Goal: Information Seeking & Learning: Learn about a topic

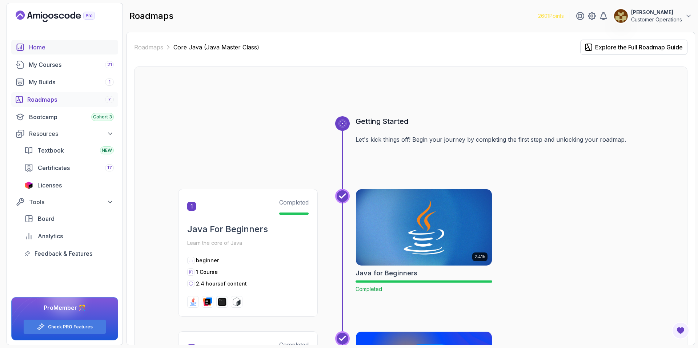
click at [55, 51] on div "Home" at bounding box center [71, 47] width 85 height 9
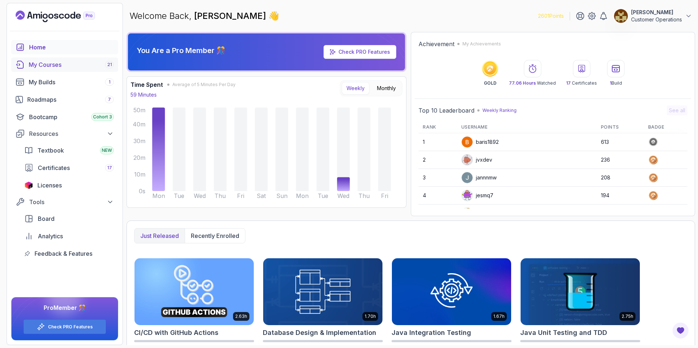
click at [84, 69] on link "My Courses 21" at bounding box center [64, 64] width 107 height 15
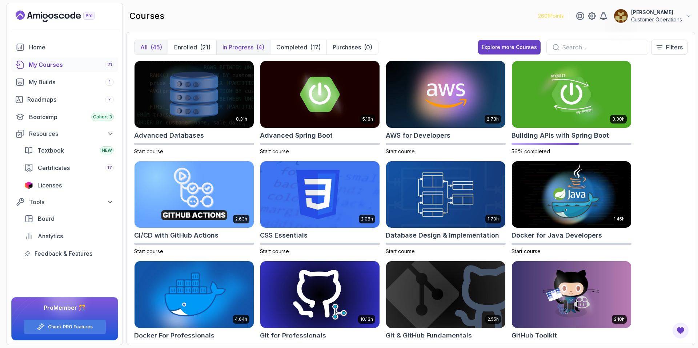
click at [248, 49] on p "In Progress" at bounding box center [238, 47] width 31 height 9
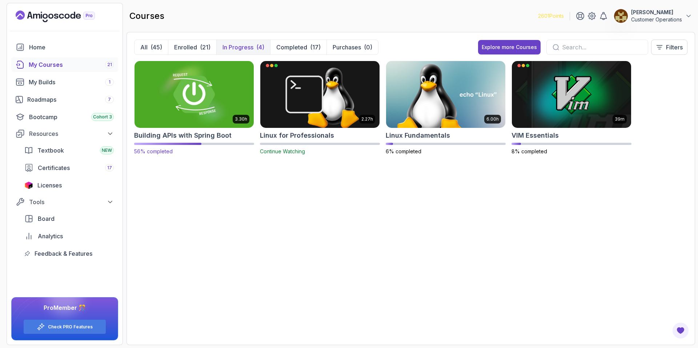
click at [209, 100] on img at bounding box center [194, 94] width 125 height 70
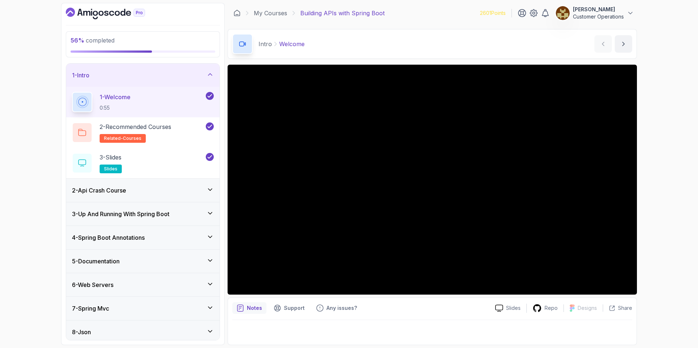
click at [195, 71] on div "1 - Intro" at bounding box center [143, 75] width 142 height 9
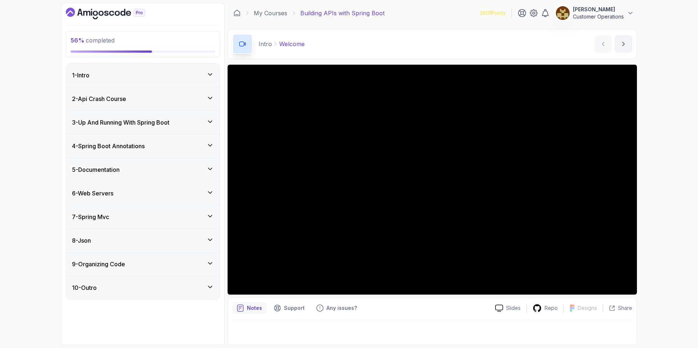
click at [134, 153] on div "4 - Spring Boot Annotations" at bounding box center [142, 146] width 153 height 23
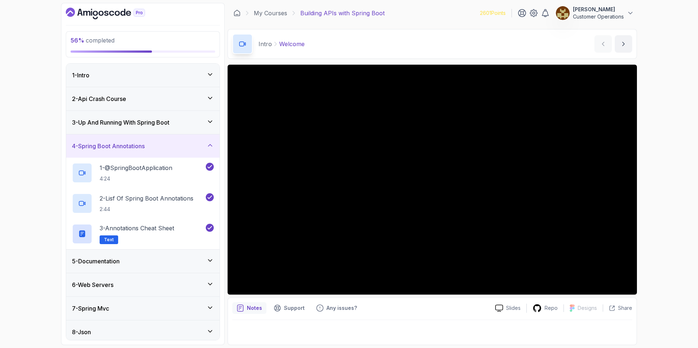
click at [134, 153] on div "4 - Spring Boot Annotations" at bounding box center [142, 146] width 153 height 23
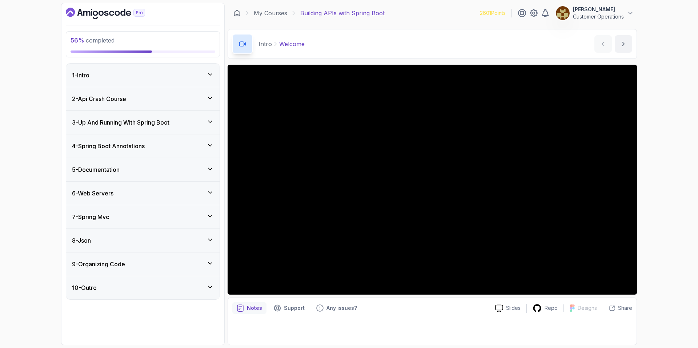
click at [137, 193] on div "6 - Web Servers" at bounding box center [143, 193] width 142 height 9
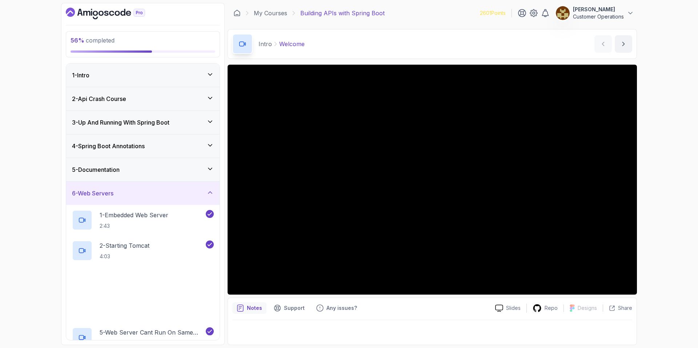
click at [137, 193] on div "6 - Web Servers" at bounding box center [143, 193] width 142 height 9
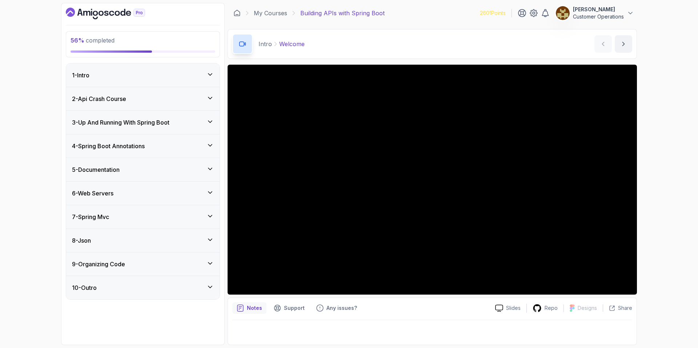
click at [140, 193] on div "6 - Web Servers" at bounding box center [143, 193] width 142 height 9
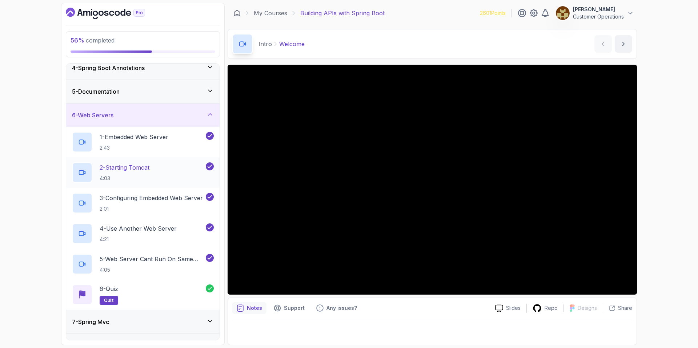
scroll to position [76, 0]
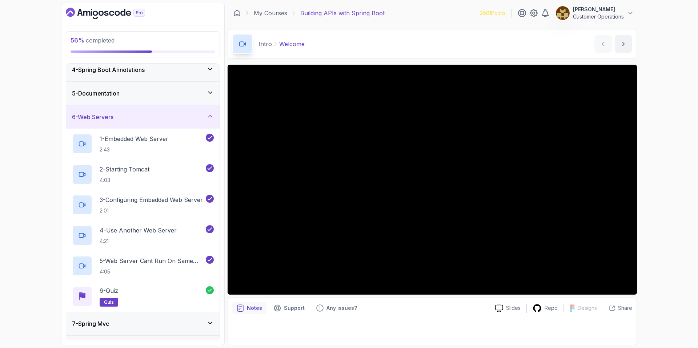
click at [152, 115] on div "6 - Web Servers" at bounding box center [143, 117] width 142 height 9
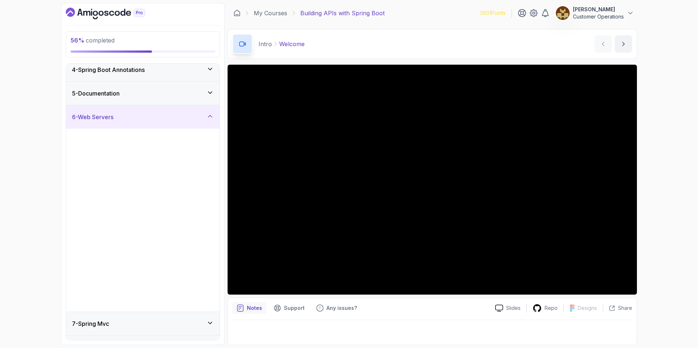
scroll to position [0, 0]
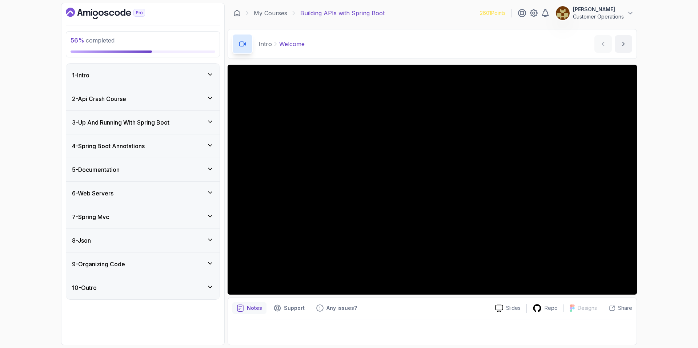
click at [140, 219] on div "7 - Spring Mvc" at bounding box center [143, 217] width 142 height 9
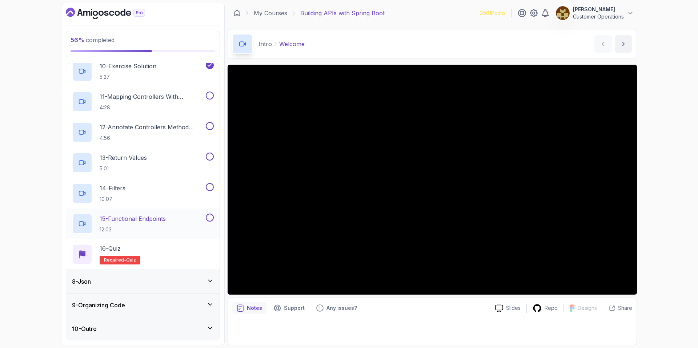
scroll to position [448, 0]
click at [148, 278] on div "8 - Json" at bounding box center [143, 281] width 142 height 9
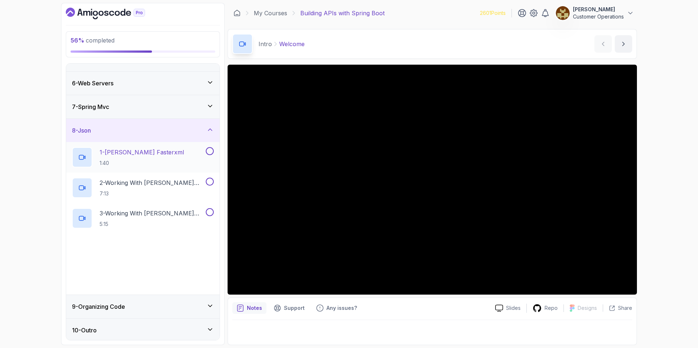
scroll to position [112, 0]
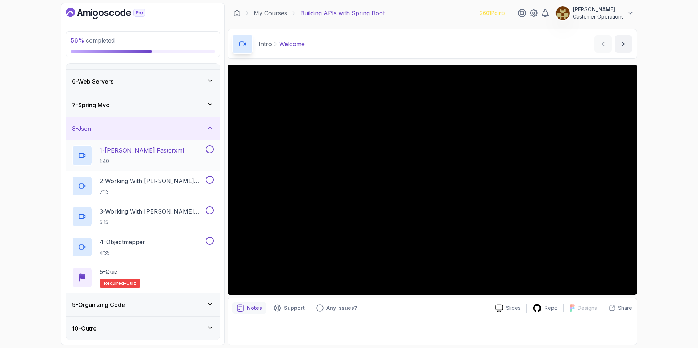
click at [131, 144] on div "1 - Jackson Fasterxml 1:40" at bounding box center [142, 155] width 153 height 31
click at [132, 135] on div "8 - Json" at bounding box center [142, 128] width 153 height 23
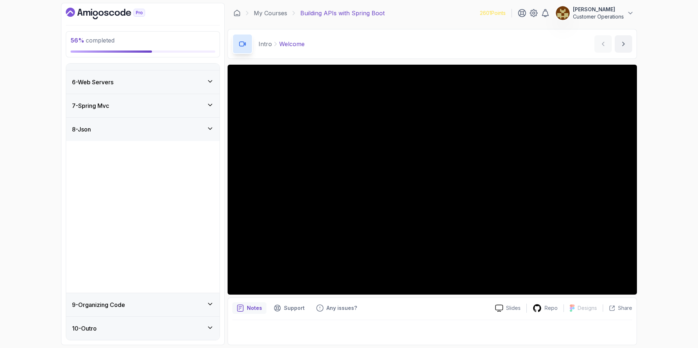
scroll to position [0, 0]
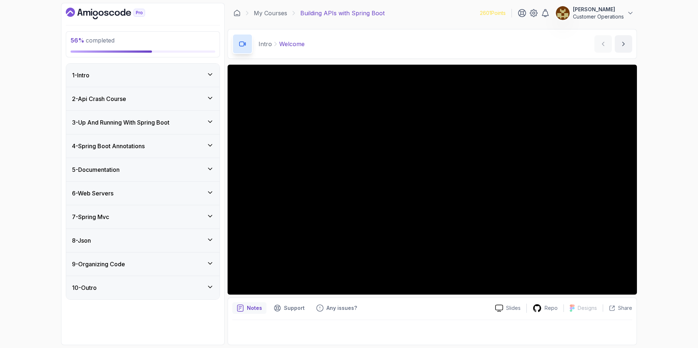
click at [147, 220] on div "7 - Spring Mvc" at bounding box center [143, 217] width 142 height 9
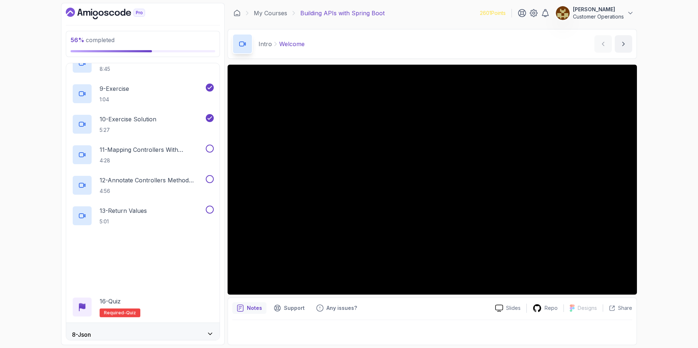
scroll to position [416, 0]
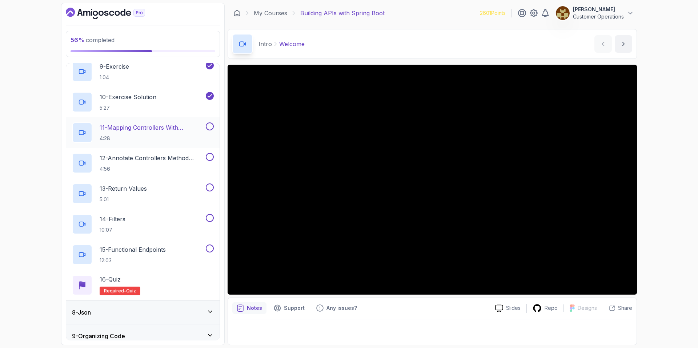
click at [142, 130] on p "11 - Mapping Controllers With @Requestmapping" at bounding box center [152, 127] width 105 height 9
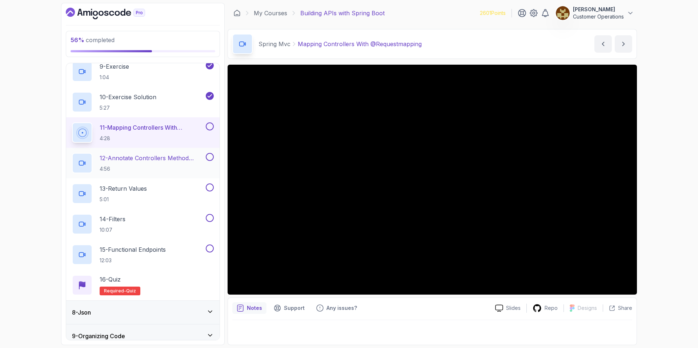
scroll to position [418, 0]
click at [453, 39] on div "Spring Mvc Mapping Controllers With @Requestmapping Mapping Controllers With @R…" at bounding box center [433, 44] width 410 height 30
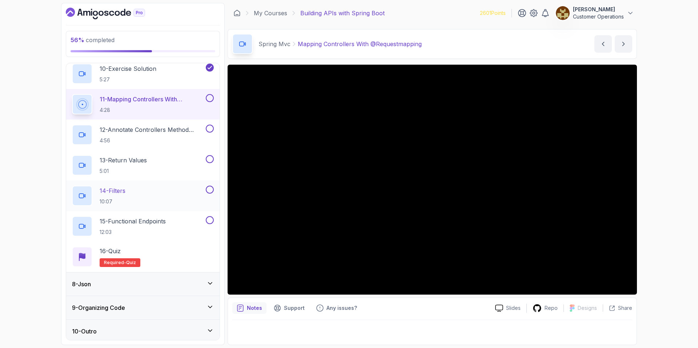
scroll to position [448, 0]
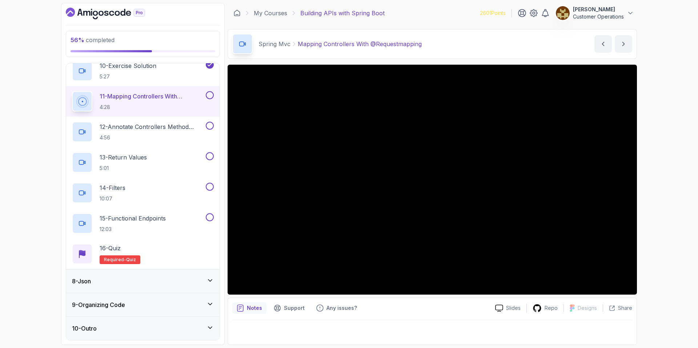
click at [175, 306] on div "9 - Organizing Code" at bounding box center [143, 305] width 142 height 9
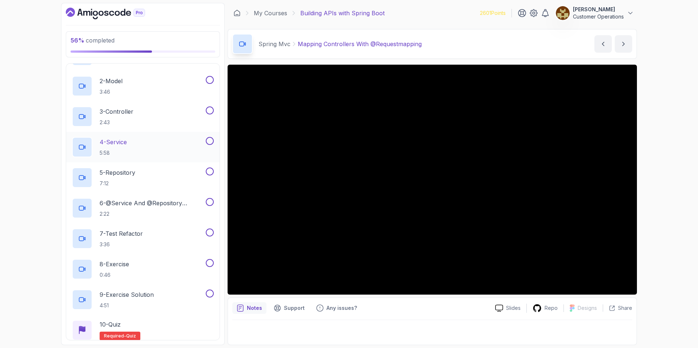
scroll to position [50, 0]
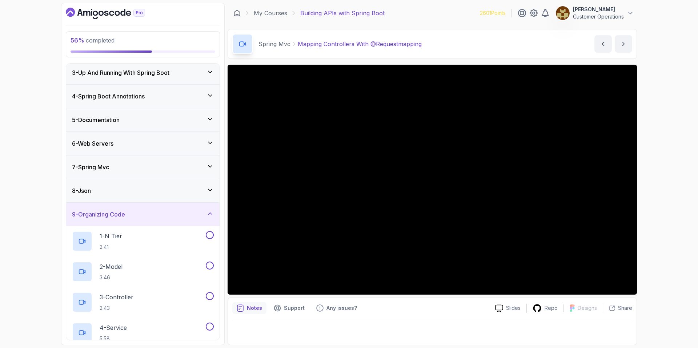
click at [175, 212] on div "9 - Organizing Code" at bounding box center [143, 214] width 142 height 9
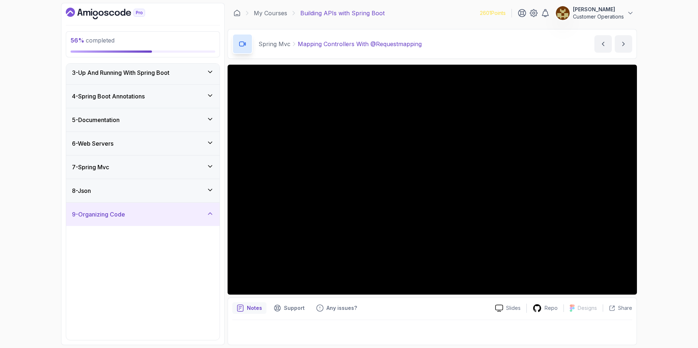
scroll to position [0, 0]
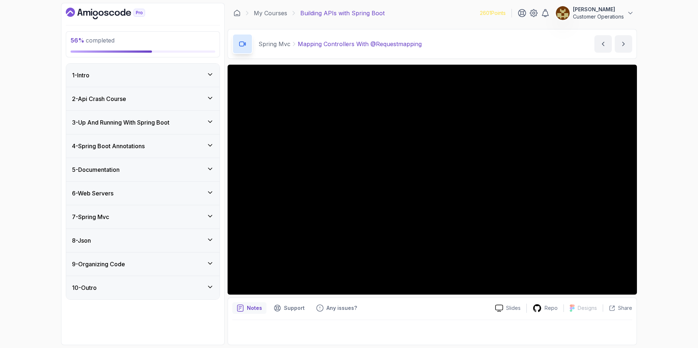
click at [460, 130] on div "56 % completed 1 - Intro 2 - Api Crash Course 3 - Up And Running With Spring Bo…" at bounding box center [349, 174] width 698 height 348
click at [161, 210] on div "7 - Spring Mvc" at bounding box center [142, 217] width 153 height 23
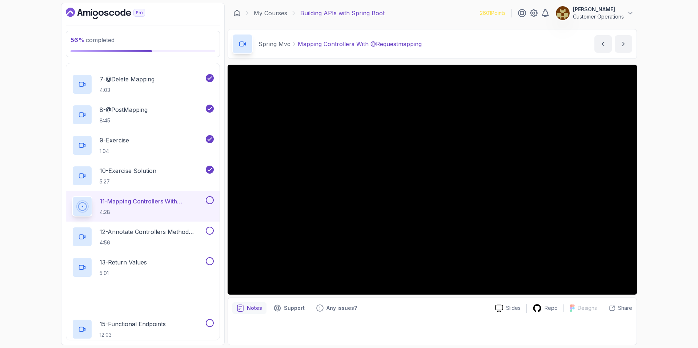
scroll to position [343, 0]
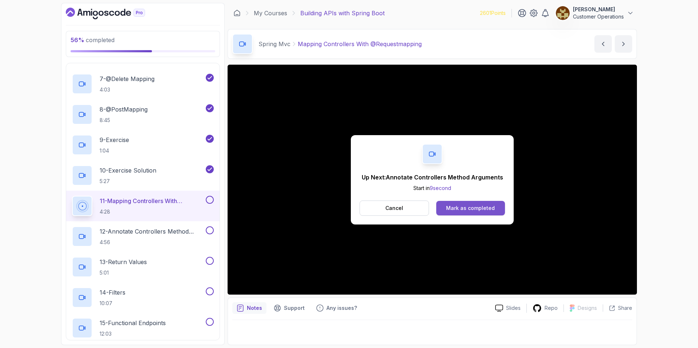
click at [460, 208] on div "Mark as completed" at bounding box center [470, 208] width 49 height 7
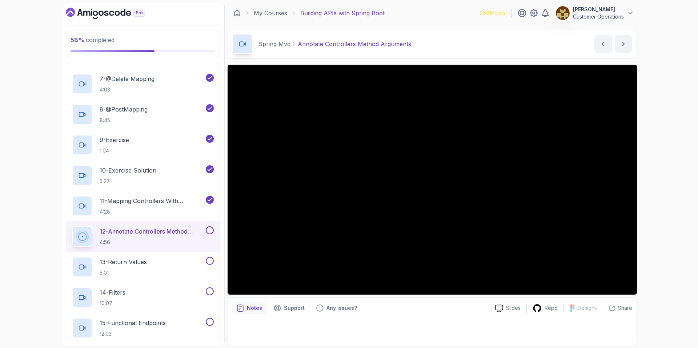
click at [460, 232] on div "58 % completed 1 - Intro 2 - Api Crash Course 3 - Up And Running With Spring Bo…" at bounding box center [349, 174] width 698 height 348
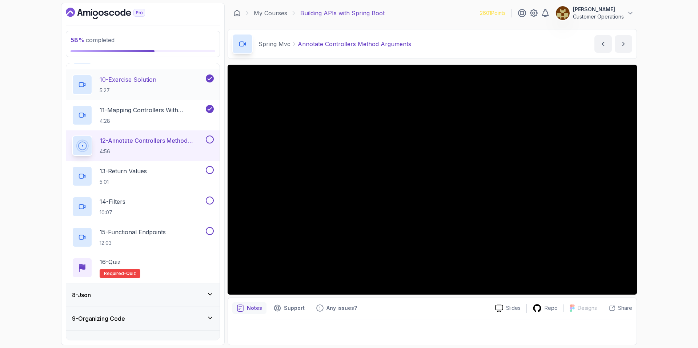
scroll to position [448, 0]
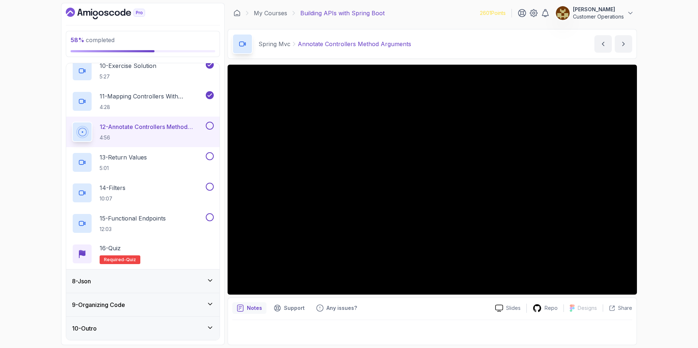
click at [155, 283] on div "8 - Json" at bounding box center [143, 281] width 142 height 9
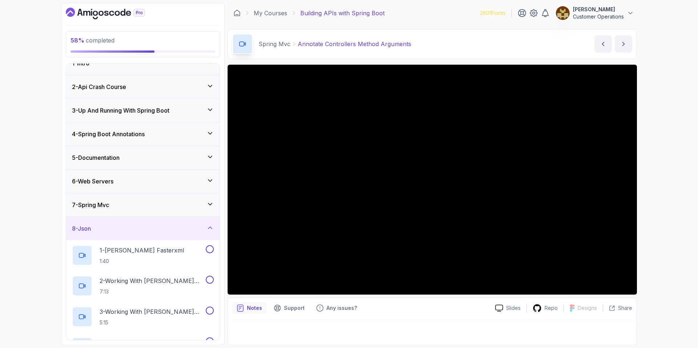
scroll to position [112, 0]
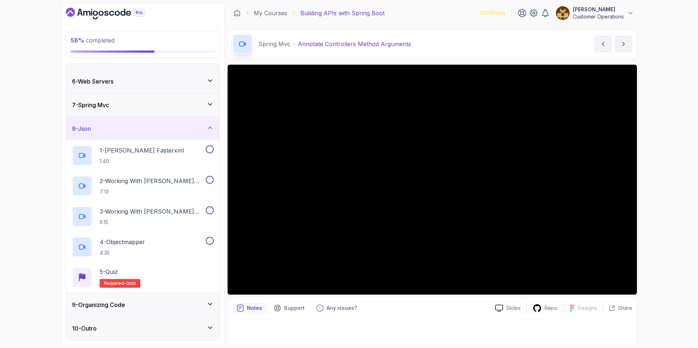
click at [148, 132] on div "8 - Json" at bounding box center [143, 128] width 142 height 9
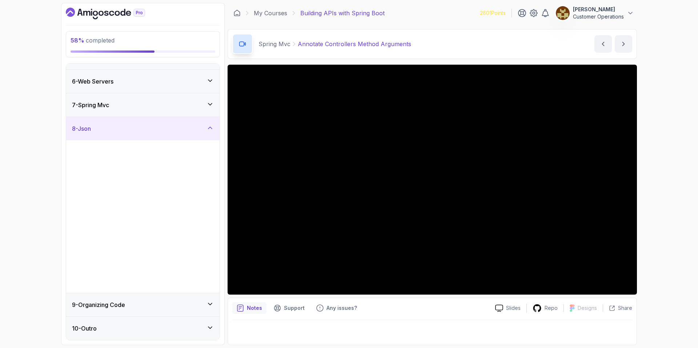
scroll to position [0, 0]
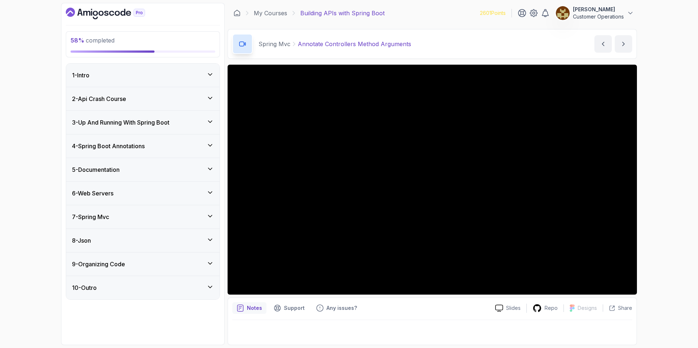
click at [134, 266] on div "9 - Organizing Code" at bounding box center [143, 264] width 142 height 9
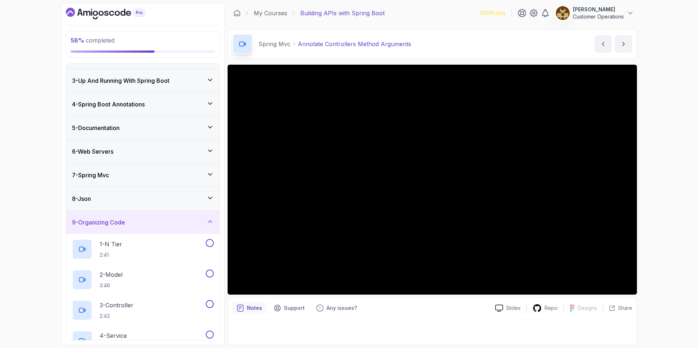
scroll to position [36, 0]
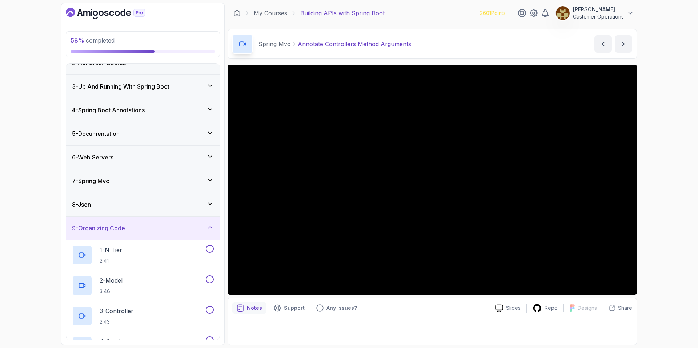
click at [139, 230] on div "9 - Organizing Code" at bounding box center [143, 228] width 142 height 9
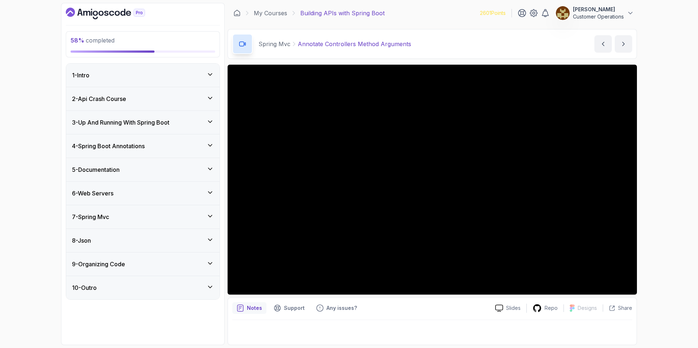
click at [134, 215] on div "7 - Spring Mvc" at bounding box center [143, 217] width 142 height 9
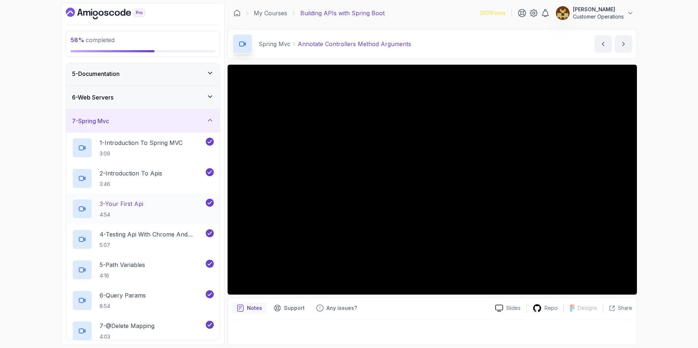
scroll to position [45, 0]
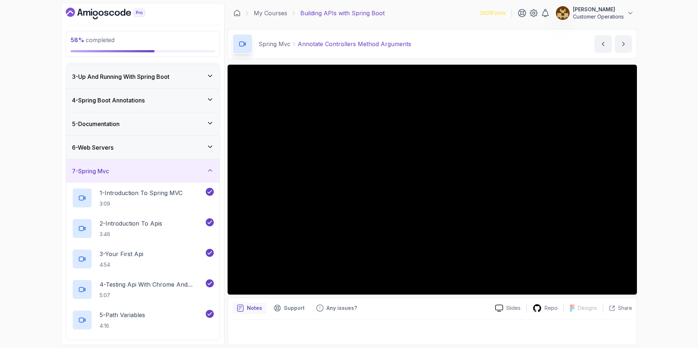
click at [142, 169] on div "7 - Spring Mvc" at bounding box center [143, 171] width 142 height 9
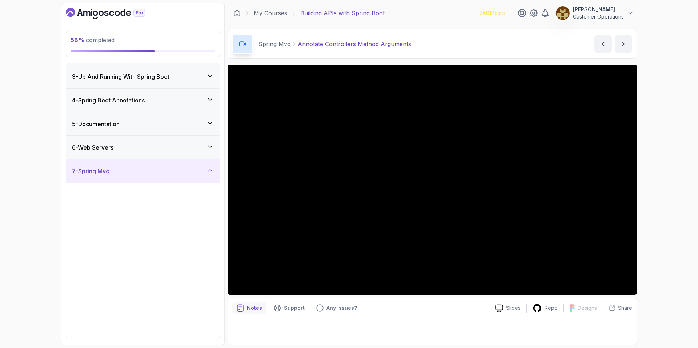
scroll to position [0, 0]
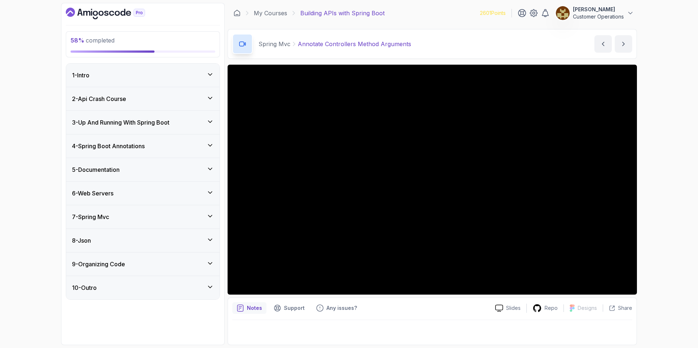
click at [133, 208] on div "7 - Spring Mvc" at bounding box center [142, 217] width 153 height 23
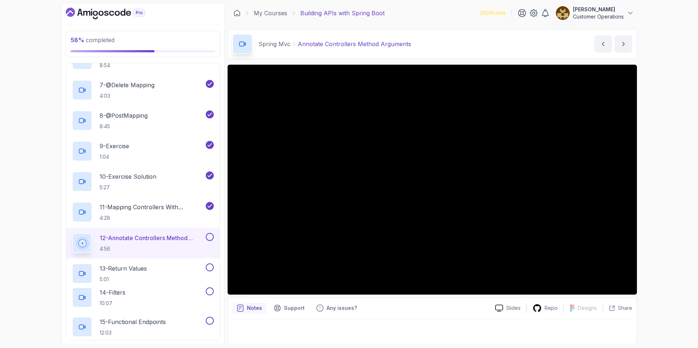
scroll to position [337, 0]
click at [460, 153] on div "58 % completed 1 - Intro 2 - Api Crash Course 3 - Up And Running With Spring Bo…" at bounding box center [349, 174] width 698 height 348
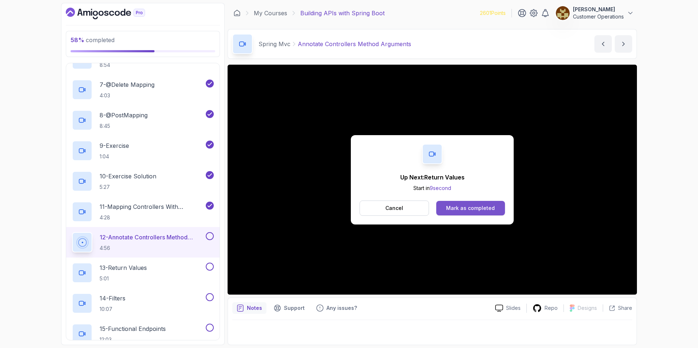
click at [460, 211] on div "Mark as completed" at bounding box center [470, 208] width 49 height 7
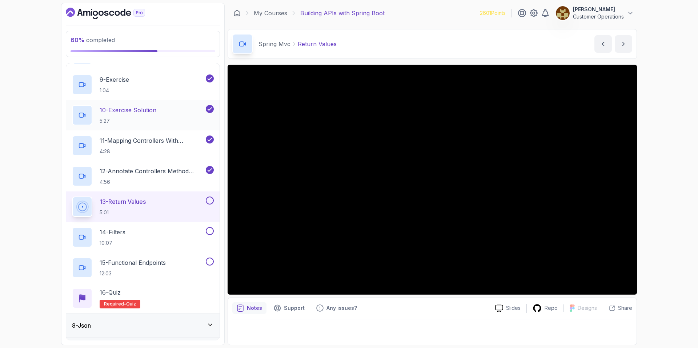
scroll to position [407, 0]
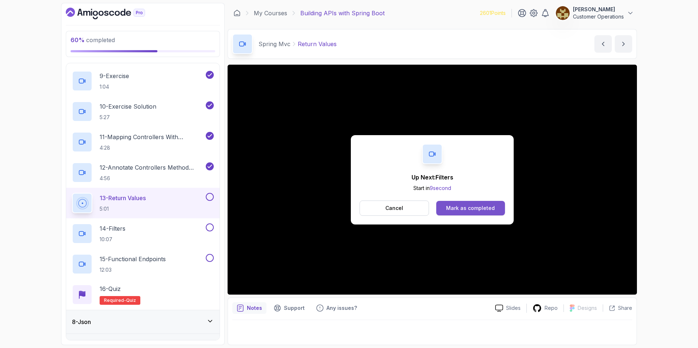
click at [460, 208] on div "Mark as completed" at bounding box center [470, 208] width 49 height 7
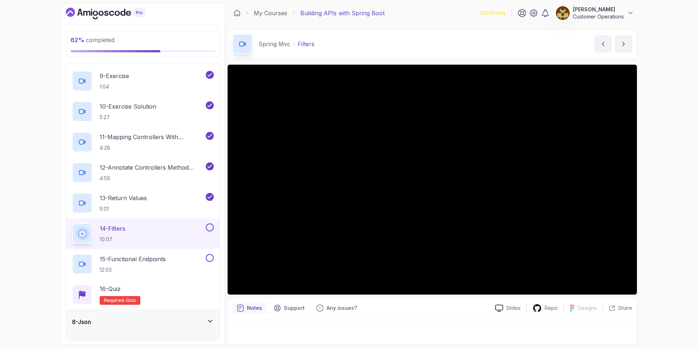
click at [371, 41] on div "Spring Mvc Filters Filters by nelson" at bounding box center [433, 44] width 410 height 30
click at [445, 47] on div "Spring Mvc Filters Filters by nelson" at bounding box center [433, 44] width 410 height 30
click at [410, 47] on div "Spring Mvc Filters Filters by nelson" at bounding box center [433, 44] width 410 height 30
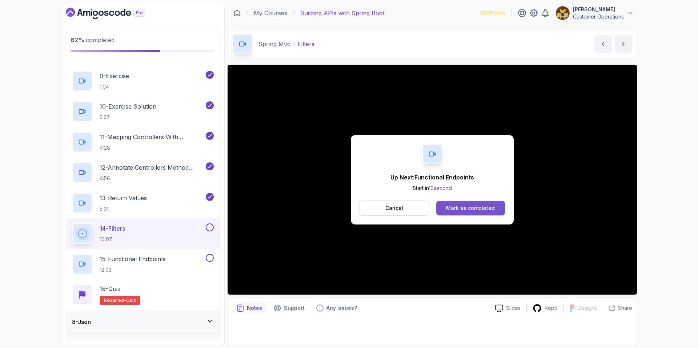
click at [451, 209] on div "Mark as completed" at bounding box center [470, 208] width 49 height 7
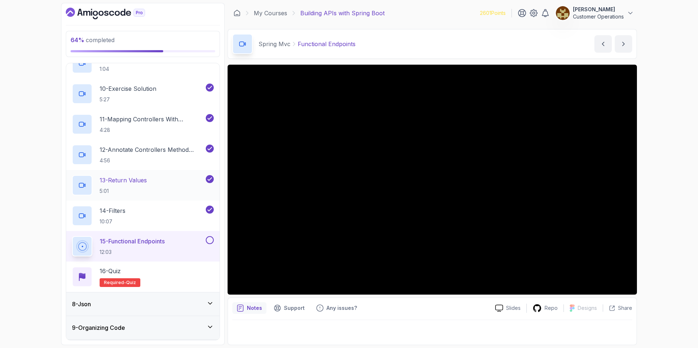
scroll to position [446, 0]
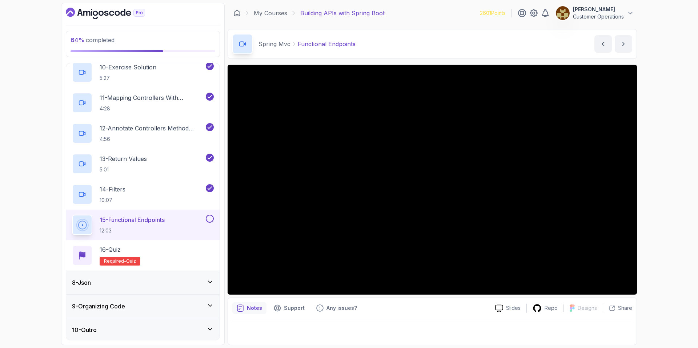
click at [396, 50] on div "Spring Mvc Functional Endpoints Functional Endpoints by nelson" at bounding box center [433, 44] width 410 height 30
click at [460, 122] on div "64 % completed 1 - Intro 2 - Api Crash Course 3 - Up And Running With Spring Bo…" at bounding box center [349, 174] width 698 height 348
click at [167, 274] on div "8 - Json" at bounding box center [142, 281] width 153 height 23
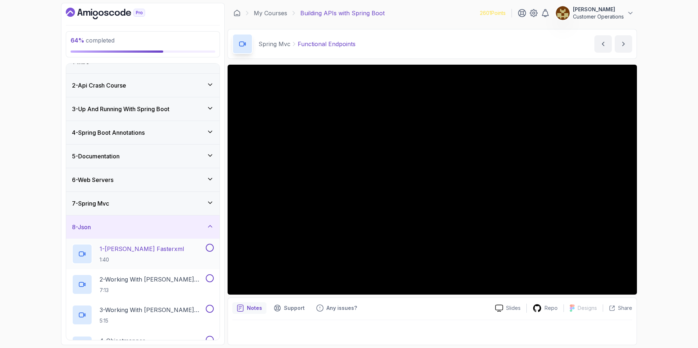
scroll to position [112, 0]
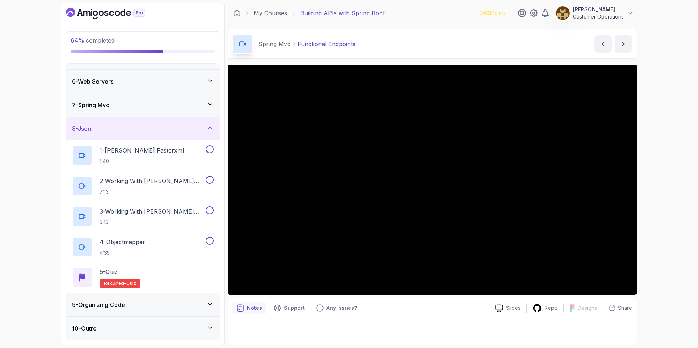
click at [170, 302] on div "9 - Organizing Code" at bounding box center [143, 305] width 142 height 9
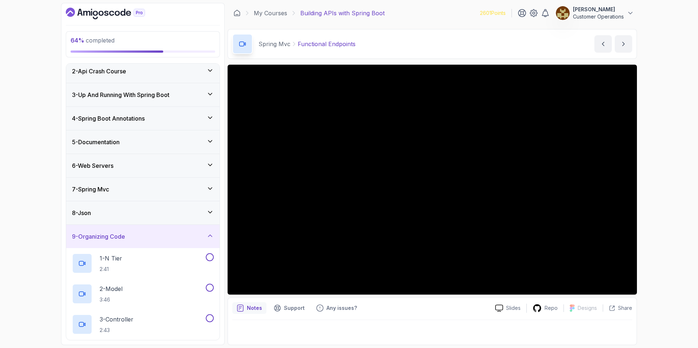
scroll to position [27, 0]
click at [166, 246] on div "9 - Organizing Code" at bounding box center [142, 237] width 153 height 23
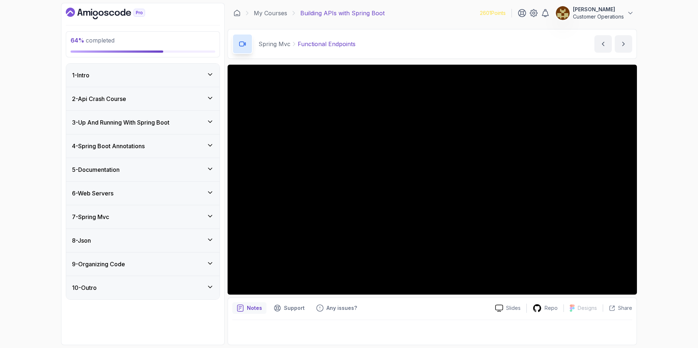
click at [164, 240] on div "8 - Json" at bounding box center [143, 240] width 142 height 9
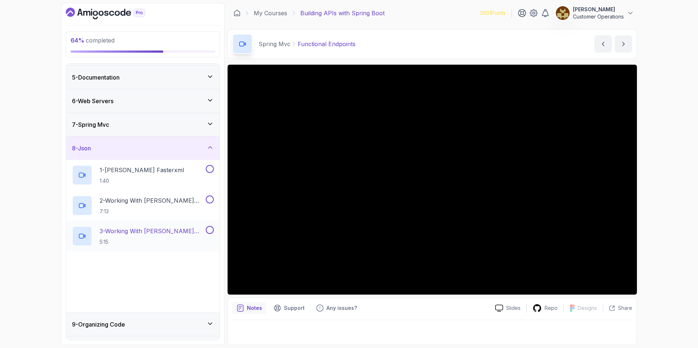
scroll to position [112, 0]
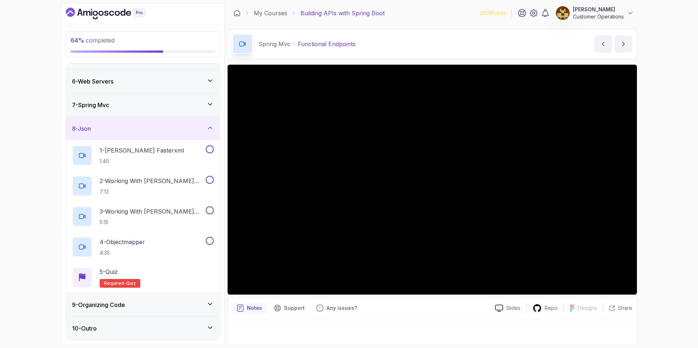
click at [460, 156] on div "64 % completed 1 - Intro 2 - Api Crash Course 3 - Up And Running With Spring Bo…" at bounding box center [349, 174] width 698 height 348
click at [97, 130] on div "8 - Json" at bounding box center [143, 128] width 142 height 9
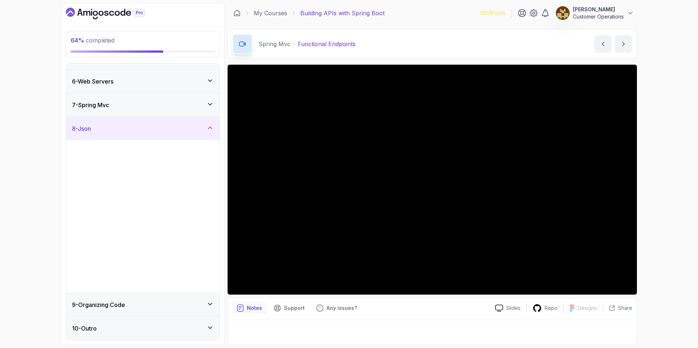
scroll to position [0, 0]
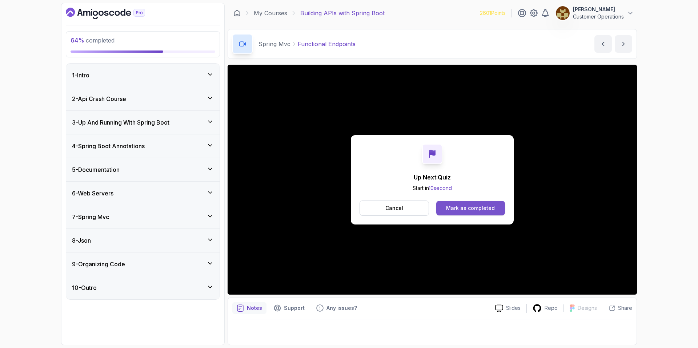
click at [460, 205] on div "Mark as completed" at bounding box center [470, 208] width 49 height 7
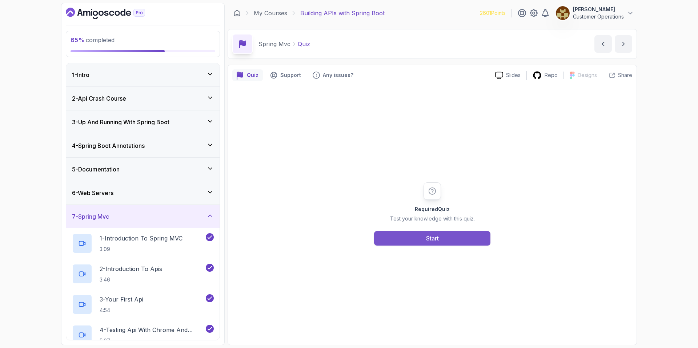
click at [427, 238] on div "Start" at bounding box center [432, 238] width 13 height 9
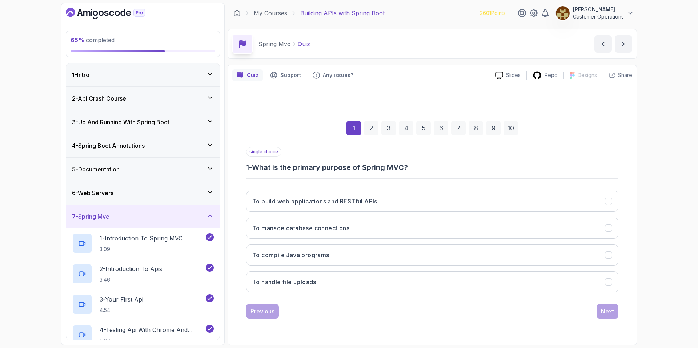
click at [197, 211] on div "7 - Spring Mvc" at bounding box center [142, 216] width 153 height 23
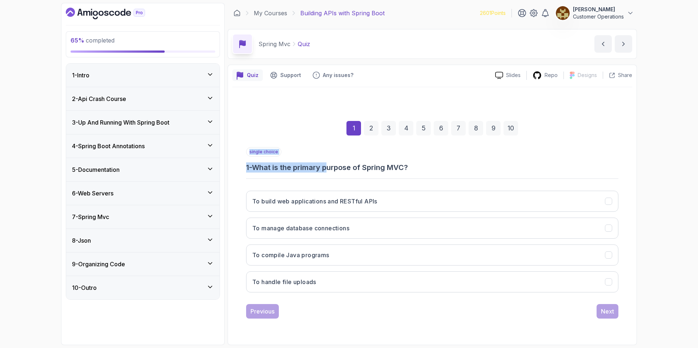
drag, startPoint x: 333, startPoint y: 168, endPoint x: 395, endPoint y: 175, distance: 62.9
click at [395, 175] on div "single choice 1 - What is the primary purpose of Spring MVC? To build web appli…" at bounding box center [432, 222] width 372 height 151
drag, startPoint x: 395, startPoint y: 175, endPoint x: 401, endPoint y: 174, distance: 5.6
click at [396, 174] on div "single choice 1 - What is the primary purpose of Spring MVC? To build web appli…" at bounding box center [432, 222] width 372 height 151
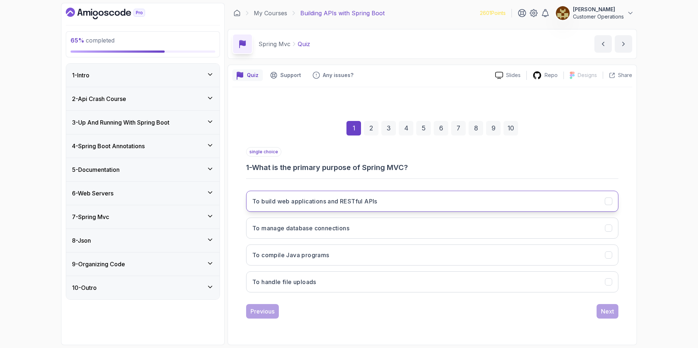
click at [392, 200] on button "To build web applications and RESTful APIs" at bounding box center [432, 201] width 372 height 21
click at [460, 308] on div "Next" at bounding box center [607, 311] width 13 height 9
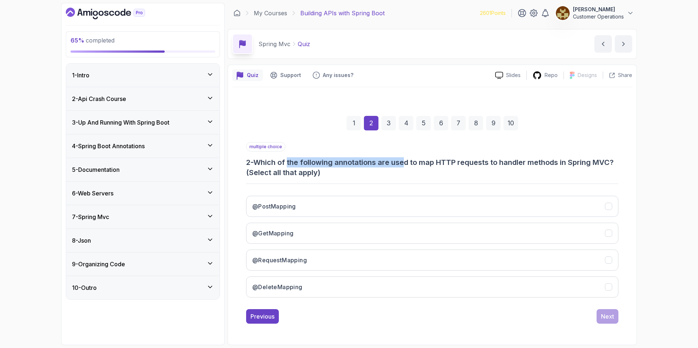
drag, startPoint x: 291, startPoint y: 167, endPoint x: 406, endPoint y: 160, distance: 115.2
click at [406, 160] on h3 "2 - Which of the following annotations are used to map HTTP requests to handler…" at bounding box center [432, 167] width 372 height 20
drag, startPoint x: 402, startPoint y: 165, endPoint x: 438, endPoint y: 167, distance: 36.8
click at [438, 167] on h3 "2 - Which of the following annotations are used to map HTTP requests to handler…" at bounding box center [432, 167] width 372 height 20
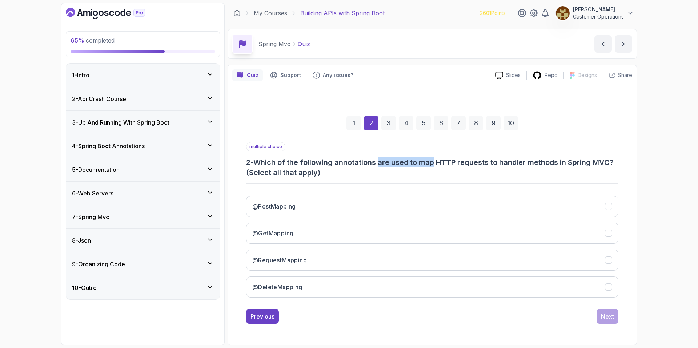
click at [438, 167] on h3 "2 - Which of the following annotations are used to map HTTP requests to handler…" at bounding box center [432, 167] width 372 height 20
drag, startPoint x: 500, startPoint y: 162, endPoint x: 441, endPoint y: 160, distance: 58.6
click at [441, 160] on h3 "2 - Which of the following annotations are used to map HTTP requests to handler…" at bounding box center [432, 167] width 372 height 20
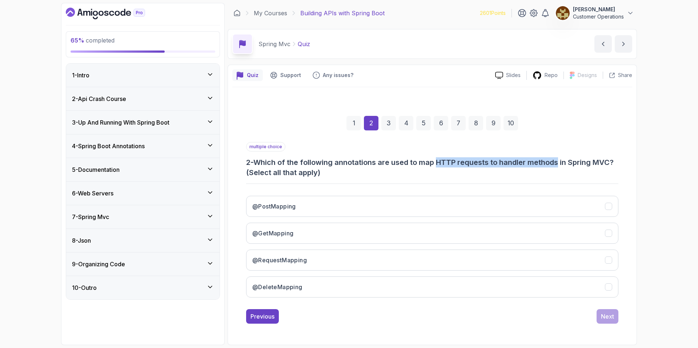
drag, startPoint x: 441, startPoint y: 160, endPoint x: 557, endPoint y: 162, distance: 116.1
click at [460, 162] on h3 "2 - Which of the following annotations are used to map HTTP requests to handler…" at bounding box center [432, 167] width 372 height 20
drag, startPoint x: 557, startPoint y: 162, endPoint x: 430, endPoint y: 176, distance: 127.7
click at [460, 162] on h3 "2 - Which of the following annotations are used to map HTTP requests to handler…" at bounding box center [432, 167] width 372 height 20
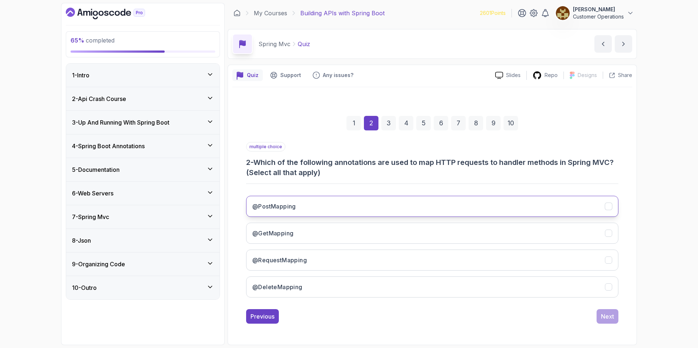
click at [326, 200] on button "@PostMapping" at bounding box center [432, 206] width 372 height 21
click at [313, 228] on button "@GetMapping" at bounding box center [432, 233] width 372 height 21
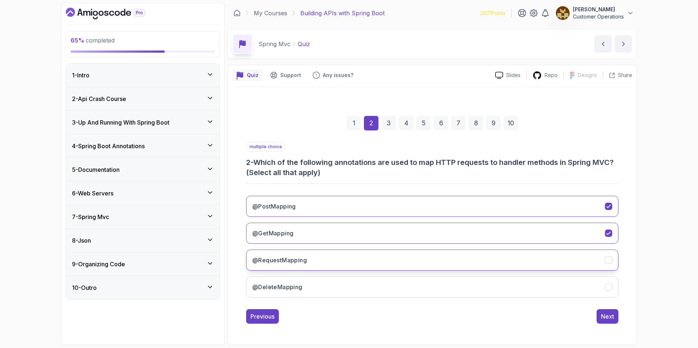
click at [322, 257] on button "@RequestMapping" at bounding box center [432, 260] width 372 height 21
click at [329, 281] on button "@DeleteMapping" at bounding box center [432, 287] width 372 height 21
click at [460, 308] on button "Next" at bounding box center [608, 317] width 22 height 15
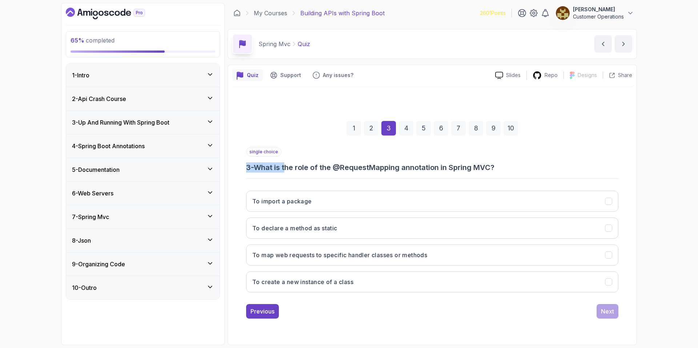
drag, startPoint x: 354, startPoint y: 162, endPoint x: 437, endPoint y: 161, distance: 82.6
click at [437, 161] on div "single choice 3 - What is the role of the @RequestMapping annotation in Spring …" at bounding box center [432, 159] width 372 height 25
click at [436, 162] on div "single choice 3 - What is the role of the @RequestMapping annotation in Spring …" at bounding box center [432, 159] width 372 height 25
drag, startPoint x: 458, startPoint y: 167, endPoint x: 372, endPoint y: 169, distance: 85.5
click at [379, 168] on h3 "3 - What is the role of the @RequestMapping annotation in Spring MVC?" at bounding box center [432, 168] width 372 height 10
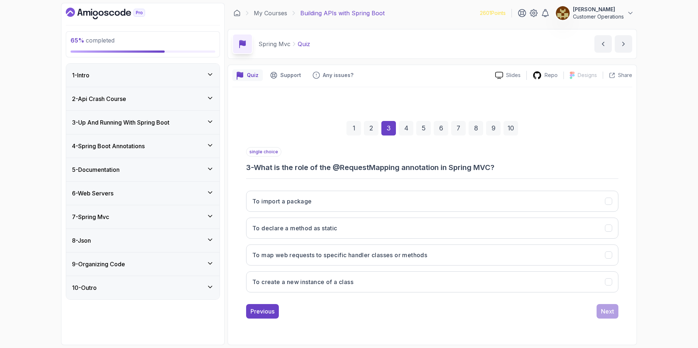
click at [372, 169] on h3 "3 - What is the role of the @RequestMapping annotation in Spring MVC?" at bounding box center [432, 168] width 372 height 10
drag, startPoint x: 351, startPoint y: 172, endPoint x: 425, endPoint y: 165, distance: 74.5
click at [425, 165] on h3 "3 - What is the role of the @RequestMapping annotation in Spring MVC?" at bounding box center [432, 168] width 372 height 10
drag, startPoint x: 416, startPoint y: 166, endPoint x: 348, endPoint y: 168, distance: 67.7
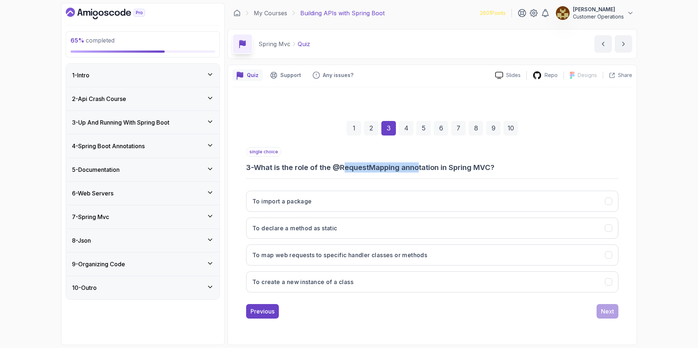
click at [348, 168] on h3 "3 - What is the role of the @RequestMapping annotation in Spring MVC?" at bounding box center [432, 168] width 372 height 10
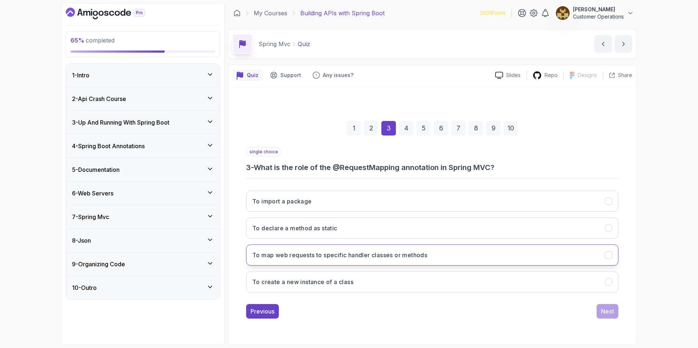
click at [310, 261] on button "To map web requests to specific handler classes or methods" at bounding box center [432, 255] width 372 height 21
click at [460, 308] on div "Next" at bounding box center [607, 311] width 13 height 9
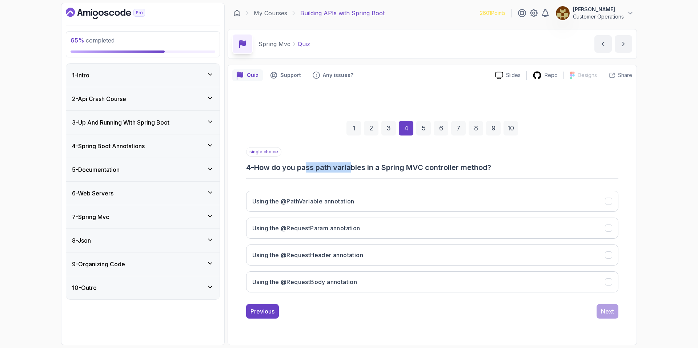
drag, startPoint x: 310, startPoint y: 172, endPoint x: 368, endPoint y: 168, distance: 58.7
click at [359, 168] on h3 "4 - How do you pass path variables in a Spring MVC controller method?" at bounding box center [432, 168] width 372 height 10
click at [369, 168] on h3 "4 - How do you pass path variables in a Spring MVC controller method?" at bounding box center [432, 168] width 372 height 10
drag, startPoint x: 379, startPoint y: 169, endPoint x: 481, endPoint y: 172, distance: 102.3
click at [460, 172] on h3 "4 - How do you pass path variables in a Spring MVC controller method?" at bounding box center [432, 168] width 372 height 10
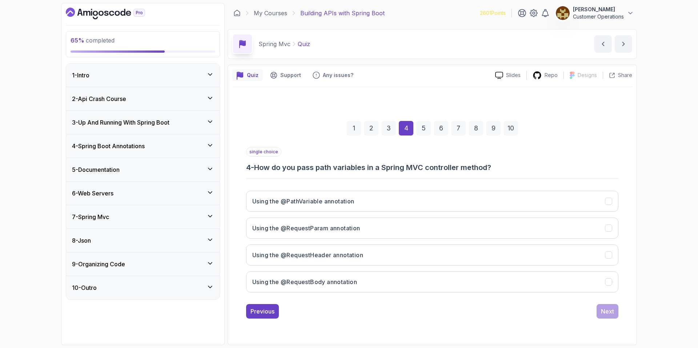
drag, startPoint x: 481, startPoint y: 172, endPoint x: 499, endPoint y: 172, distance: 17.5
click at [460, 172] on h3 "4 - How do you pass path variables in a Spring MVC controller method?" at bounding box center [432, 168] width 372 height 10
drag, startPoint x: 511, startPoint y: 172, endPoint x: 445, endPoint y: 162, distance: 66.6
click at [447, 162] on div "single choice 4 - How do you pass path variables in a Spring MVC controller met…" at bounding box center [432, 159] width 372 height 25
drag, startPoint x: 445, startPoint y: 162, endPoint x: 413, endPoint y: 169, distance: 32.6
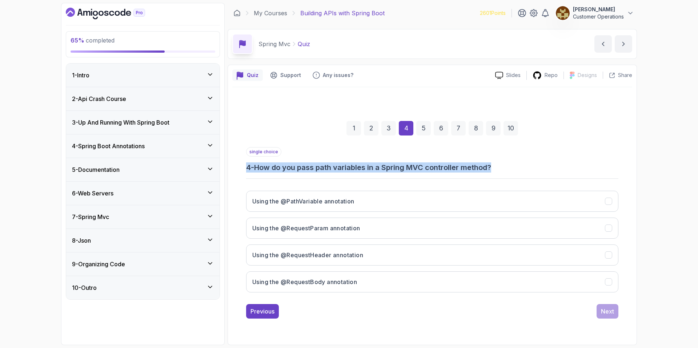
click at [444, 162] on div "single choice 4 - How do you pass path variables in a Spring MVC controller met…" at bounding box center [432, 159] width 372 height 25
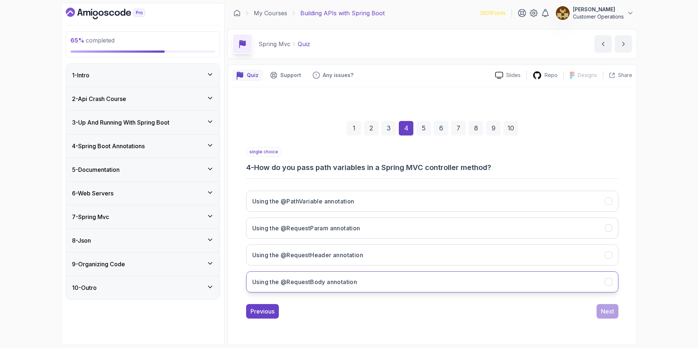
click at [407, 287] on button "Using the @RequestBody annotation" at bounding box center [432, 282] width 372 height 21
click at [460, 308] on div "Next" at bounding box center [607, 311] width 13 height 9
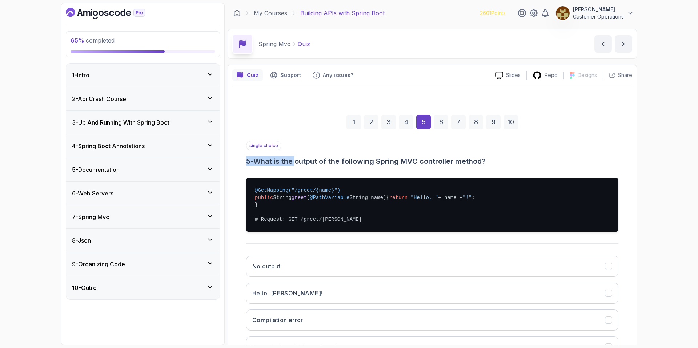
drag, startPoint x: 300, startPoint y: 159, endPoint x: 423, endPoint y: 148, distance: 123.4
click at [423, 148] on div "single choice 5 - What is the output of the following Spring MVC controller met…" at bounding box center [432, 153] width 372 height 25
click at [403, 165] on h3 "5 - What is the output of the following Spring MVC controller method?" at bounding box center [432, 161] width 372 height 10
drag, startPoint x: 384, startPoint y: 163, endPoint x: 459, endPoint y: 165, distance: 75.0
click at [454, 166] on h3 "5 - What is the output of the following Spring MVC controller method?" at bounding box center [432, 161] width 372 height 10
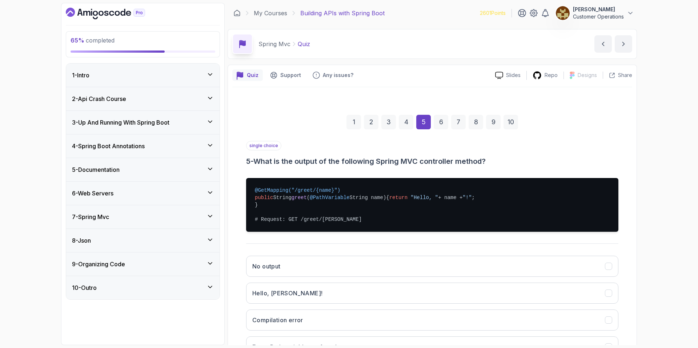
click at [460, 165] on h3 "5 - What is the output of the following Spring MVC controller method?" at bounding box center [432, 161] width 372 height 10
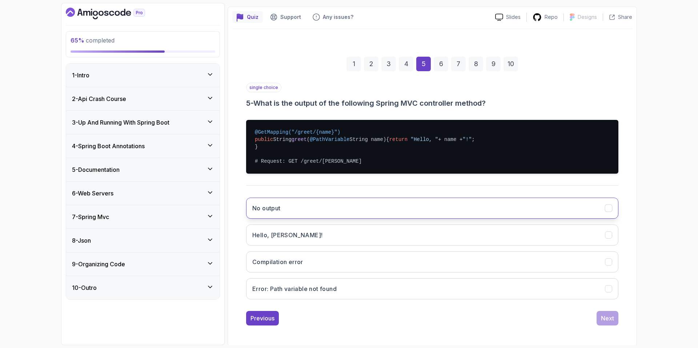
scroll to position [67, 0]
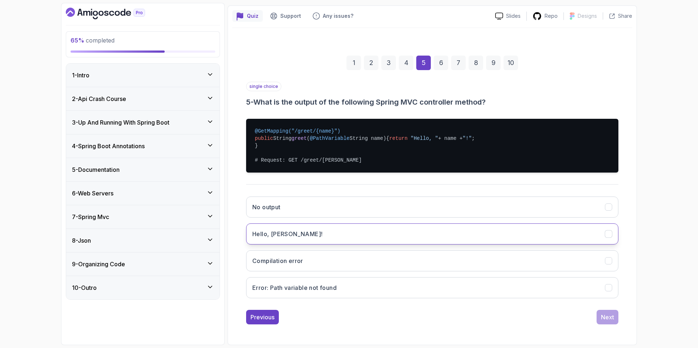
click at [338, 232] on button "Hello, John!" at bounding box center [432, 234] width 372 height 21
click at [460, 308] on div "Next" at bounding box center [607, 317] width 13 height 9
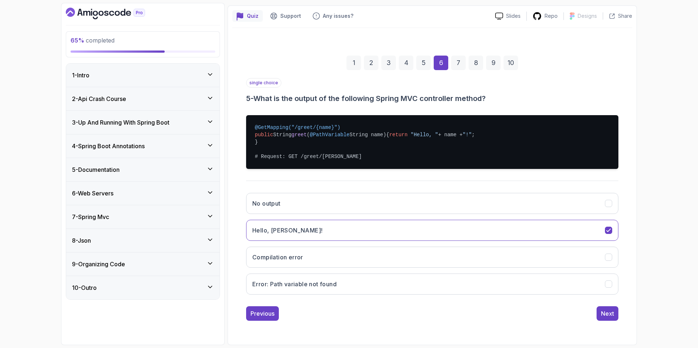
scroll to position [0, 0]
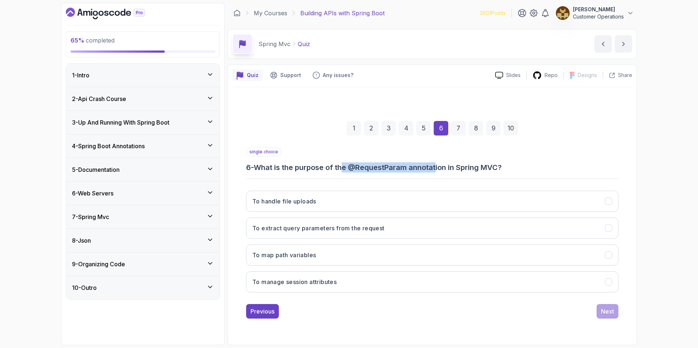
drag, startPoint x: 347, startPoint y: 168, endPoint x: 439, endPoint y: 171, distance: 92.4
click at [439, 171] on h3 "6 - What is the purpose of the @RequestParam annotation in Spring MVC?" at bounding box center [432, 168] width 372 height 10
drag, startPoint x: 439, startPoint y: 171, endPoint x: 460, endPoint y: 172, distance: 21.5
click at [440, 171] on h3 "6 - What is the purpose of the @RequestParam annotation in Spring MVC?" at bounding box center [432, 168] width 372 height 10
drag, startPoint x: 487, startPoint y: 173, endPoint x: 419, endPoint y: 170, distance: 68.1
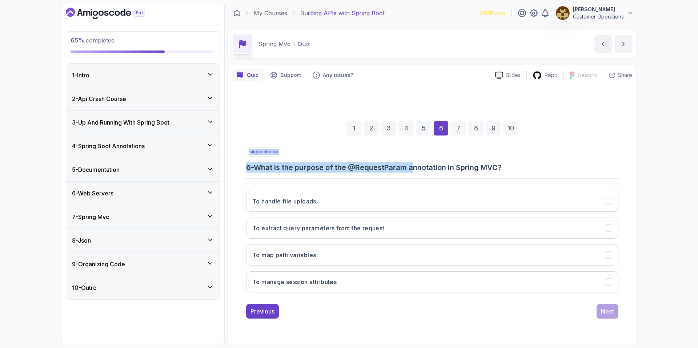
click at [419, 170] on div "single choice 6 - What is the purpose of the @RequestParam annotation in Spring…" at bounding box center [432, 222] width 372 height 151
click at [419, 170] on h3 "6 - What is the purpose of the @RequestParam annotation in Spring MVC?" at bounding box center [432, 168] width 372 height 10
drag, startPoint x: 434, startPoint y: 174, endPoint x: 525, endPoint y: 173, distance: 90.6
click at [460, 173] on div "single choice 6 - What is the purpose of the @RequestParam annotation in Spring…" at bounding box center [432, 222] width 372 height 151
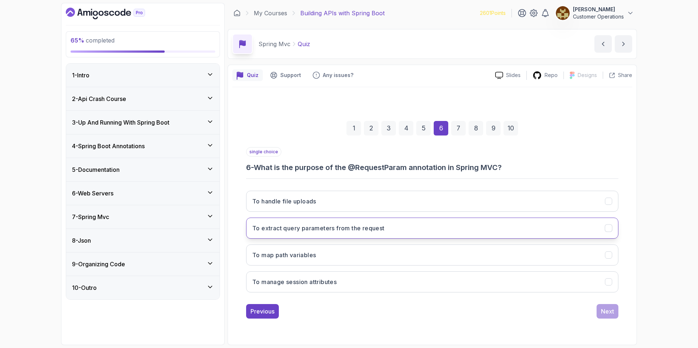
click at [335, 236] on button "To extract query parameters from the request" at bounding box center [432, 228] width 372 height 21
click at [460, 308] on button "Next" at bounding box center [608, 311] width 22 height 15
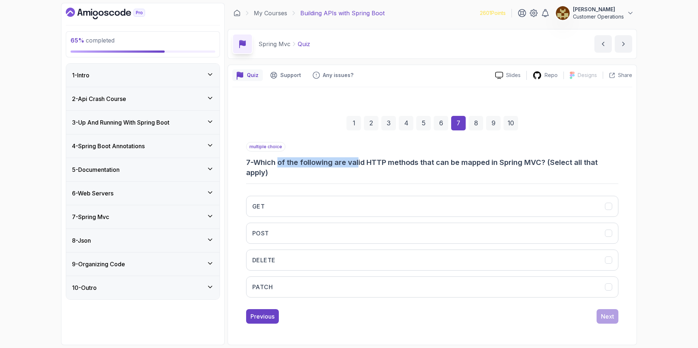
drag, startPoint x: 283, startPoint y: 163, endPoint x: 362, endPoint y: 161, distance: 78.9
click at [362, 161] on h3 "7 - Which of the following are valid HTTP methods that can be mapped in Spring …" at bounding box center [432, 167] width 372 height 20
drag, startPoint x: 358, startPoint y: 161, endPoint x: 423, endPoint y: 160, distance: 65.1
click at [423, 160] on h3 "7 - Which of the following are valid HTTP methods that can be mapped in Spring …" at bounding box center [432, 167] width 372 height 20
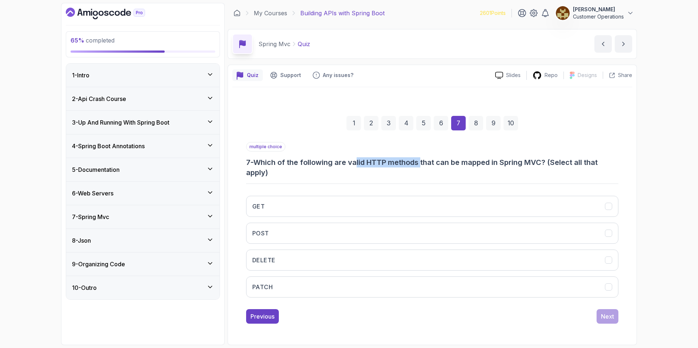
click at [423, 160] on h3 "7 - Which of the following are valid HTTP methods that can be mapped in Spring …" at bounding box center [432, 167] width 372 height 20
drag, startPoint x: 407, startPoint y: 169, endPoint x: 530, endPoint y: 163, distance: 123.4
click at [460, 163] on h3 "7 - Which of the following are valid HTTP methods that can be mapped in Spring …" at bounding box center [432, 167] width 372 height 20
drag, startPoint x: 522, startPoint y: 163, endPoint x: 373, endPoint y: 171, distance: 148.6
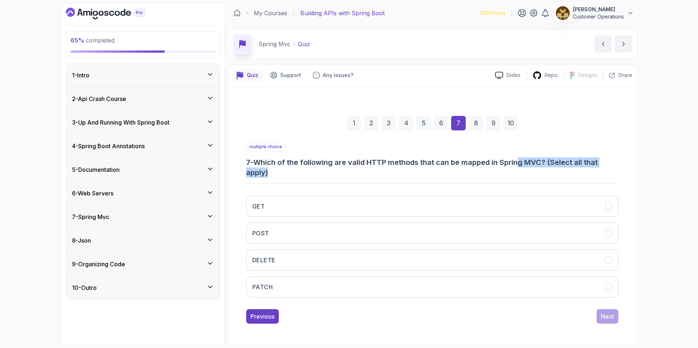
click at [386, 170] on h3 "7 - Which of the following are valid HTTP methods that can be mapped in Spring …" at bounding box center [432, 167] width 372 height 20
click at [299, 185] on div "multiple choice 7 - Which of the following are valid HTTP methods that can be m…" at bounding box center [432, 222] width 372 height 161
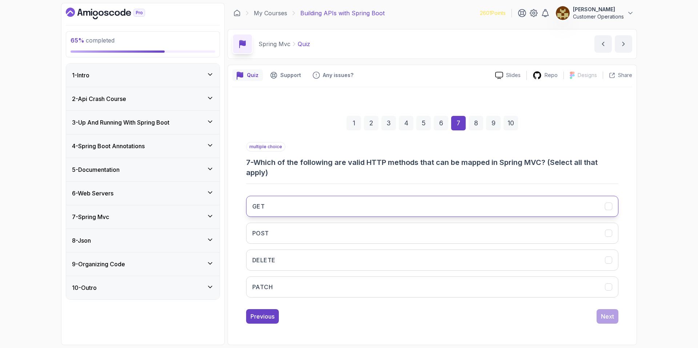
click at [290, 212] on button "GET" at bounding box center [432, 206] width 372 height 21
click at [292, 234] on button "POST" at bounding box center [432, 233] width 372 height 21
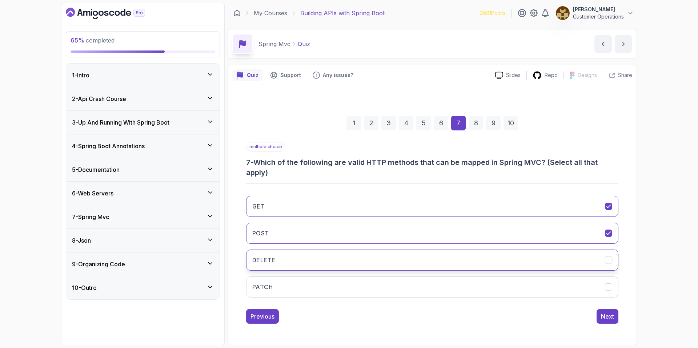
click at [300, 259] on button "DELETE" at bounding box center [432, 260] width 372 height 21
click at [460, 308] on button "Next" at bounding box center [608, 317] width 22 height 15
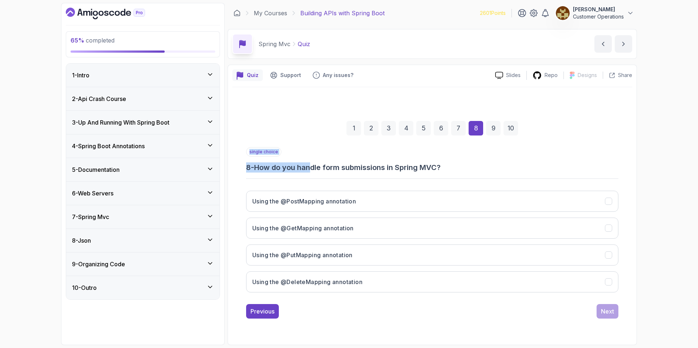
drag, startPoint x: 333, startPoint y: 172, endPoint x: 425, endPoint y: 175, distance: 92.1
click at [425, 175] on div "single choice 8 - How do you handle form submissions in Spring MVC? Using the @…" at bounding box center [432, 222] width 372 height 151
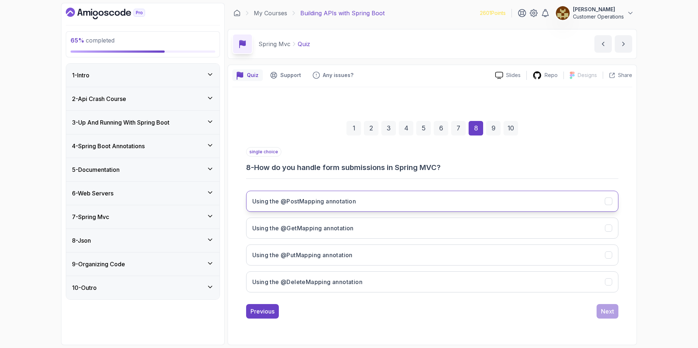
click at [362, 202] on button "Using the @PostMapping annotation" at bounding box center [432, 201] width 372 height 21
click at [460, 308] on button "Next" at bounding box center [608, 311] width 22 height 15
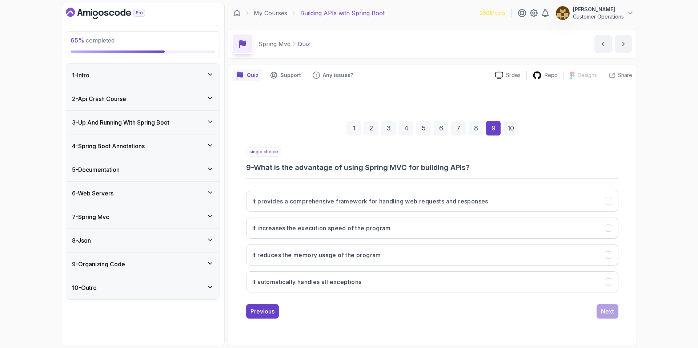
drag, startPoint x: 300, startPoint y: 172, endPoint x: 474, endPoint y: 167, distance: 173.9
click at [460, 167] on div "single choice 9 - What is the advantage of using Spring MVC for building APIs? …" at bounding box center [432, 222] width 372 height 151
click at [460, 167] on h3 "9 - What is the advantage of using Spring MVC for building APIs?" at bounding box center [432, 168] width 372 height 10
click at [394, 209] on button "It provides a comprehensive framework for handling web requests and responses" at bounding box center [432, 201] width 372 height 21
click at [460, 308] on button "Next" at bounding box center [608, 311] width 22 height 15
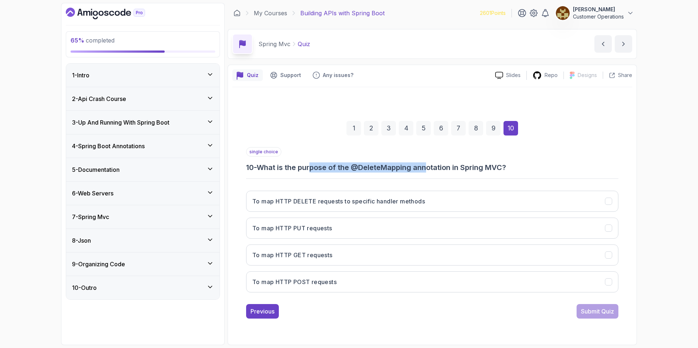
drag, startPoint x: 313, startPoint y: 168, endPoint x: 430, endPoint y: 169, distance: 117.1
click at [430, 169] on h3 "10 - What is the purpose of the @DeleteMapping annotation in Spring MVC?" at bounding box center [432, 168] width 372 height 10
drag, startPoint x: 431, startPoint y: 169, endPoint x: 462, endPoint y: 169, distance: 30.6
click at [439, 169] on h3 "10 - What is the purpose of the @DeleteMapping annotation in Spring MVC?" at bounding box center [432, 168] width 372 height 10
drag, startPoint x: 474, startPoint y: 168, endPoint x: 435, endPoint y: 165, distance: 39.0
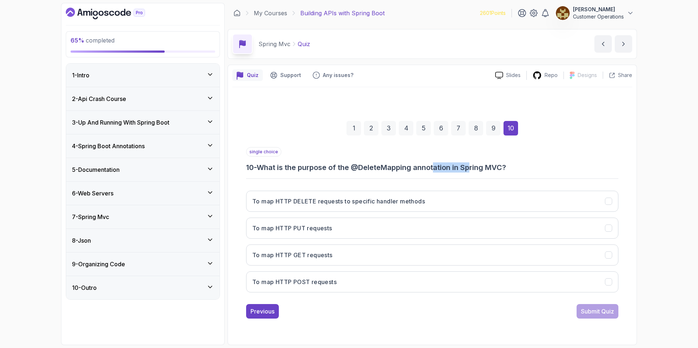
click at [435, 165] on h3 "10 - What is the purpose of the @DeleteMapping annotation in Spring MVC?" at bounding box center [432, 168] width 372 height 10
click at [355, 206] on button "To map HTTP DELETE requests to specific handler methods" at bounding box center [432, 201] width 372 height 21
click at [460, 308] on div "Submit Quiz" at bounding box center [597, 311] width 33 height 9
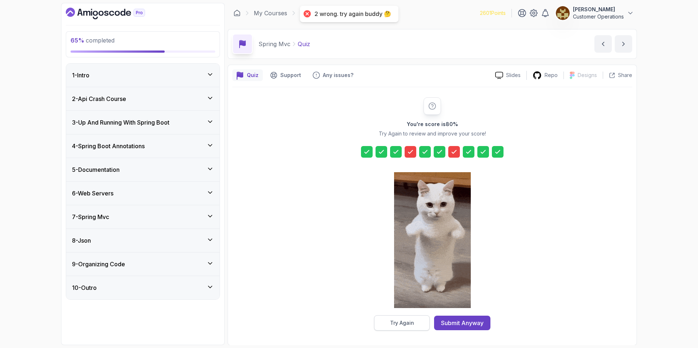
click at [423, 308] on button "Try Again" at bounding box center [402, 323] width 56 height 15
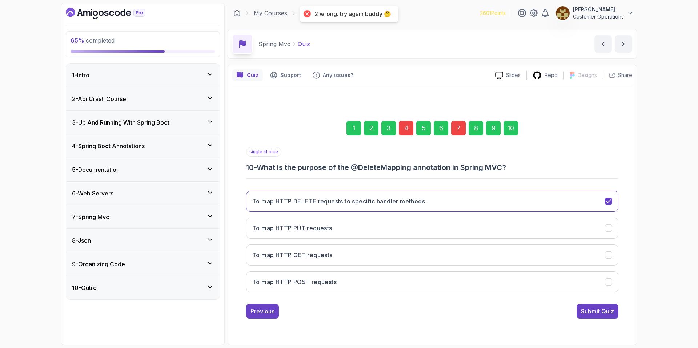
click at [457, 125] on div "7" at bounding box center [458, 128] width 15 height 15
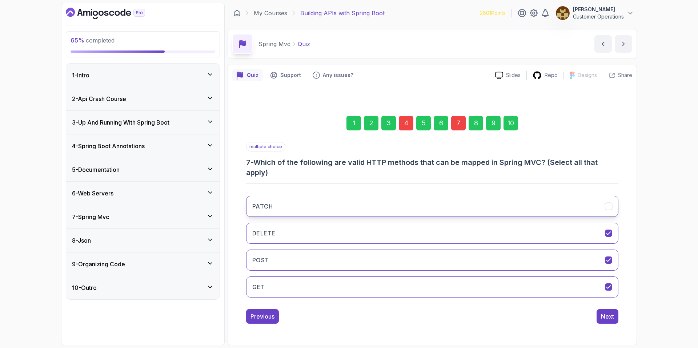
click at [457, 202] on button "PATCH" at bounding box center [432, 206] width 372 height 21
click at [460, 308] on button "Next" at bounding box center [608, 317] width 22 height 15
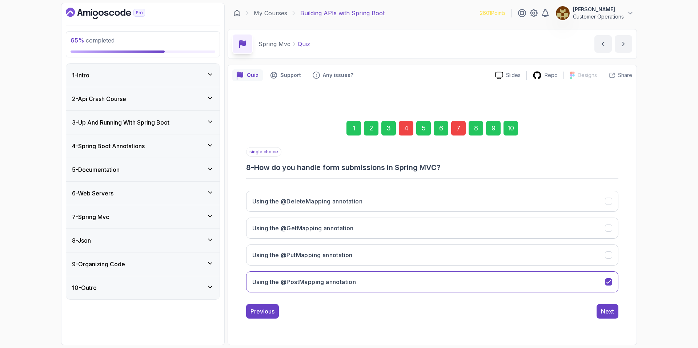
click at [460, 129] on div "10" at bounding box center [511, 128] width 15 height 15
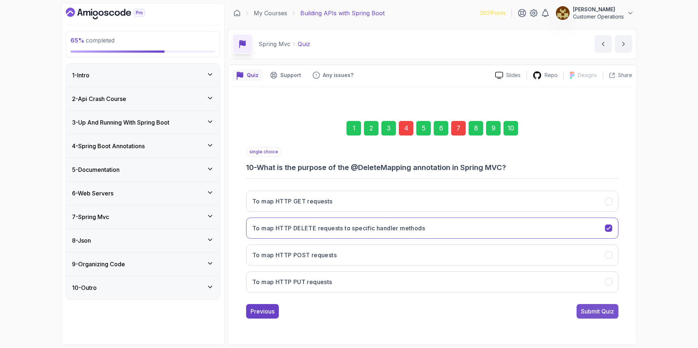
click at [460, 308] on div "Submit Quiz" at bounding box center [597, 311] width 33 height 9
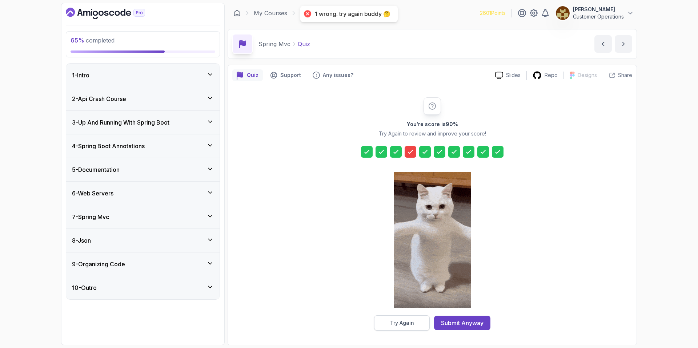
click at [413, 308] on div "Try Again" at bounding box center [402, 323] width 24 height 7
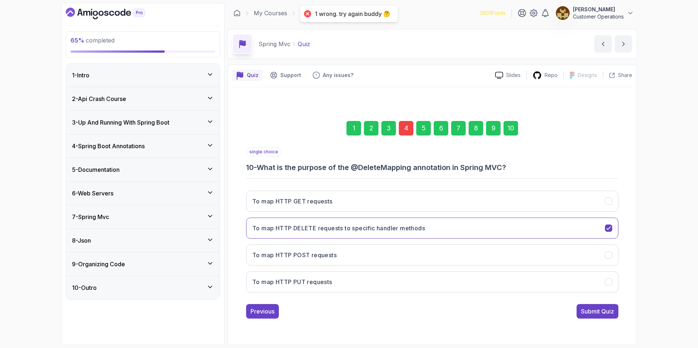
click at [404, 130] on div "4" at bounding box center [406, 128] width 15 height 15
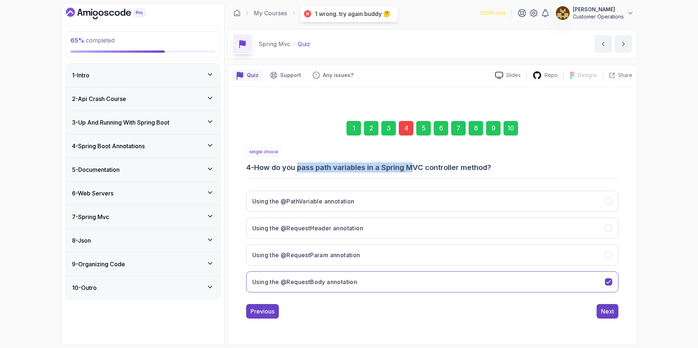
drag, startPoint x: 302, startPoint y: 166, endPoint x: 419, endPoint y: 167, distance: 117.9
click at [419, 167] on h3 "4 - How do you pass path variables in a Spring MVC controller method?" at bounding box center [432, 168] width 372 height 10
drag, startPoint x: 481, startPoint y: 168, endPoint x: 391, endPoint y: 168, distance: 90.6
click at [391, 168] on h3 "4 - How do you pass path variables in a Spring MVC controller method?" at bounding box center [432, 168] width 372 height 10
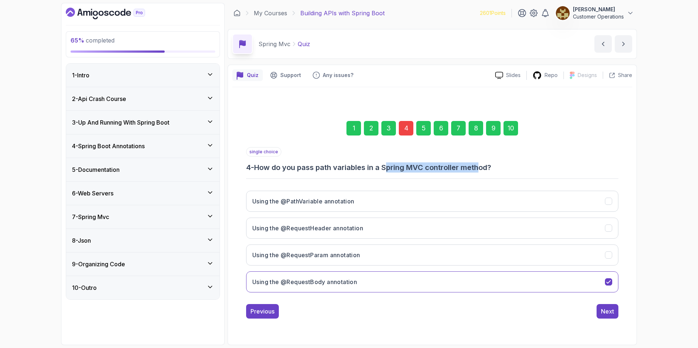
click at [390, 168] on h3 "4 - How do you pass path variables in a Spring MVC controller method?" at bounding box center [432, 168] width 372 height 10
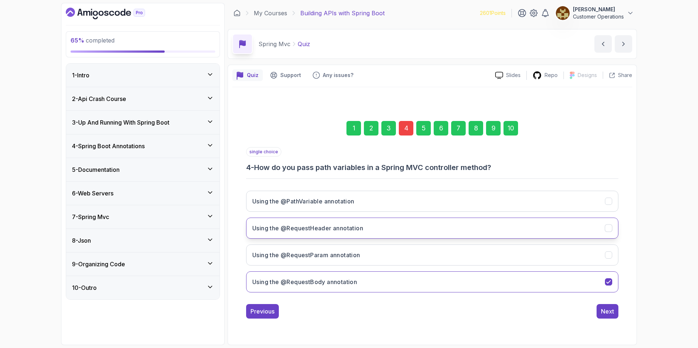
click at [350, 227] on h3 "Using the @RequestHeader annotation" at bounding box center [307, 228] width 111 height 9
click at [460, 308] on div "Next" at bounding box center [607, 311] width 13 height 9
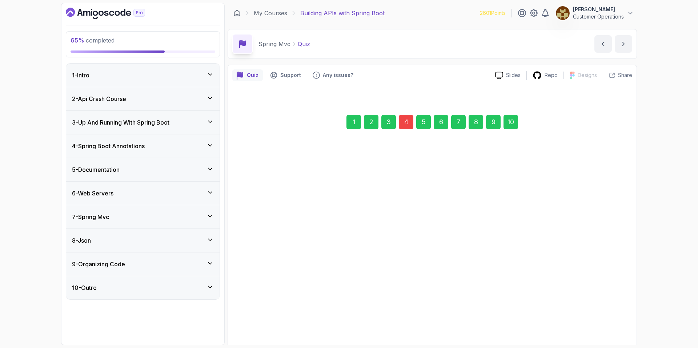
click at [460, 125] on div "10" at bounding box center [511, 122] width 15 height 15
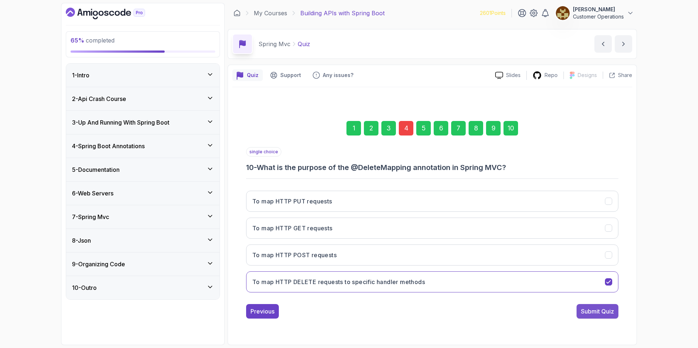
click at [460, 308] on div "Submit Quiz" at bounding box center [597, 311] width 33 height 9
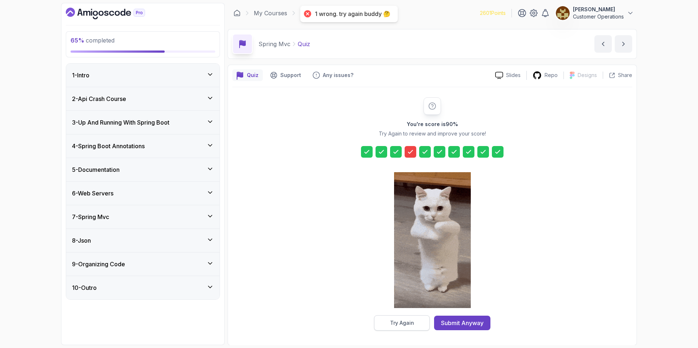
click at [406, 308] on div "Try Again" at bounding box center [402, 323] width 24 height 7
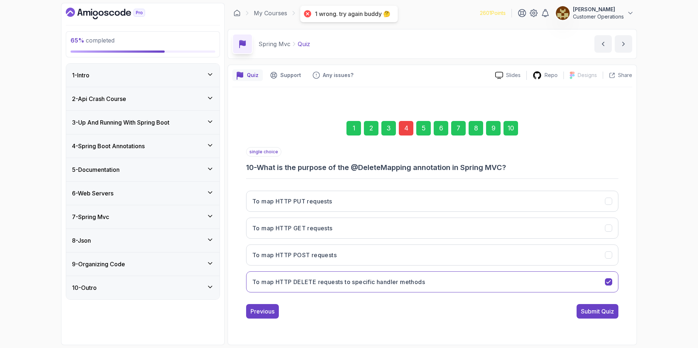
click at [407, 130] on div "4" at bounding box center [406, 128] width 15 height 15
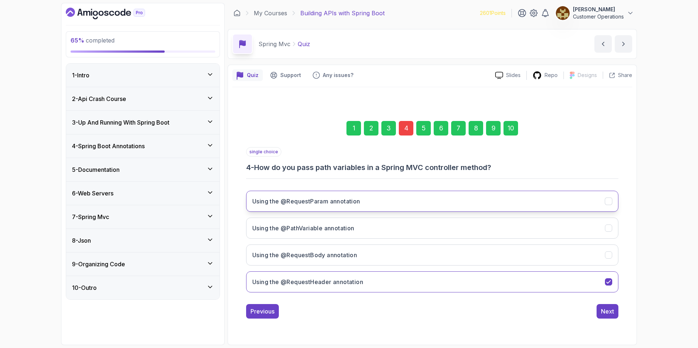
click at [345, 206] on button "Using the @RequestParam annotation" at bounding box center [432, 201] width 372 height 21
click at [460, 308] on div "Next" at bounding box center [607, 311] width 13 height 9
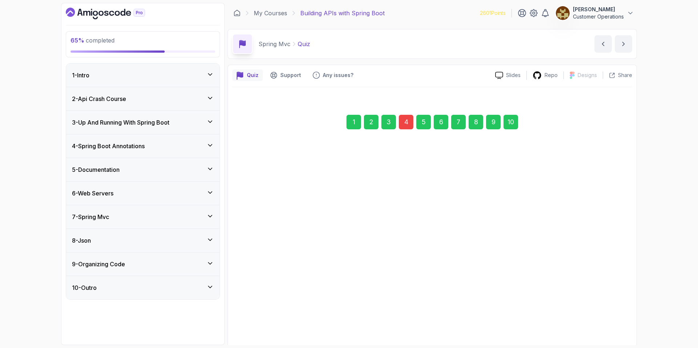
click at [460, 123] on div "10" at bounding box center [511, 122] width 15 height 15
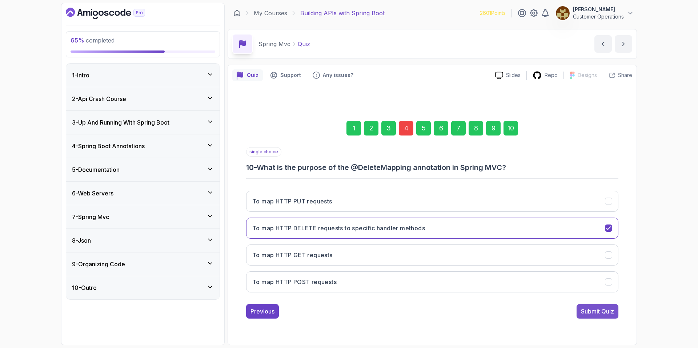
click at [460, 308] on div "Submit Quiz" at bounding box center [597, 311] width 33 height 9
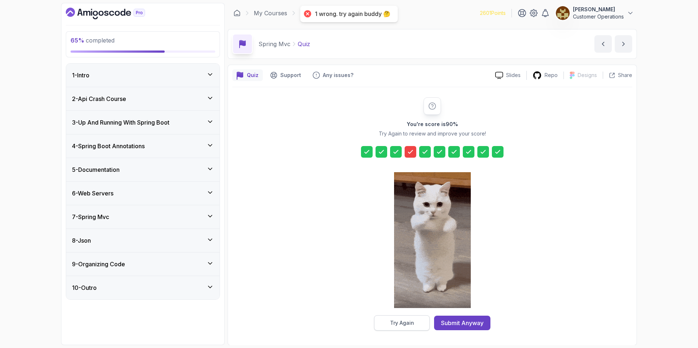
click at [415, 308] on button "Try Again" at bounding box center [402, 323] width 56 height 15
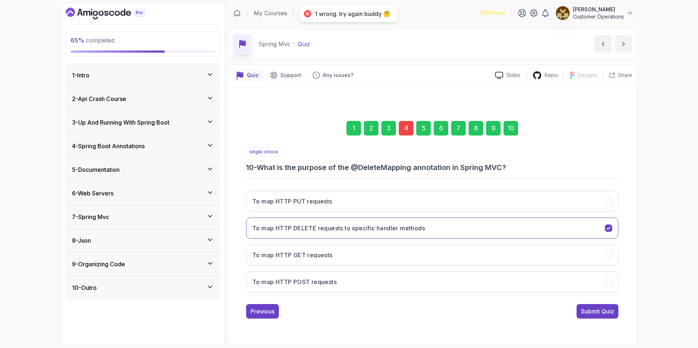
click at [407, 124] on div "4" at bounding box center [406, 128] width 15 height 15
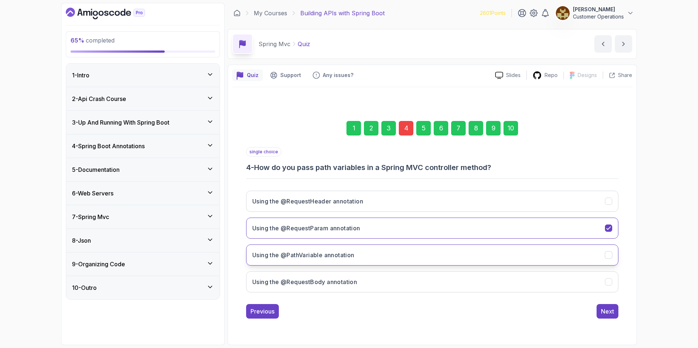
click at [369, 258] on button "Using the @PathVariable annotation" at bounding box center [432, 255] width 372 height 21
click at [460, 308] on div "Next" at bounding box center [607, 311] width 13 height 9
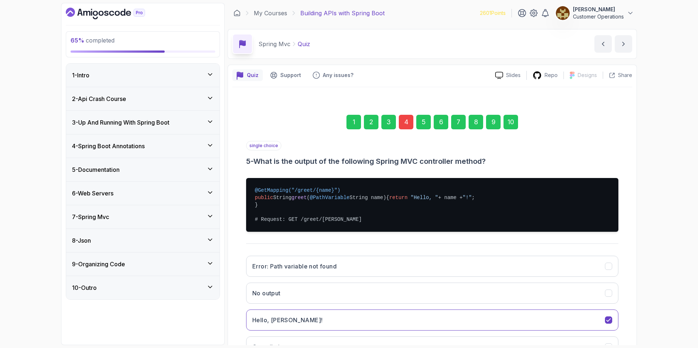
click at [460, 127] on div "10" at bounding box center [511, 122] width 15 height 15
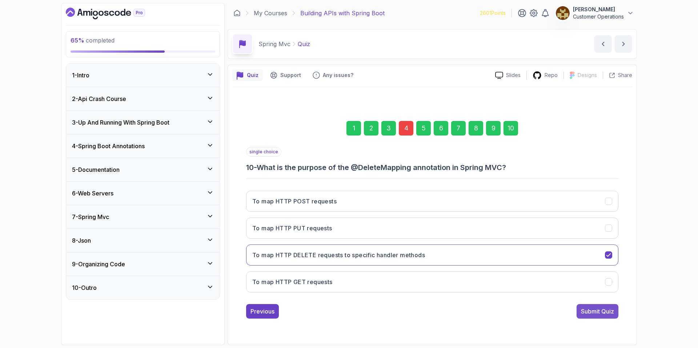
click at [460, 308] on div "Submit Quiz" at bounding box center [597, 311] width 33 height 9
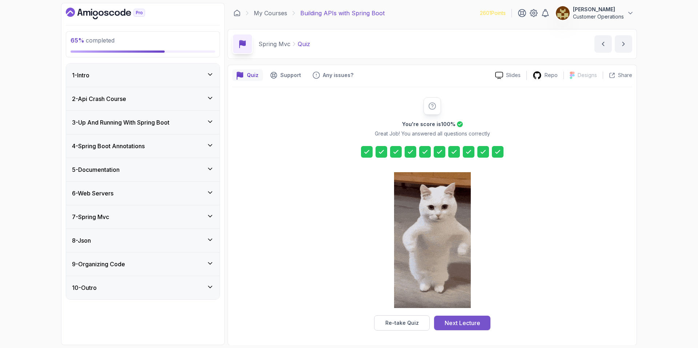
click at [460, 308] on div "Next Lecture" at bounding box center [463, 323] width 36 height 9
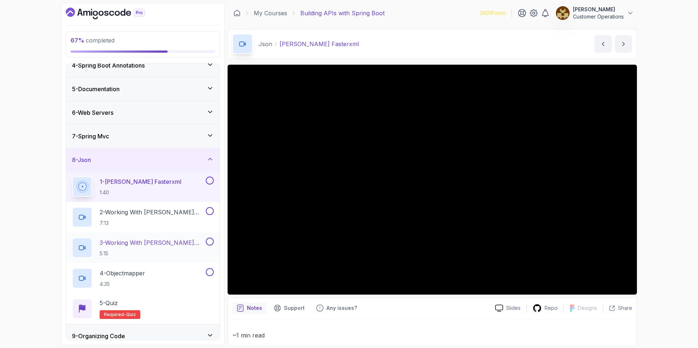
scroll to position [96, 0]
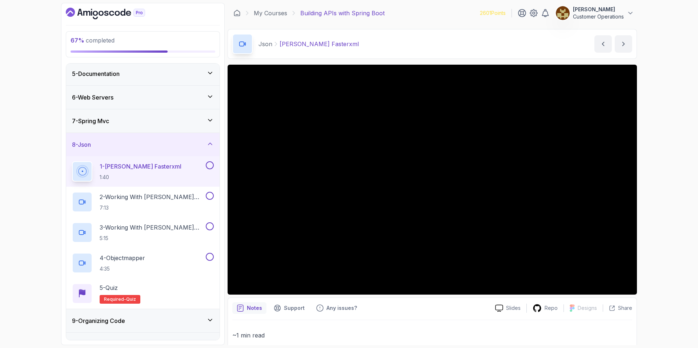
click at [460, 135] on div "67 % completed 1 - Intro 2 - Api Crash Course 3 - Up And Running With Spring Bo…" at bounding box center [349, 174] width 698 height 348
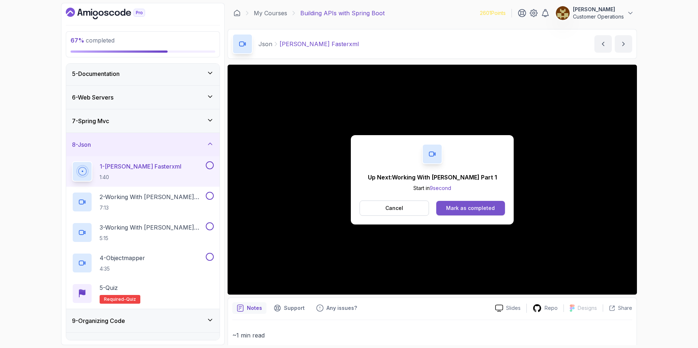
click at [460, 208] on div "Mark as completed" at bounding box center [470, 208] width 49 height 7
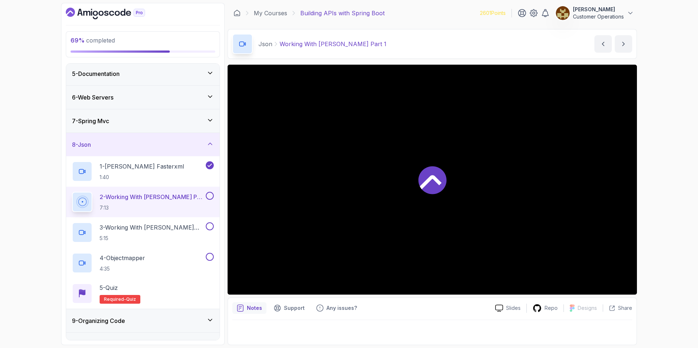
click at [460, 136] on div "69 % completed 1 - Intro 2 - Api Crash Course 3 - Up And Running With Spring Bo…" at bounding box center [349, 174] width 698 height 348
click at [409, 45] on div "Json Working With Jackson Part 1 Working With Jackson Part 1 by nelson" at bounding box center [433, 44] width 410 height 30
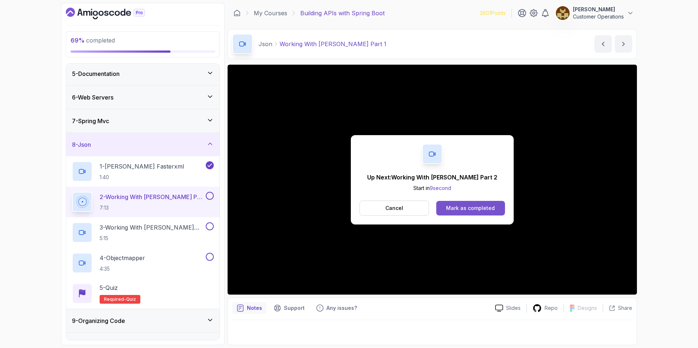
click at [460, 209] on div "Mark as completed" at bounding box center [470, 208] width 49 height 7
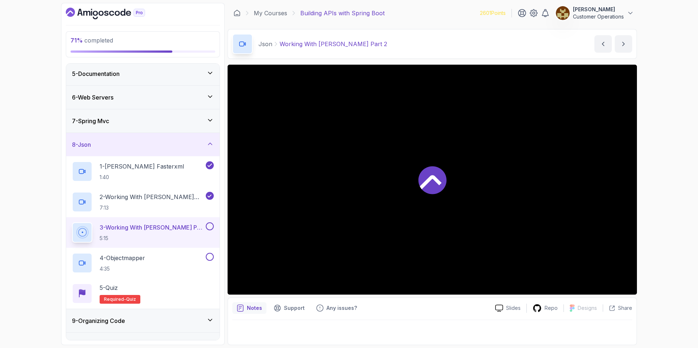
click at [443, 52] on div "Json Working With Jackson Part 2 Working With Jackson Part 2 by nelson" at bounding box center [433, 44] width 410 height 30
click at [418, 35] on div "Json Working With Jackson Part 2 Working With Jackson Part 2 by nelson" at bounding box center [433, 44] width 410 height 30
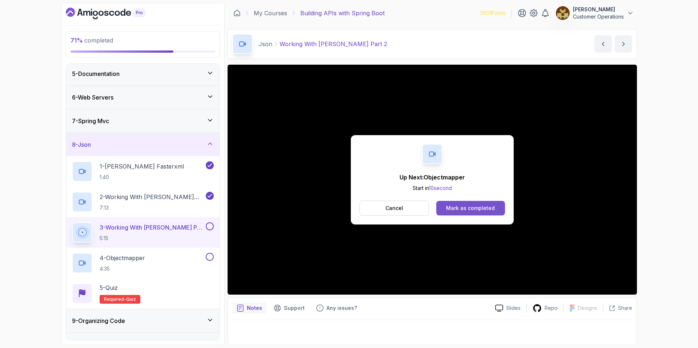
click at [460, 209] on div "Mark as completed" at bounding box center [470, 208] width 49 height 7
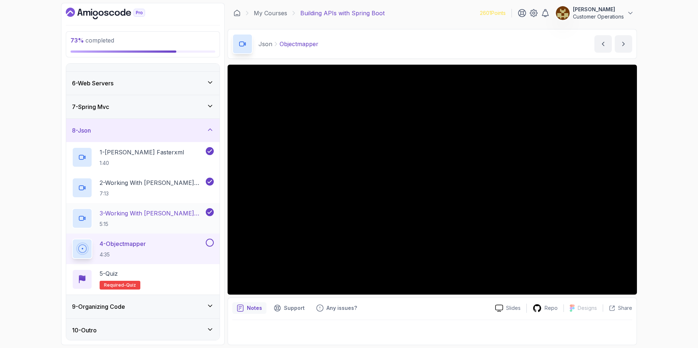
scroll to position [112, 0]
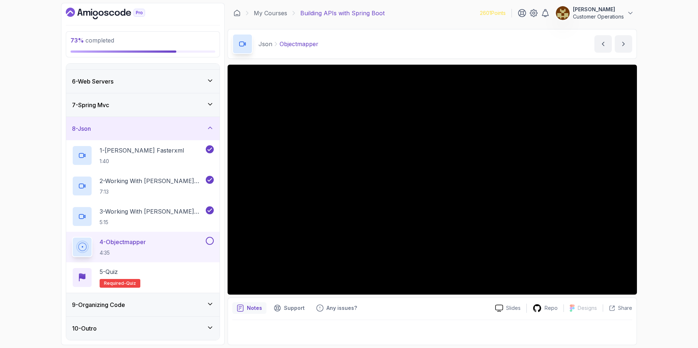
click at [432, 42] on div "Json Objectmapper Objectmapper by nelson" at bounding box center [433, 44] width 410 height 30
click at [403, 48] on div "Json Objectmapper Objectmapper by nelson" at bounding box center [433, 44] width 410 height 30
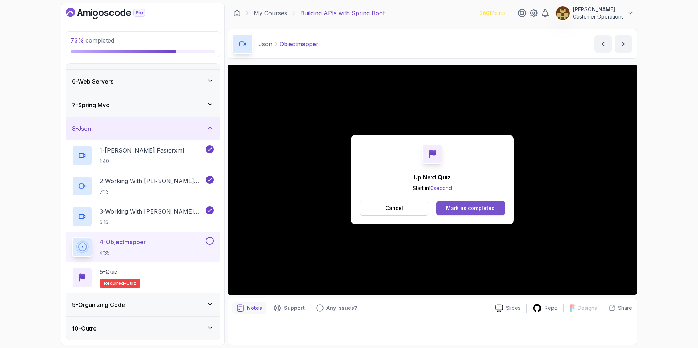
click at [458, 204] on button "Mark as completed" at bounding box center [470, 208] width 69 height 15
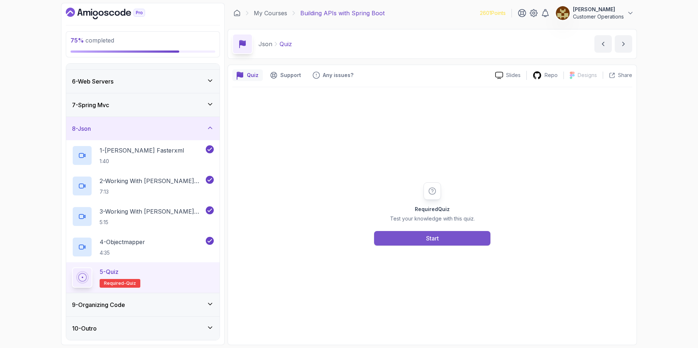
click at [437, 232] on button "Start" at bounding box center [432, 238] width 116 height 15
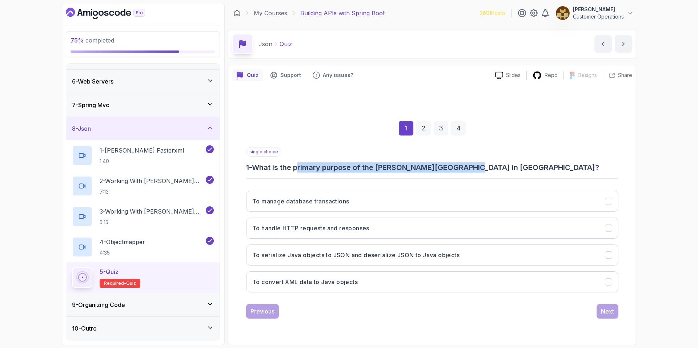
drag, startPoint x: 301, startPoint y: 168, endPoint x: 485, endPoint y: 168, distance: 183.7
click at [460, 168] on h3 "1 - What is the primary purpose of the Jackson library in Java?" at bounding box center [432, 168] width 372 height 10
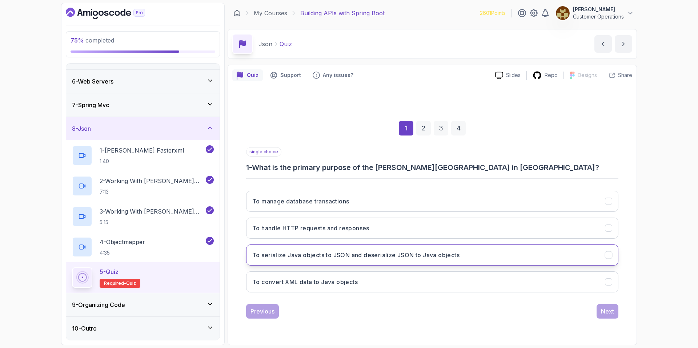
click at [347, 258] on h3 "To serialize Java objects to JSON and deserialize JSON to Java objects" at bounding box center [355, 255] width 207 height 9
click at [460, 308] on button "Next" at bounding box center [608, 311] width 22 height 15
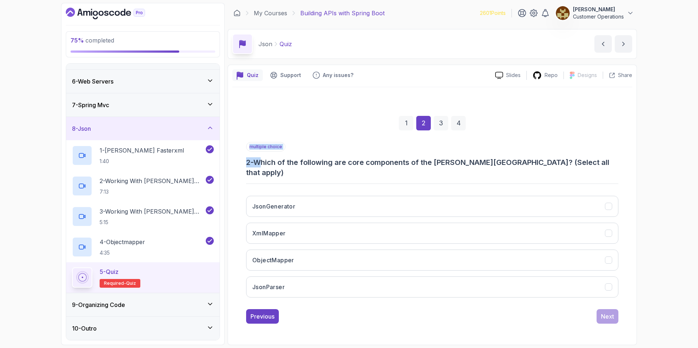
drag, startPoint x: 264, startPoint y: 167, endPoint x: 371, endPoint y: 173, distance: 107.4
click at [372, 176] on div "multiple choice 2 - Which of the following are core components of the Jackson l…" at bounding box center [432, 222] width 372 height 161
click at [371, 171] on h3 "2 - Which of the following are core components of the Jackson library? (Select …" at bounding box center [432, 167] width 372 height 20
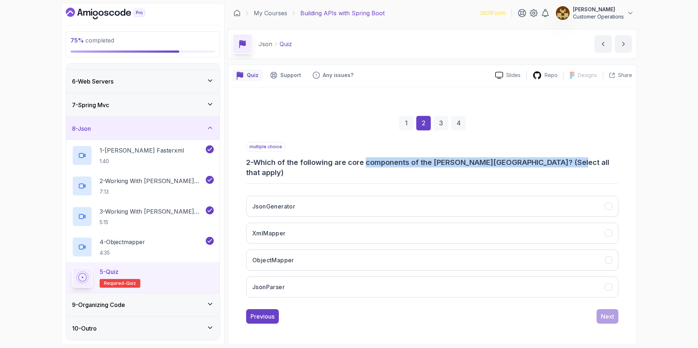
drag, startPoint x: 384, startPoint y: 169, endPoint x: 557, endPoint y: 168, distance: 173.1
click at [460, 168] on h3 "2 - Which of the following are core components of the Jackson library? (Select …" at bounding box center [432, 167] width 372 height 20
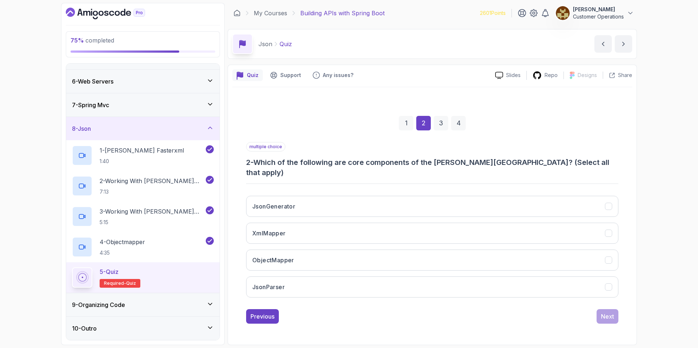
drag, startPoint x: 557, startPoint y: 168, endPoint x: 546, endPoint y: 169, distance: 11.7
click at [460, 168] on h3 "2 - Which of the following are core components of the Jackson library? (Select …" at bounding box center [432, 167] width 372 height 20
click at [332, 203] on button "JsonGenerator" at bounding box center [432, 206] width 372 height 21
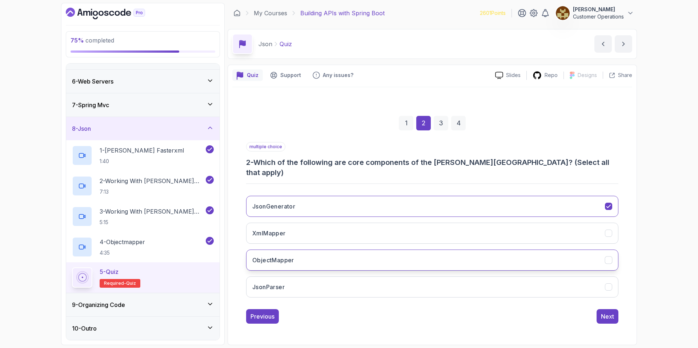
click at [334, 258] on button "ObjectMapper" at bounding box center [432, 260] width 372 height 21
click at [328, 279] on button "JsonParser" at bounding box center [432, 287] width 372 height 21
click at [314, 228] on button "XmlMapper" at bounding box center [432, 233] width 372 height 21
click at [460, 308] on div "Next" at bounding box center [607, 316] width 13 height 9
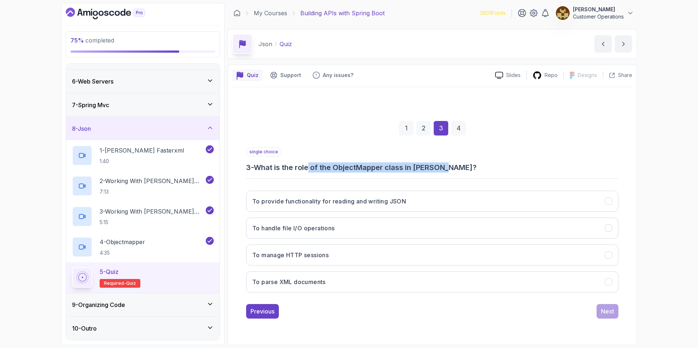
drag, startPoint x: 311, startPoint y: 168, endPoint x: 476, endPoint y: 167, distance: 165.9
click at [460, 167] on h3 "3 - What is the role of the ObjectMapper class in Jackson?" at bounding box center [432, 168] width 372 height 10
drag, startPoint x: 476, startPoint y: 167, endPoint x: 380, endPoint y: 169, distance: 96.0
click at [382, 169] on h3 "3 - What is the role of the ObjectMapper class in Jackson?" at bounding box center [432, 168] width 372 height 10
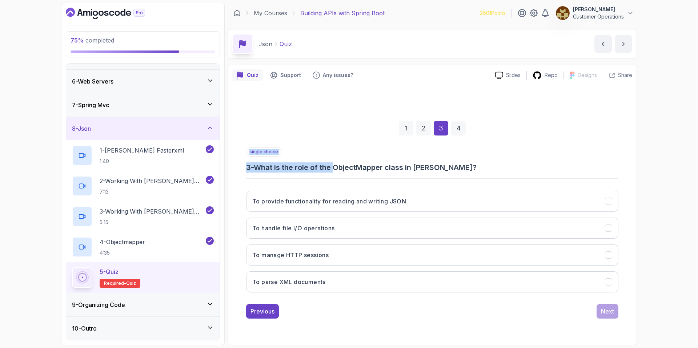
click at [380, 169] on h3 "3 - What is the role of the ObjectMapper class in Jackson?" at bounding box center [432, 168] width 372 height 10
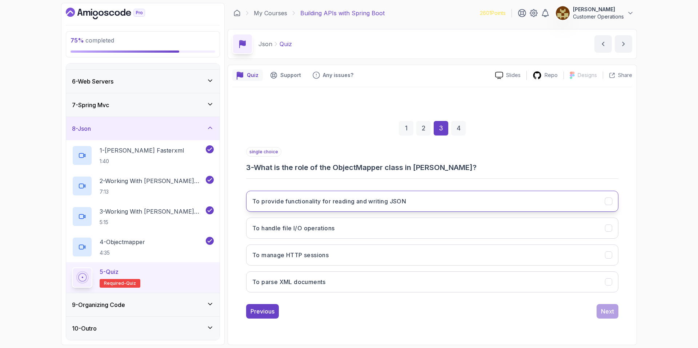
click at [442, 208] on button "To provide functionality for reading and writing JSON" at bounding box center [432, 201] width 372 height 21
click at [460, 308] on div "Next" at bounding box center [607, 311] width 13 height 9
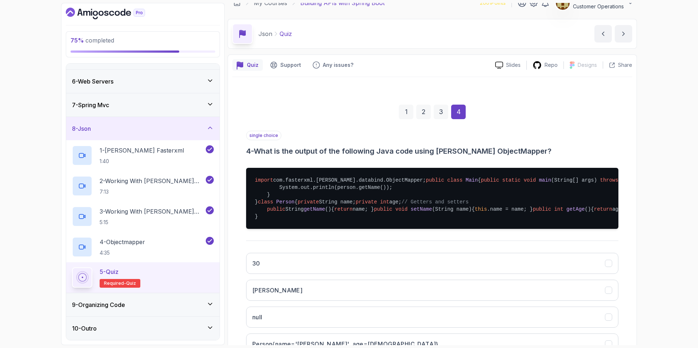
scroll to position [7, 0]
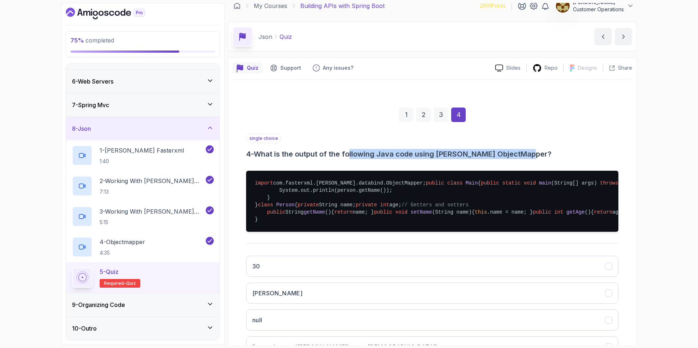
drag, startPoint x: 355, startPoint y: 156, endPoint x: 571, endPoint y: 155, distance: 216.4
click at [460, 155] on h3 "4 - What is the output of the following Java code using Jackson's ObjectMapper?" at bounding box center [432, 154] width 372 height 10
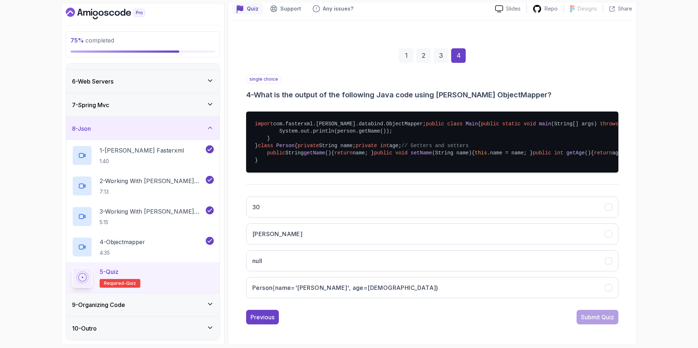
scroll to position [176, 0]
click at [340, 230] on button "John" at bounding box center [432, 234] width 372 height 21
click at [460, 308] on div "Submit Quiz" at bounding box center [597, 317] width 33 height 9
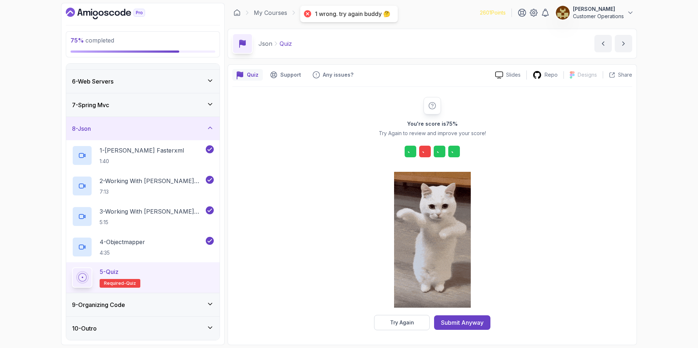
scroll to position [0, 0]
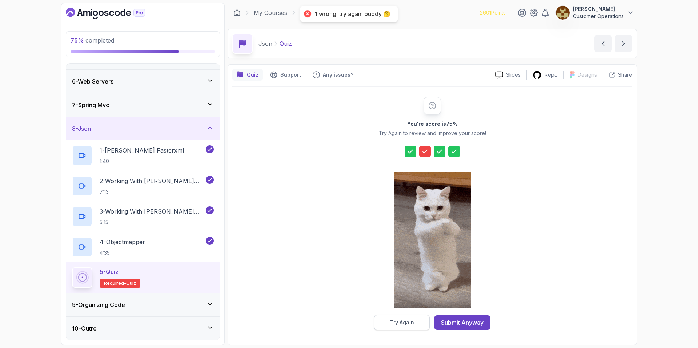
click at [418, 308] on button "Try Again" at bounding box center [402, 322] width 56 height 15
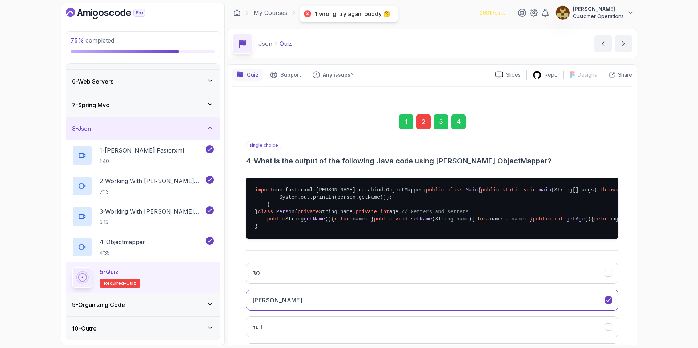
click at [421, 124] on div "2" at bounding box center [423, 122] width 15 height 15
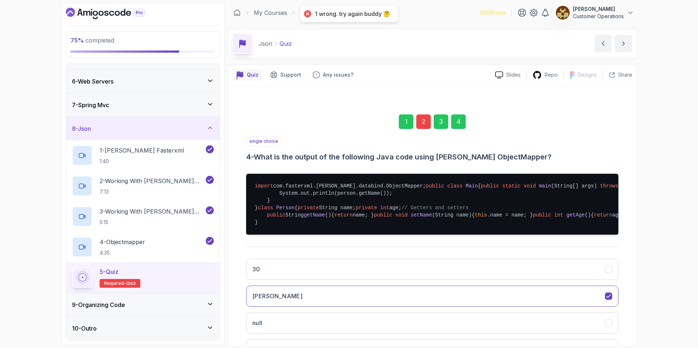
scroll to position [0, 0]
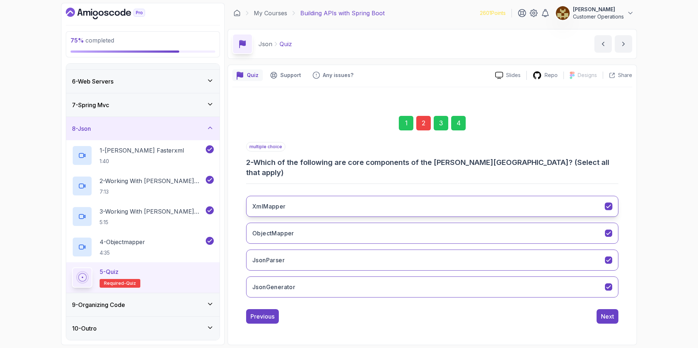
click at [345, 200] on button "XmlMapper" at bounding box center [432, 206] width 372 height 21
click at [460, 308] on div "Next" at bounding box center [607, 316] width 13 height 9
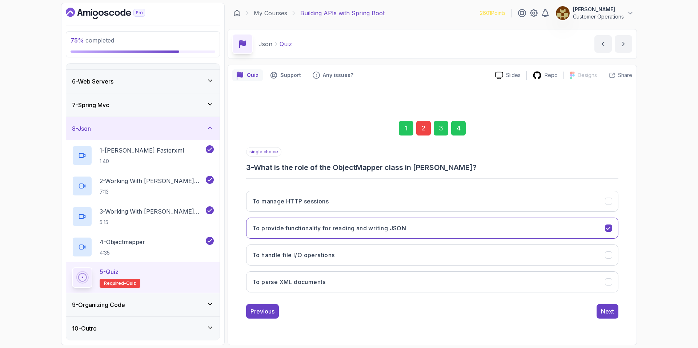
click at [460, 134] on div "4" at bounding box center [458, 128] width 15 height 15
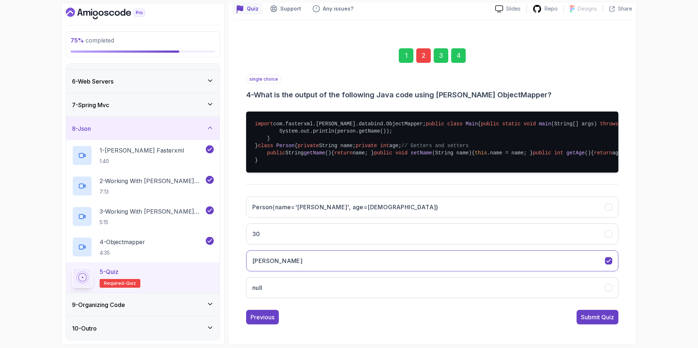
click at [460, 308] on div "Submit Quiz" at bounding box center [597, 317] width 33 height 9
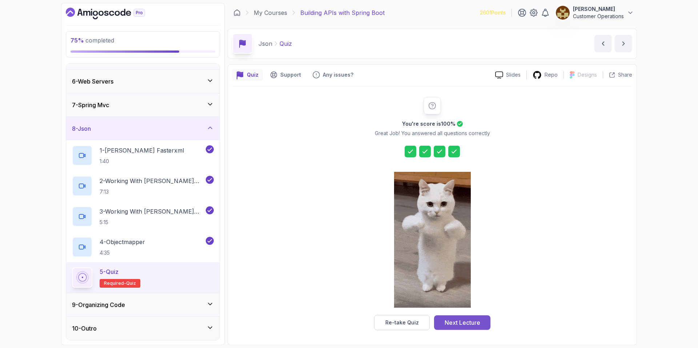
click at [460, 308] on div "Next Lecture" at bounding box center [463, 323] width 36 height 9
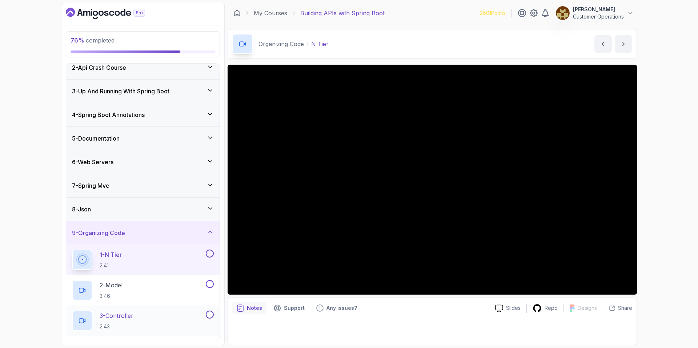
scroll to position [265, 0]
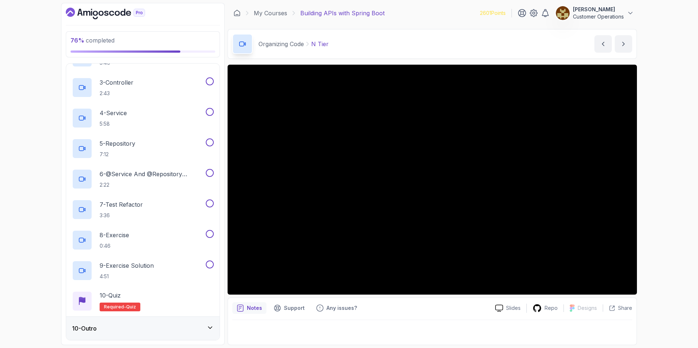
click at [460, 148] on div "76 % completed 1 - Intro 2 - Api Crash Course 3 - Up And Running With Spring Bo…" at bounding box center [349, 174] width 698 height 348
click at [460, 128] on div "76 % completed 1 - Intro 2 - Api Crash Course 3 - Up And Running With Spring Bo…" at bounding box center [349, 174] width 698 height 348
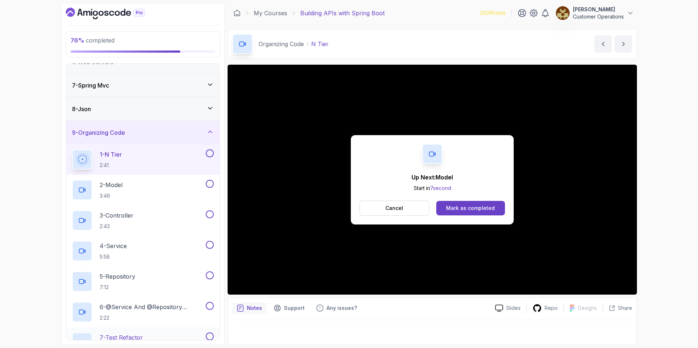
scroll to position [149, 0]
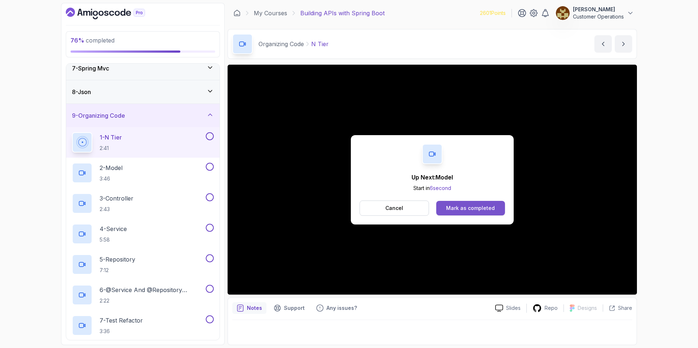
click at [458, 210] on div "Mark as completed" at bounding box center [470, 208] width 49 height 7
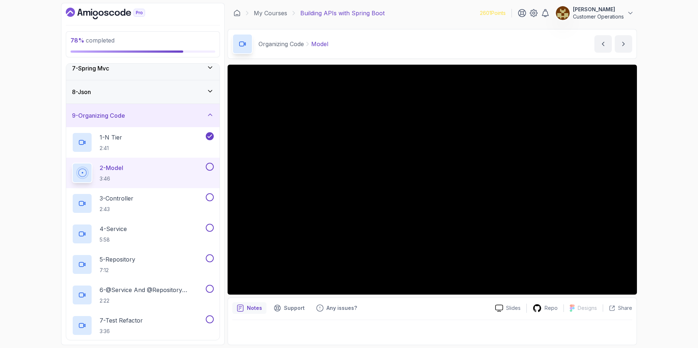
click at [415, 38] on div "Organizing Code Model Model by nelson" at bounding box center [433, 44] width 410 height 30
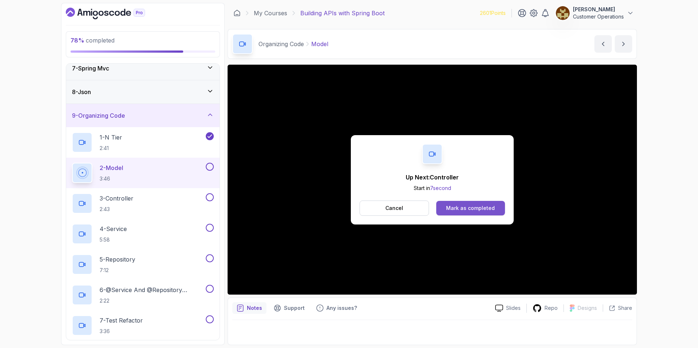
click at [460, 210] on div "Mark as completed" at bounding box center [470, 208] width 49 height 7
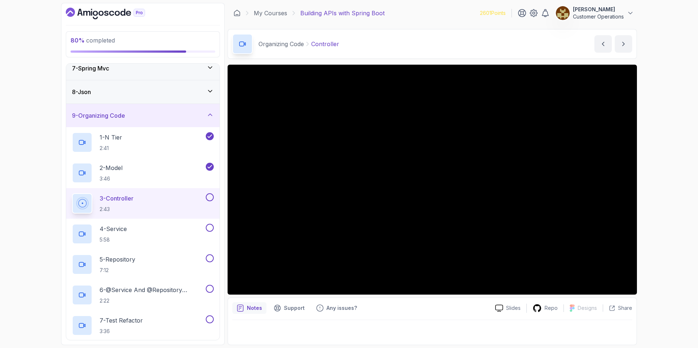
click at [397, 52] on div "Organizing Code Controller Controller by nelson" at bounding box center [433, 44] width 410 height 30
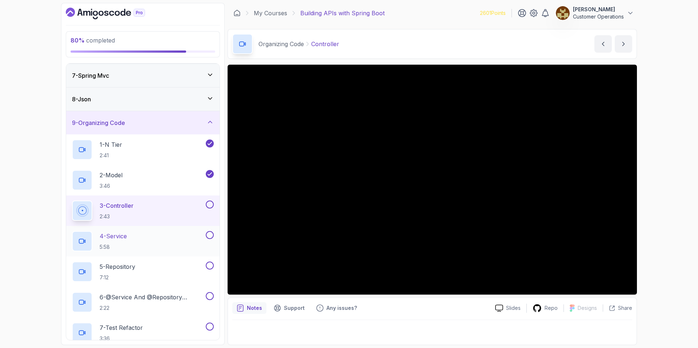
scroll to position [137, 0]
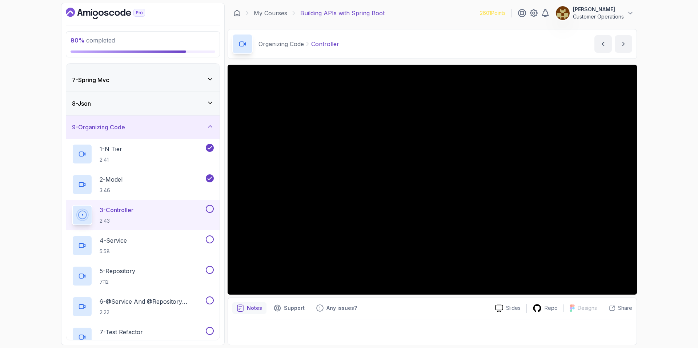
click at [388, 41] on div "Organizing Code Controller Controller by nelson" at bounding box center [433, 44] width 410 height 30
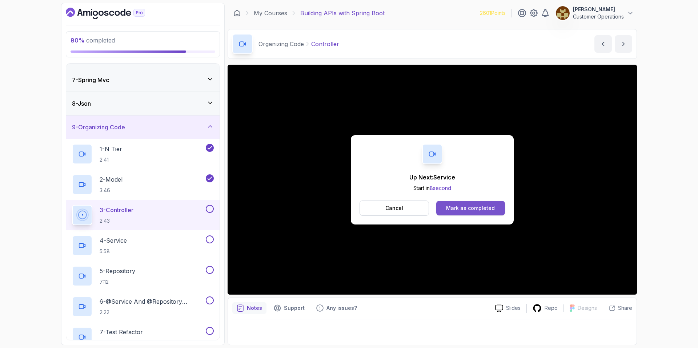
click at [460, 214] on button "Mark as completed" at bounding box center [470, 208] width 69 height 15
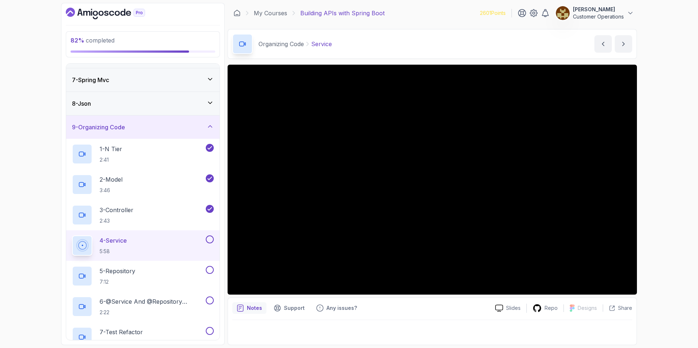
click at [406, 45] on div "Organizing Code Service Service by nelson" at bounding box center [433, 44] width 410 height 30
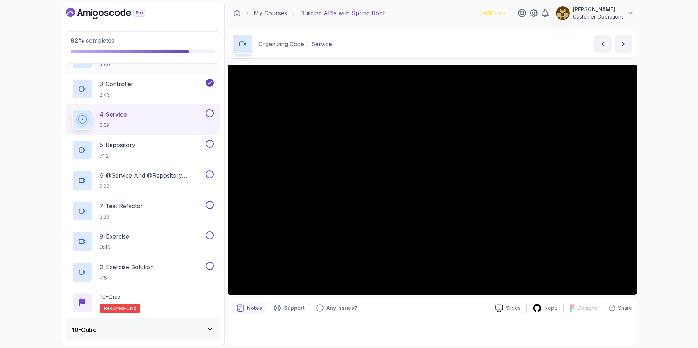
scroll to position [265, 0]
click at [124, 308] on div "10 - Outro" at bounding box center [142, 328] width 153 height 23
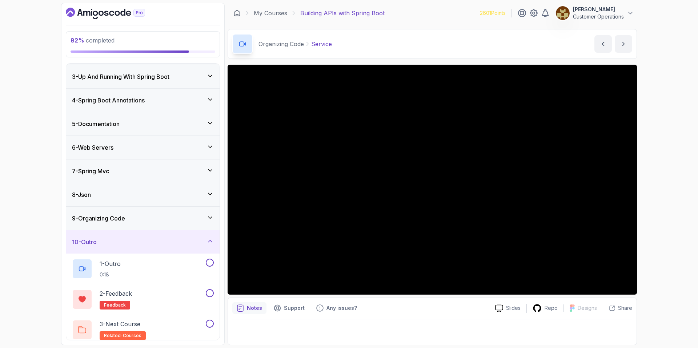
scroll to position [51, 0]
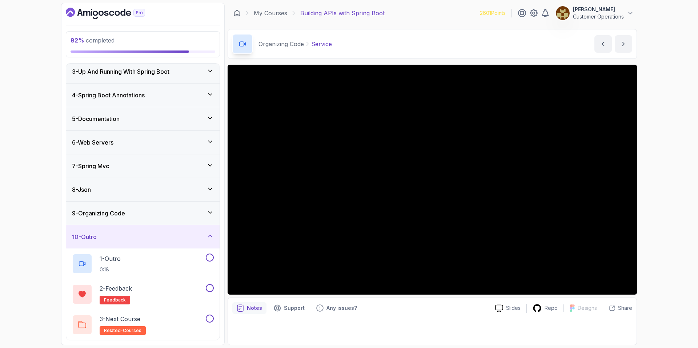
click at [144, 234] on div "10 - Outro" at bounding box center [143, 237] width 142 height 9
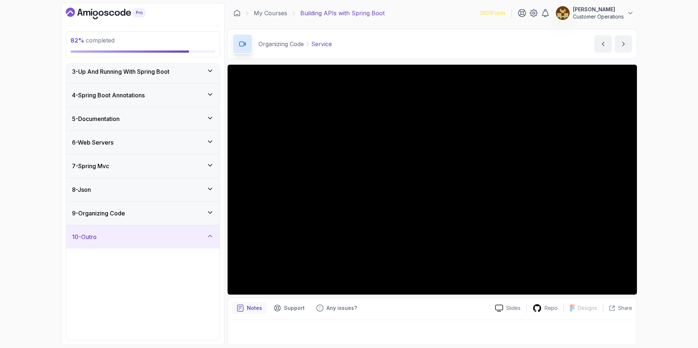
scroll to position [0, 0]
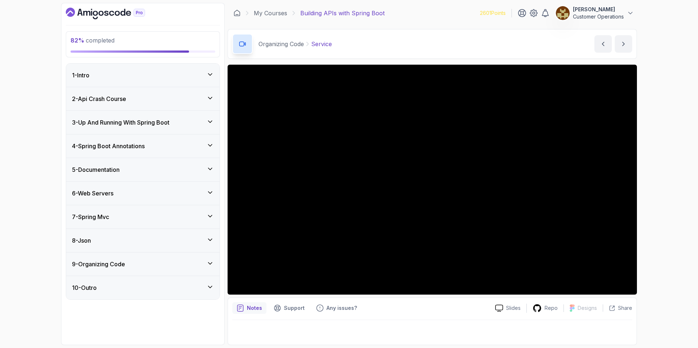
click at [149, 286] on div "10 - Outro" at bounding box center [143, 288] width 142 height 9
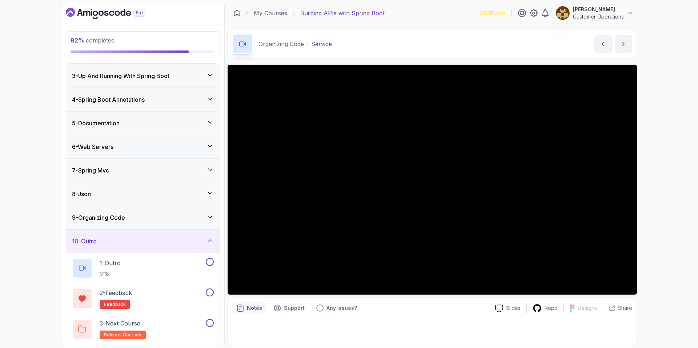
scroll to position [51, 0]
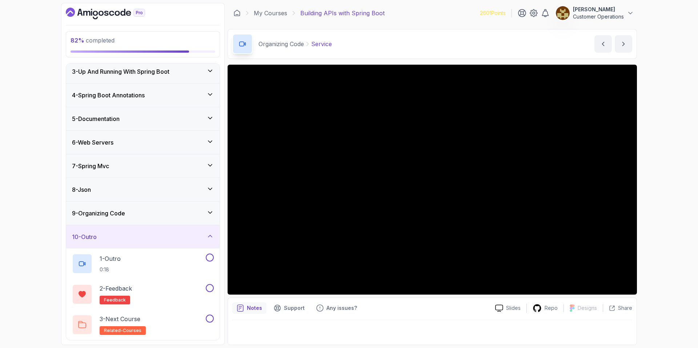
click at [160, 235] on div "10 - Outro" at bounding box center [143, 237] width 142 height 9
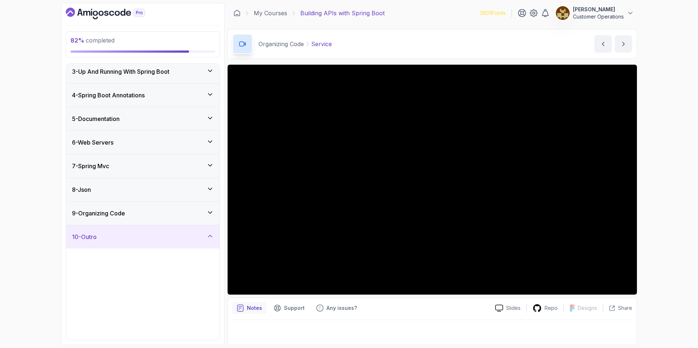
scroll to position [0, 0]
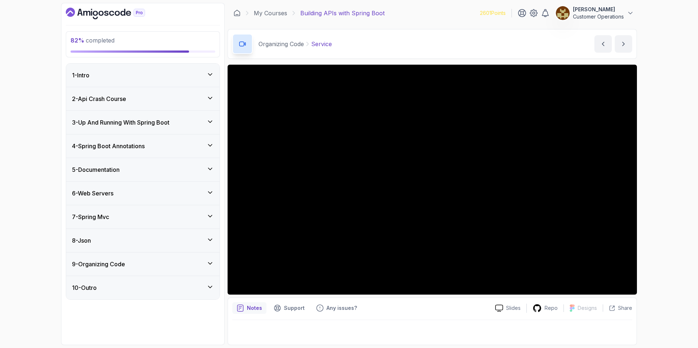
click at [116, 236] on div "8 - Json" at bounding box center [143, 240] width 142 height 9
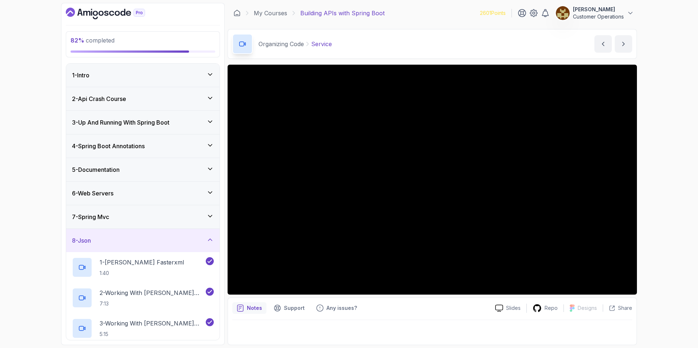
click at [116, 236] on div "8 - Json" at bounding box center [143, 240] width 142 height 9
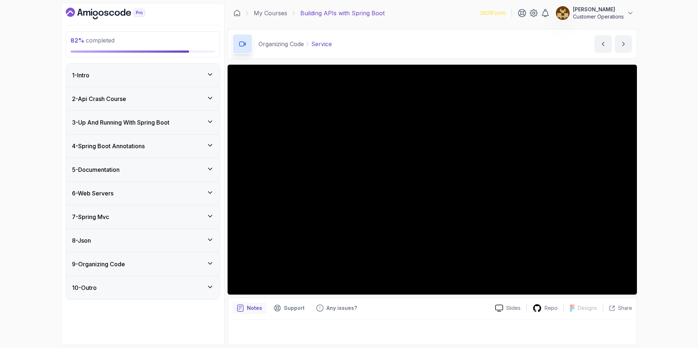
click at [120, 260] on h3 "9 - Organizing Code" at bounding box center [98, 264] width 53 height 9
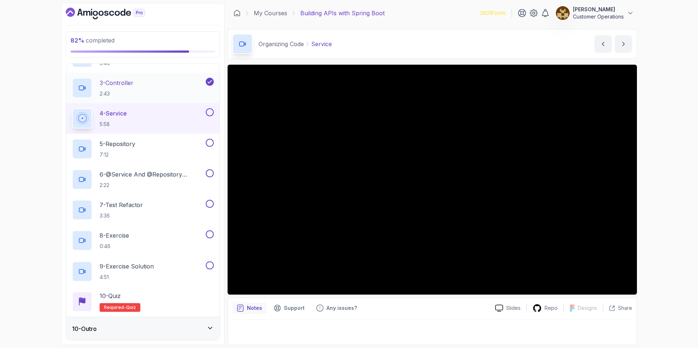
scroll to position [265, 0]
click at [410, 48] on div "Organizing Code Service Service by nelson" at bounding box center [433, 44] width 410 height 30
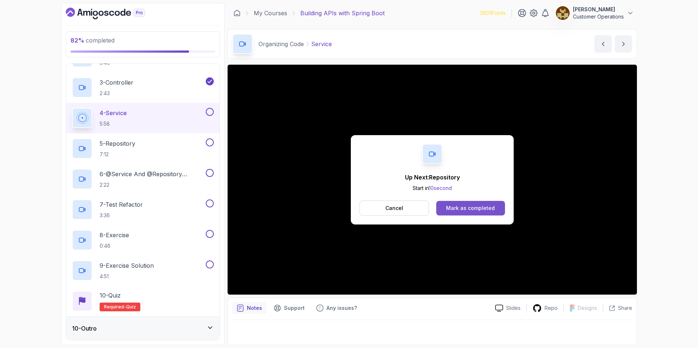
click at [460, 205] on div "Mark as completed" at bounding box center [470, 208] width 49 height 7
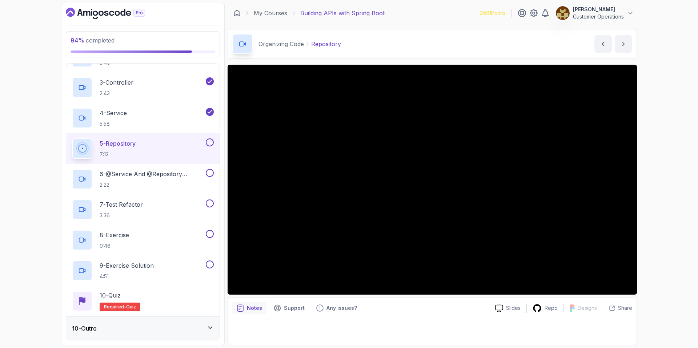
click at [423, 34] on div "Organizing Code Repository Repository by nelson" at bounding box center [433, 44] width 410 height 30
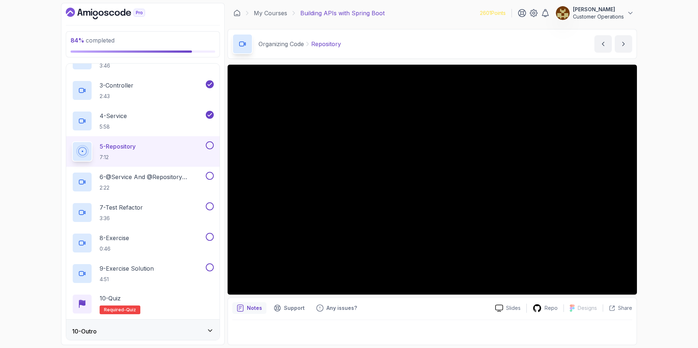
scroll to position [261, 0]
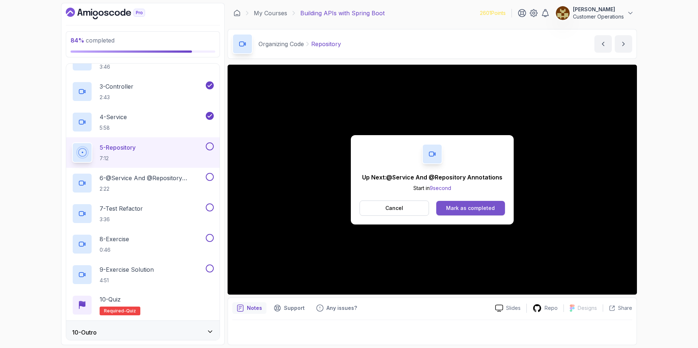
click at [460, 208] on div "Mark as completed" at bounding box center [470, 208] width 49 height 7
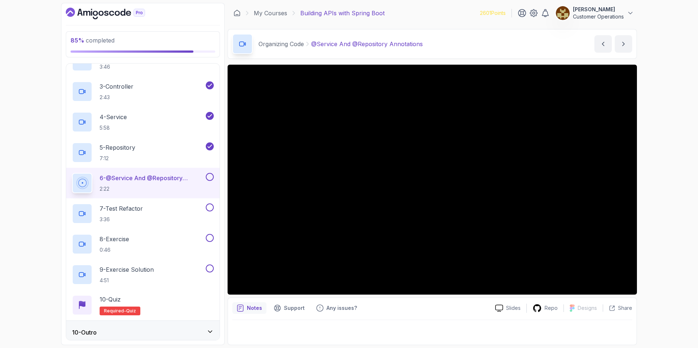
click at [460, 183] on div "85 % completed 1 - Intro 2 - Api Crash Course 3 - Up And Running With Spring Bo…" at bounding box center [349, 174] width 698 height 348
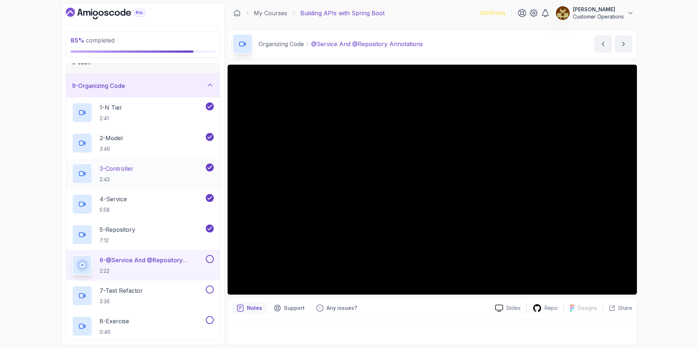
scroll to position [165, 0]
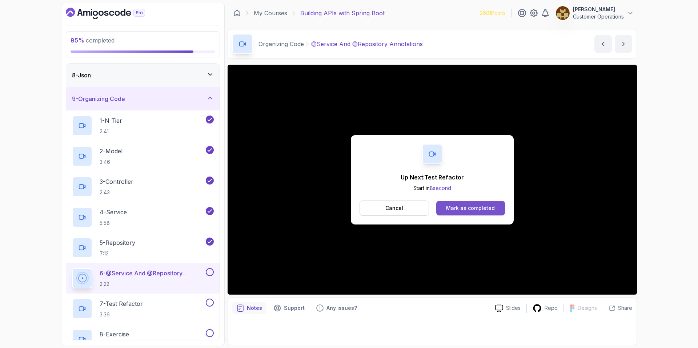
click at [460, 210] on div "Mark as completed" at bounding box center [470, 208] width 49 height 7
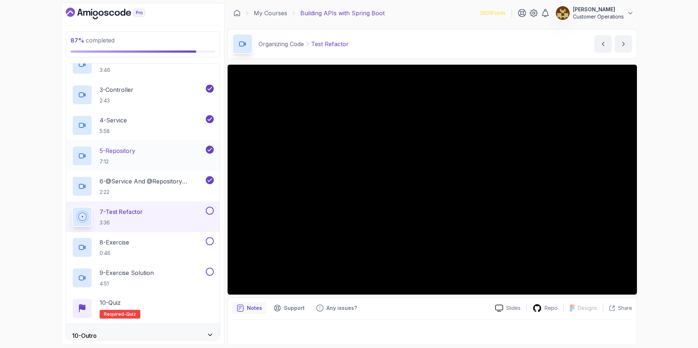
scroll to position [265, 0]
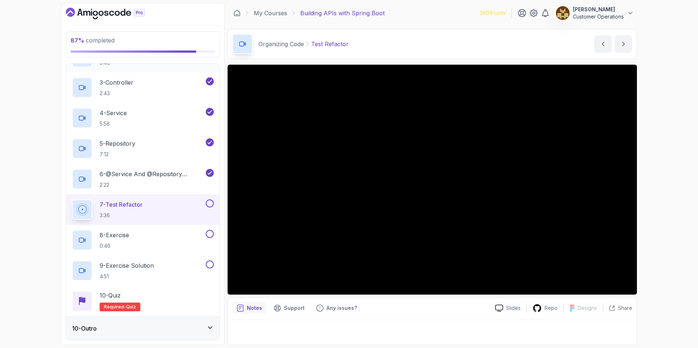
click at [139, 308] on div "10 - Outro" at bounding box center [143, 328] width 142 height 9
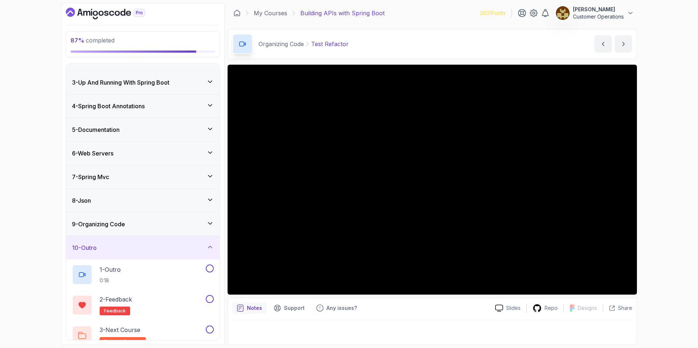
scroll to position [51, 0]
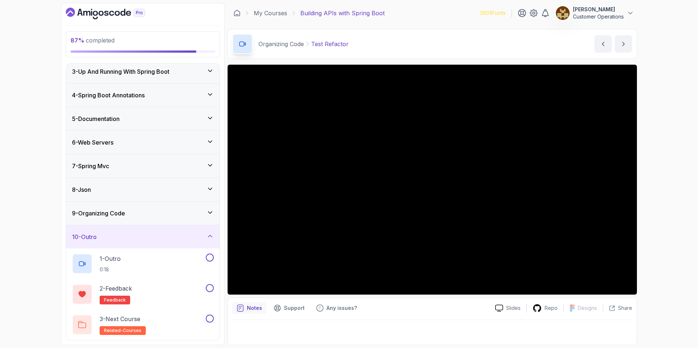
click at [151, 229] on div "10 - Outro" at bounding box center [142, 237] width 153 height 23
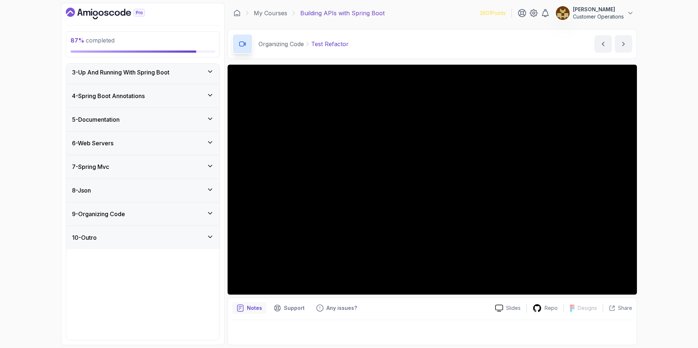
scroll to position [0, 0]
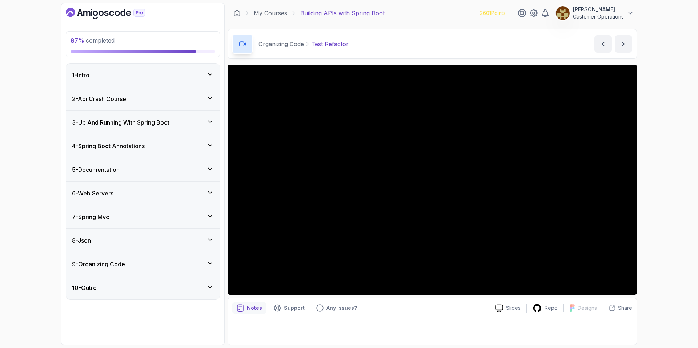
click at [168, 258] on div "9 - Organizing Code" at bounding box center [142, 264] width 153 height 23
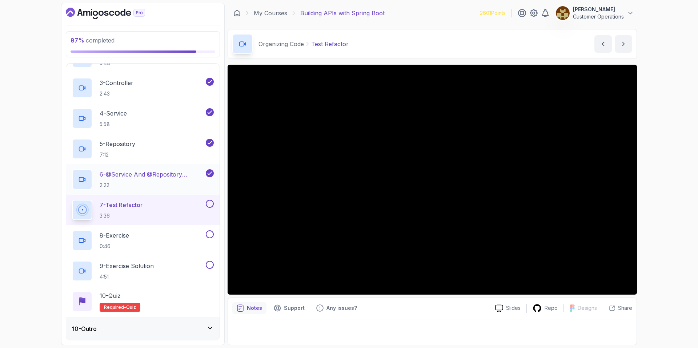
scroll to position [265, 0]
click at [460, 46] on div "Organizing Code Test Refactor Test Refactor by nelson" at bounding box center [433, 44] width 410 height 30
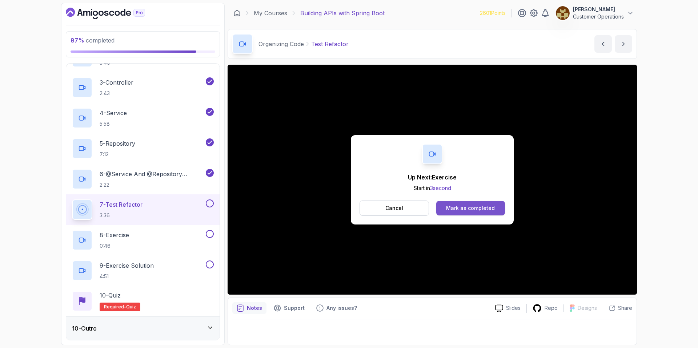
click at [460, 209] on div "Mark as completed" at bounding box center [470, 208] width 49 height 7
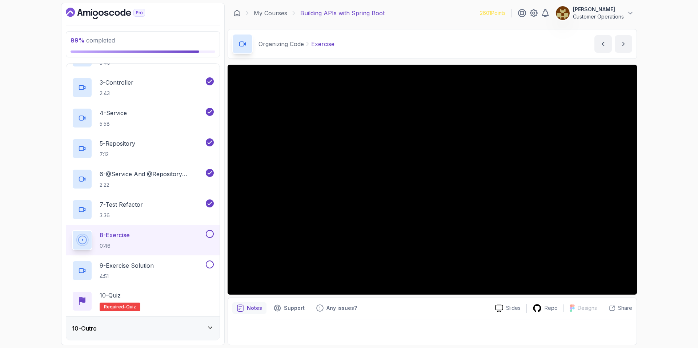
click at [380, 41] on div "Organizing Code Exercise Exercise by nelson" at bounding box center [433, 44] width 410 height 30
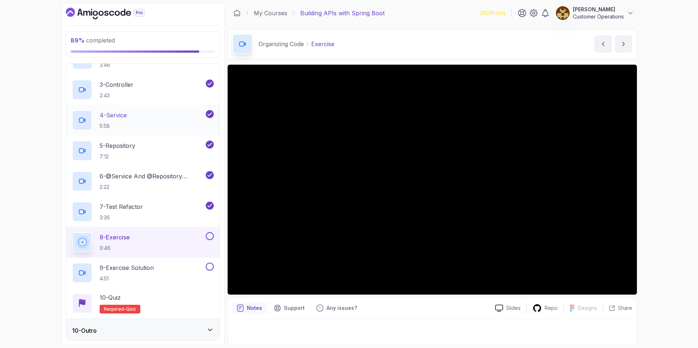
scroll to position [265, 0]
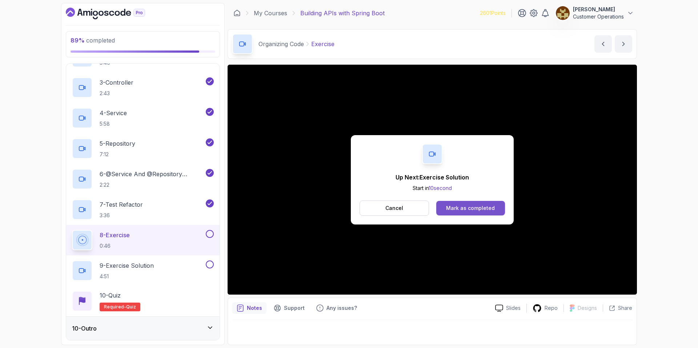
click at [460, 206] on div "Mark as completed" at bounding box center [470, 208] width 49 height 7
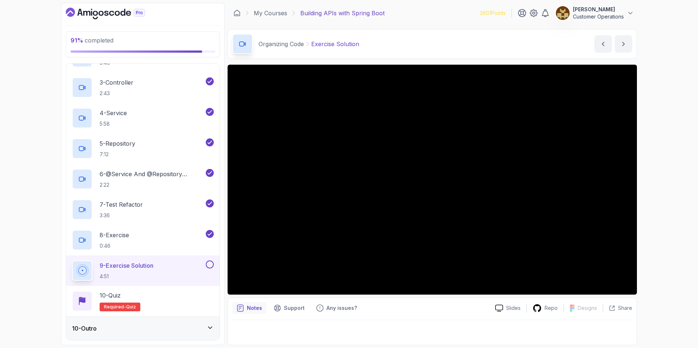
click at [460, 202] on div "91 % completed 1 - Intro 2 - Api Crash Course 3 - Up And Running With Spring Bo…" at bounding box center [349, 174] width 698 height 348
click at [460, 183] on div "91 % completed 1 - Intro 2 - Api Crash Course 3 - Up And Running With Spring Bo…" at bounding box center [349, 174] width 698 height 348
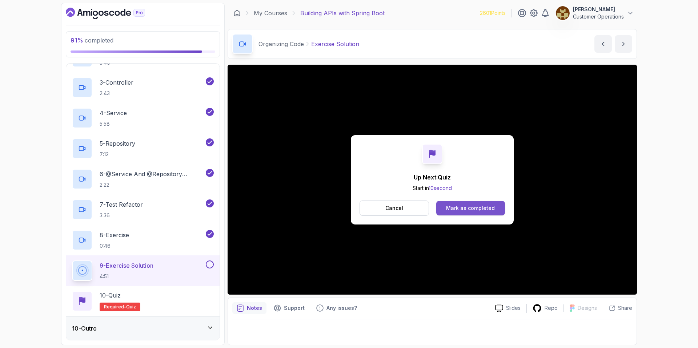
click at [460, 212] on button "Mark as completed" at bounding box center [470, 208] width 69 height 15
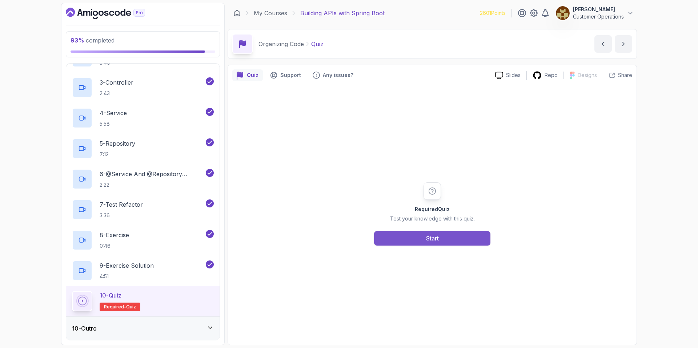
click at [451, 238] on button "Start" at bounding box center [432, 238] width 116 height 15
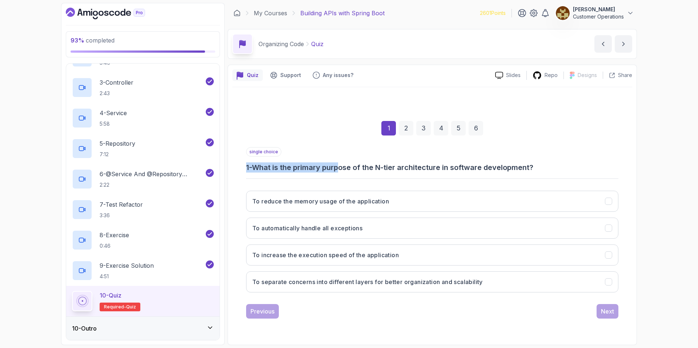
drag, startPoint x: 344, startPoint y: 165, endPoint x: 458, endPoint y: 159, distance: 113.7
click at [457, 159] on div "single choice 1 - What is the primary purpose of the N-tier architecture in sof…" at bounding box center [432, 159] width 372 height 25
click at [449, 166] on h3 "1 - What is the primary purpose of the N-tier architecture in software developm…" at bounding box center [432, 168] width 372 height 10
drag, startPoint x: 472, startPoint y: 165, endPoint x: 568, endPoint y: 161, distance: 96.1
click at [460, 161] on div "single choice 1 - What is the primary purpose of the N-tier architecture in sof…" at bounding box center [432, 159] width 372 height 25
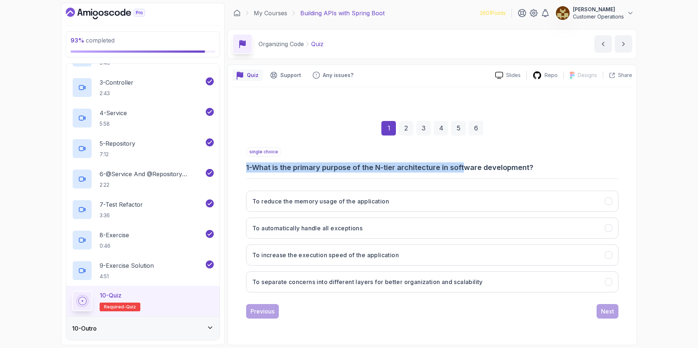
click at [460, 161] on div "single choice 1 - What is the primary purpose of the N-tier architecture in sof…" at bounding box center [432, 159] width 372 height 25
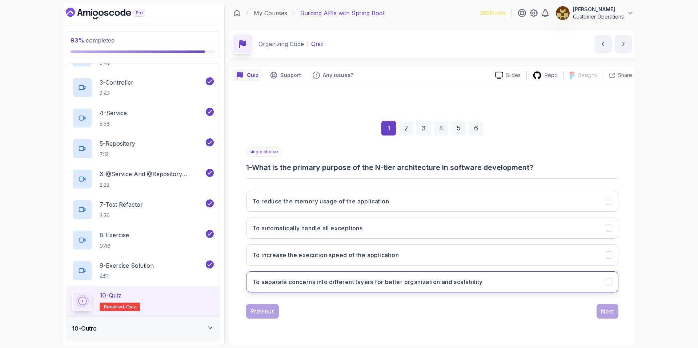
click at [331, 287] on button "To separate concerns into different layers for better organization and scalabil…" at bounding box center [432, 282] width 372 height 21
click at [460, 308] on div "Next" at bounding box center [607, 311] width 13 height 9
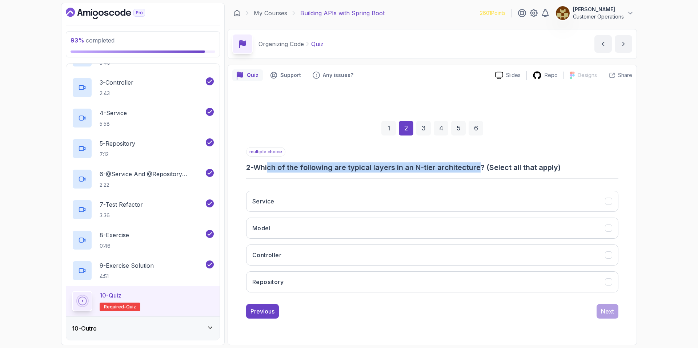
drag, startPoint x: 282, startPoint y: 168, endPoint x: 486, endPoint y: 169, distance: 203.3
click at [460, 170] on h3 "2 - Which of the following are typical layers in an N-tier architecture? (Selec…" at bounding box center [432, 168] width 372 height 10
click at [460, 169] on h3 "2 - Which of the following are typical layers in an N-tier architecture? (Selec…" at bounding box center [432, 168] width 372 height 10
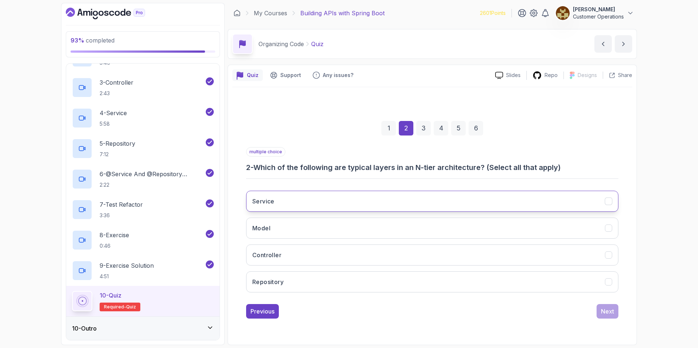
click at [323, 199] on button "Service" at bounding box center [432, 201] width 372 height 21
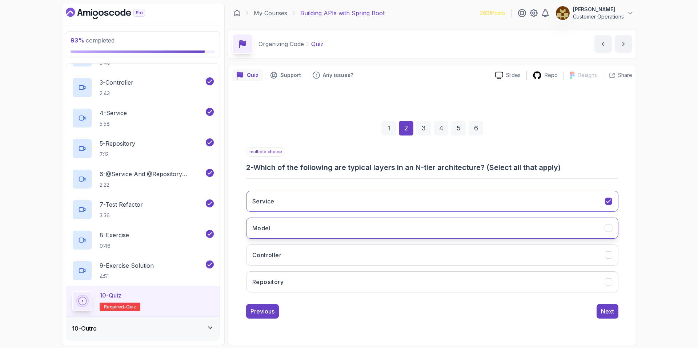
click at [307, 226] on button "Model" at bounding box center [432, 228] width 372 height 21
click at [312, 254] on button "Controller" at bounding box center [432, 255] width 372 height 21
click at [321, 280] on button "Repository" at bounding box center [432, 282] width 372 height 21
click at [460, 308] on div "Next" at bounding box center [607, 311] width 13 height 9
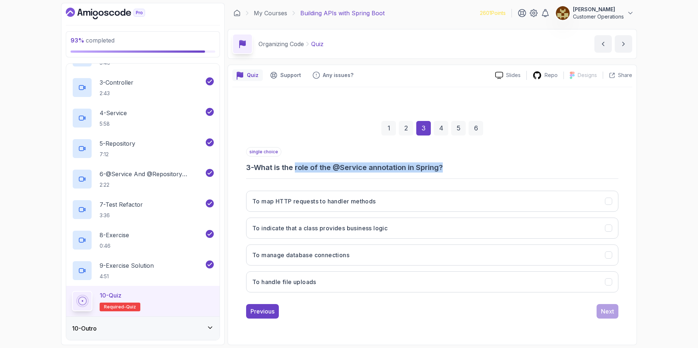
drag, startPoint x: 299, startPoint y: 170, endPoint x: 505, endPoint y: 169, distance: 206.6
click at [460, 169] on h3 "3 - What is the role of the @Service annotation in Spring?" at bounding box center [432, 168] width 372 height 10
drag, startPoint x: 505, startPoint y: 169, endPoint x: 382, endPoint y: 163, distance: 123.8
click at [382, 164] on h3 "3 - What is the role of the @Service annotation in Spring?" at bounding box center [432, 168] width 372 height 10
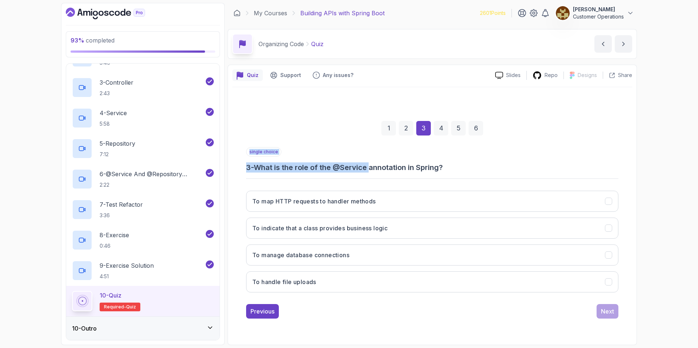
click at [382, 163] on h3 "3 - What is the role of the @Service annotation in Spring?" at bounding box center [432, 168] width 372 height 10
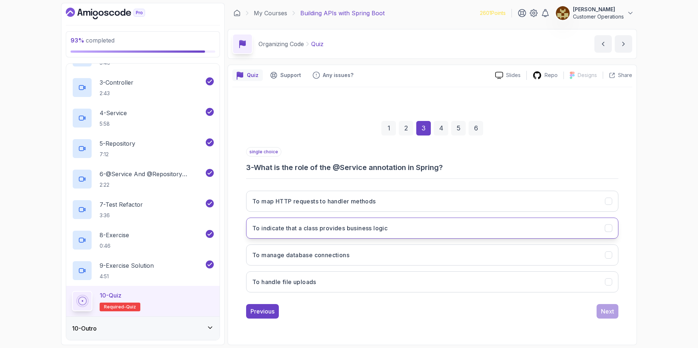
click at [319, 234] on button "To indicate that a class provides business logic" at bounding box center [432, 228] width 372 height 21
click at [460, 305] on button "Next" at bounding box center [608, 311] width 22 height 15
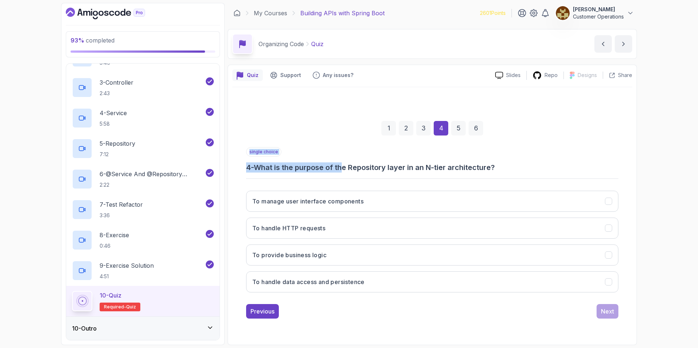
drag, startPoint x: 323, startPoint y: 170, endPoint x: 345, endPoint y: 171, distance: 22.2
click at [345, 171] on div "single choice 4 - What is the purpose of the Repository layer in an N-tier arch…" at bounding box center [432, 222] width 372 height 151
click at [344, 171] on h3 "4 - What is the purpose of the Repository layer in an N-tier architecture?" at bounding box center [432, 168] width 372 height 10
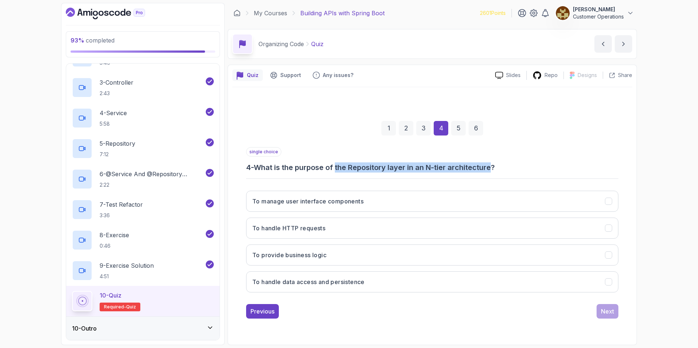
drag, startPoint x: 344, startPoint y: 171, endPoint x: 458, endPoint y: 168, distance: 113.9
click at [458, 168] on h3 "4 - What is the purpose of the Repository layer in an N-tier architecture?" at bounding box center [432, 168] width 372 height 10
click at [459, 168] on h3 "4 - What is the purpose of the Repository layer in an N-tier architecture?" at bounding box center [432, 168] width 372 height 10
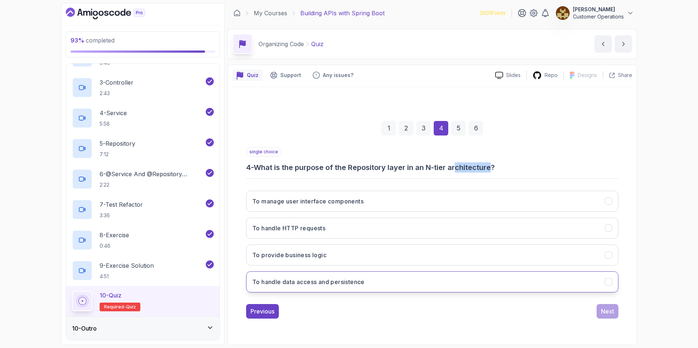
click at [360, 289] on button "To handle data access and persistence" at bounding box center [432, 282] width 372 height 21
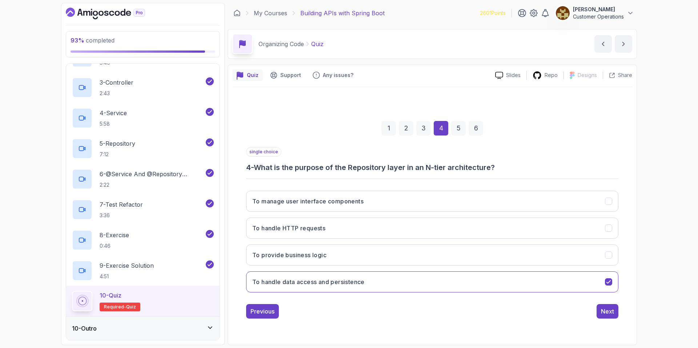
click at [460, 167] on h3 "4 - What is the purpose of the Repository layer in an N-tier architecture?" at bounding box center [432, 168] width 372 height 10
click at [460, 308] on div "Next" at bounding box center [607, 311] width 13 height 9
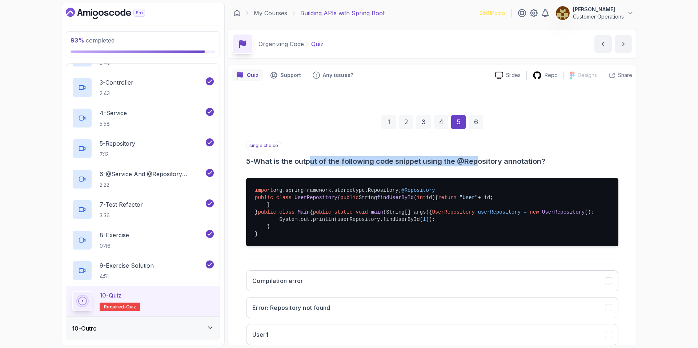
drag, startPoint x: 318, startPoint y: 162, endPoint x: 485, endPoint y: 164, distance: 166.6
click at [460, 164] on h3 "5 - What is the output of the following code snippet using the @Repository anno…" at bounding box center [432, 161] width 372 height 10
drag, startPoint x: 485, startPoint y: 164, endPoint x: 521, endPoint y: 163, distance: 35.7
click at [460, 164] on h3 "5 - What is the output of the following code snippet using the @Repository anno…" at bounding box center [432, 161] width 372 height 10
drag, startPoint x: 521, startPoint y: 160, endPoint x: 451, endPoint y: 159, distance: 69.9
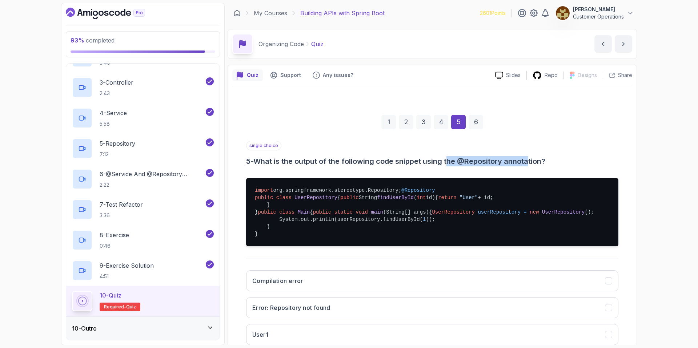
click at [451, 159] on h3 "5 - What is the output of the following code snippet using the @Repository anno…" at bounding box center [432, 161] width 372 height 10
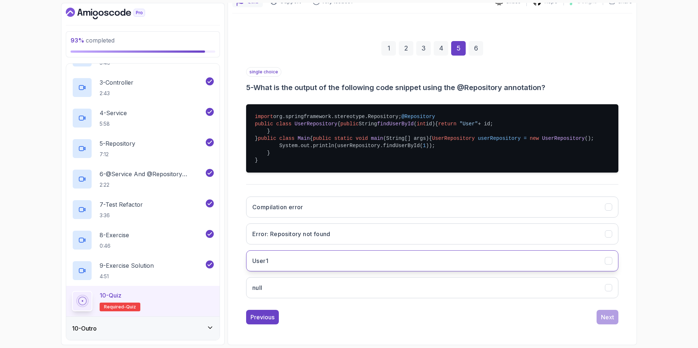
scroll to position [97, 0]
click at [378, 272] on button "User1" at bounding box center [432, 261] width 372 height 21
click at [366, 272] on button "User1" at bounding box center [432, 261] width 372 height 21
click at [460, 308] on button "Next" at bounding box center [608, 317] width 22 height 15
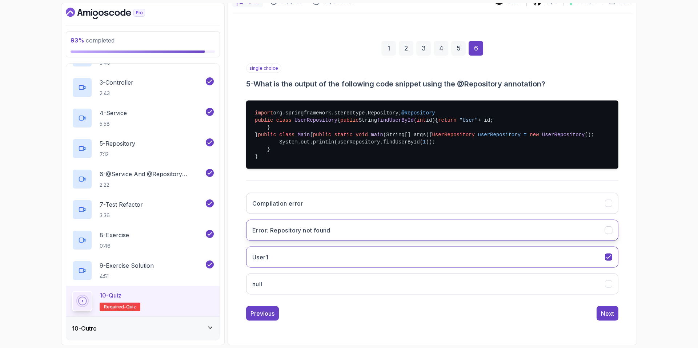
scroll to position [0, 0]
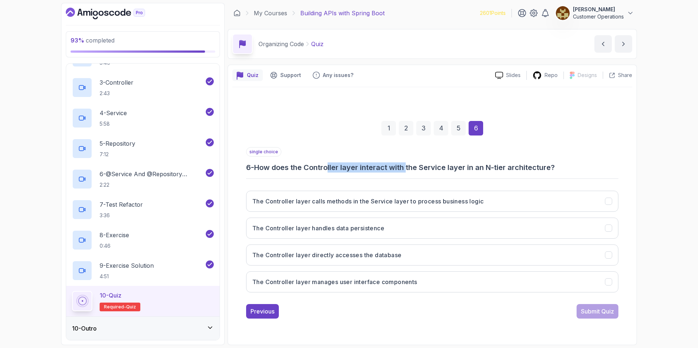
drag, startPoint x: 332, startPoint y: 169, endPoint x: 410, endPoint y: 171, distance: 77.9
click at [410, 171] on h3 "6 - How does the Controller layer interact with the Service layer in an N-tier …" at bounding box center [432, 168] width 372 height 10
drag, startPoint x: 425, startPoint y: 171, endPoint x: 521, endPoint y: 174, distance: 95.3
click at [460, 174] on div "single choice 6 - How does the Controller layer interact with the Service layer…" at bounding box center [432, 222] width 372 height 151
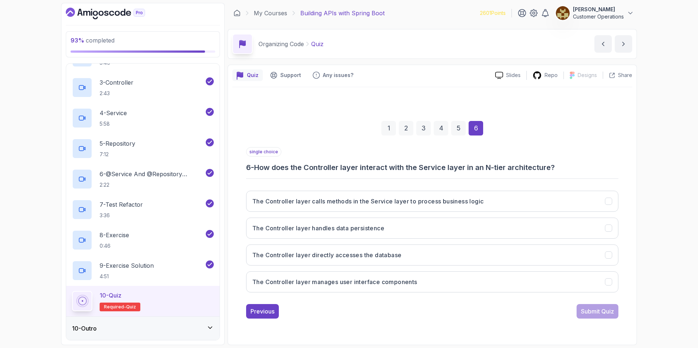
click at [460, 174] on div "single choice 6 - How does the Controller layer interact with the Service layer…" at bounding box center [432, 222] width 372 height 151
drag, startPoint x: 527, startPoint y: 167, endPoint x: 457, endPoint y: 165, distance: 69.9
click at [457, 165] on h3 "6 - How does the Controller layer interact with the Service layer in an N-tier …" at bounding box center [432, 168] width 372 height 10
drag, startPoint x: 357, startPoint y: 172, endPoint x: 451, endPoint y: 172, distance: 93.8
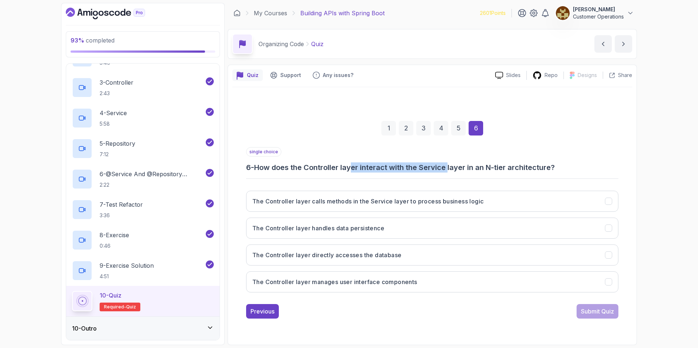
click at [451, 172] on h3 "6 - How does the Controller layer interact with the Service layer in an N-tier …" at bounding box center [432, 168] width 372 height 10
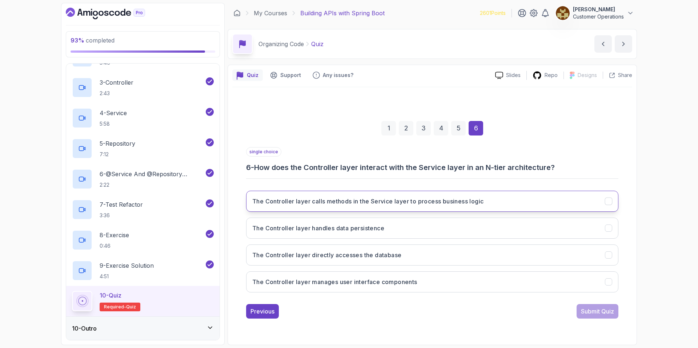
click at [424, 205] on h3 "The Controller layer calls methods in the Service layer to process business log…" at bounding box center [367, 201] width 231 height 9
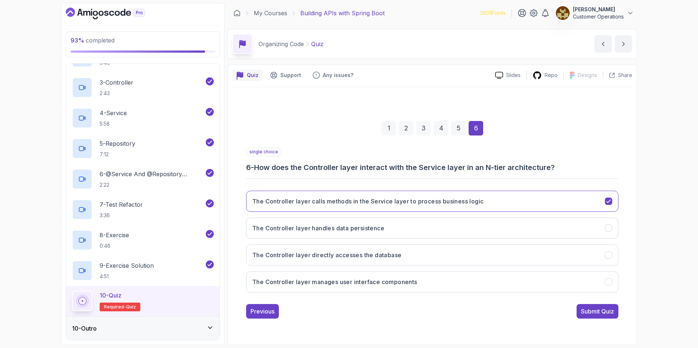
click at [460, 308] on div "Submit Quiz" at bounding box center [597, 311] width 33 height 9
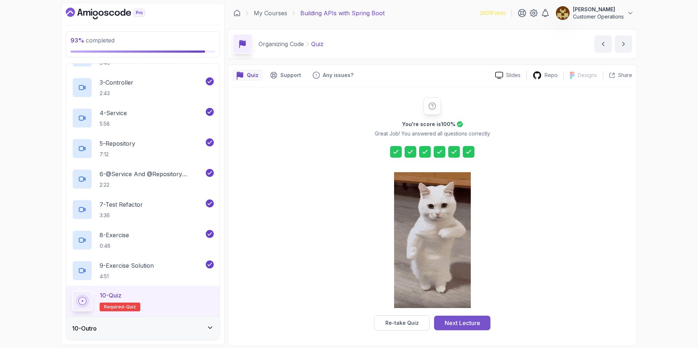
click at [460, 308] on div "Next Lecture" at bounding box center [463, 323] width 36 height 9
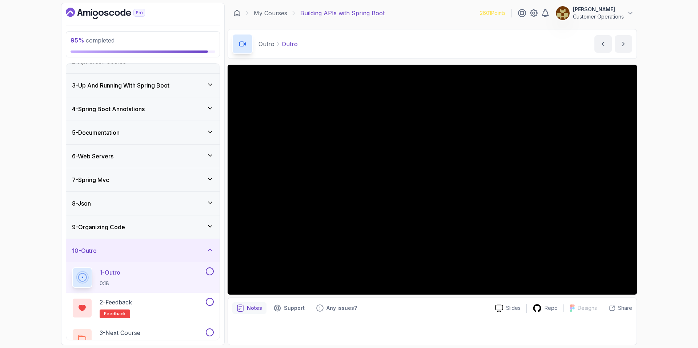
scroll to position [51, 0]
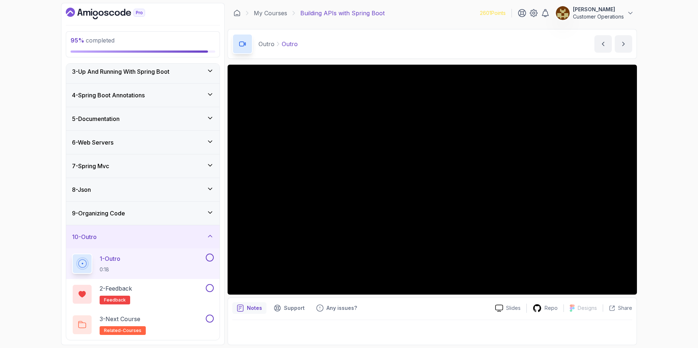
click at [460, 122] on div "95 % completed 1 - Intro 2 - Api Crash Course 3 - Up And Running With Spring Bo…" at bounding box center [349, 174] width 698 height 348
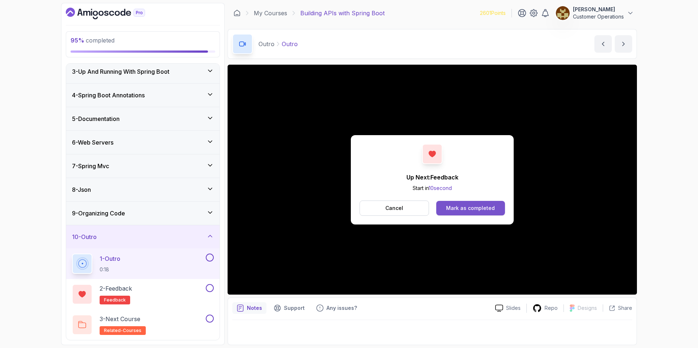
click at [460, 212] on button "Mark as completed" at bounding box center [470, 208] width 69 height 15
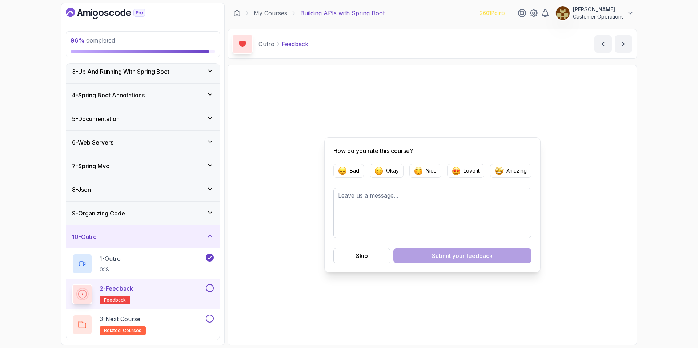
click at [384, 260] on button "Skip" at bounding box center [362, 255] width 57 height 15
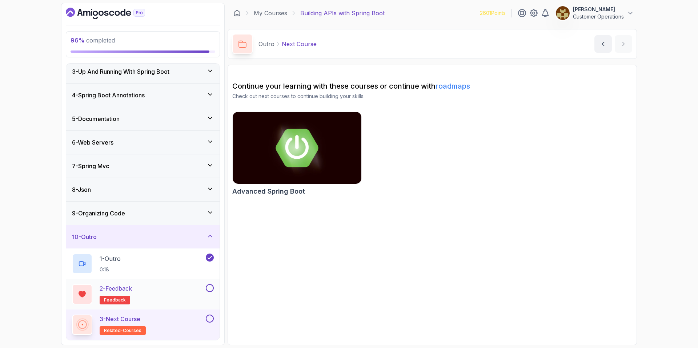
click at [177, 295] on div "2 - Feedback feedback" at bounding box center [138, 294] width 132 height 20
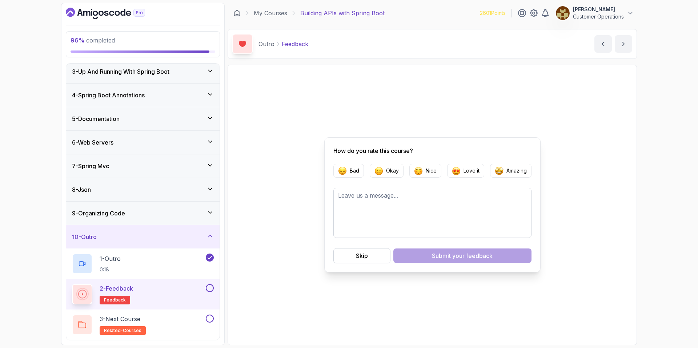
click at [213, 287] on button at bounding box center [210, 288] width 8 height 8
click at [213, 308] on button at bounding box center [210, 319] width 8 height 8
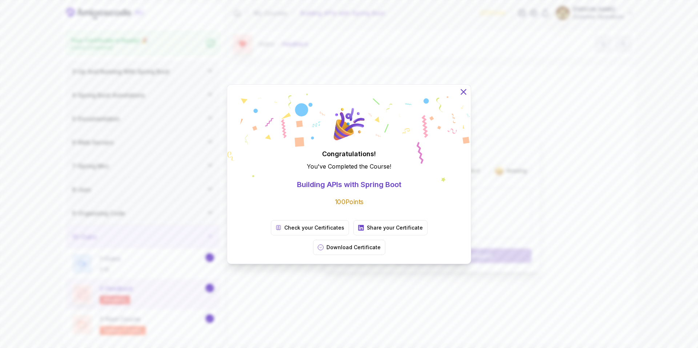
click at [460, 96] on icon at bounding box center [463, 91] width 9 height 9
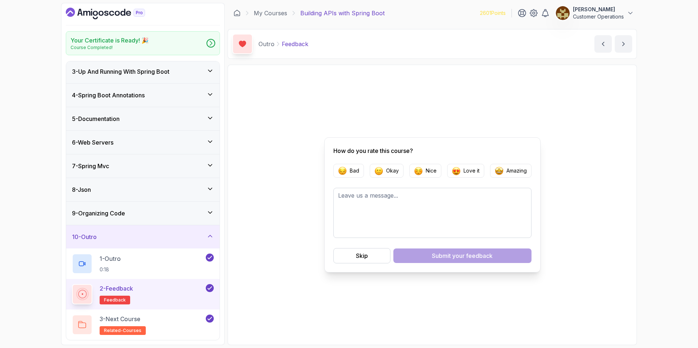
click at [125, 238] on div "10 - Outro" at bounding box center [143, 237] width 142 height 9
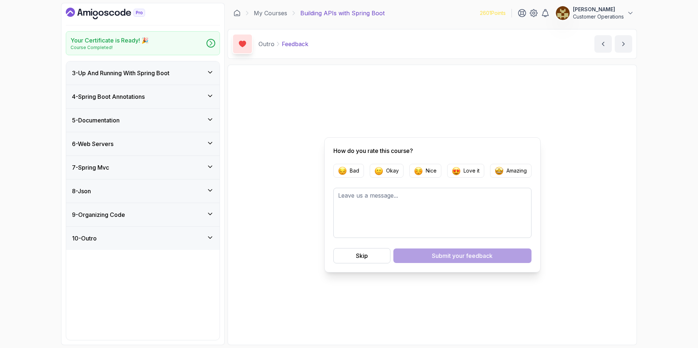
scroll to position [0, 0]
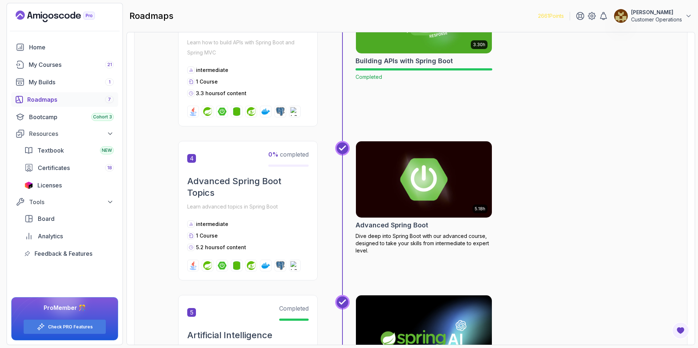
scroll to position [542, 0]
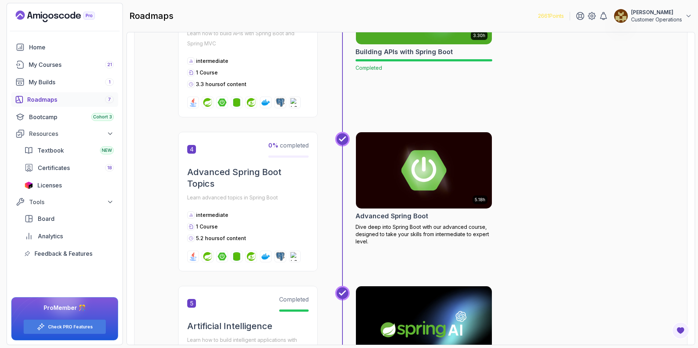
click at [386, 103] on div "3.30h Building APIs with Spring Boot Completed" at bounding box center [424, 43] width 137 height 150
click at [439, 236] on p "Dive deep into Spring Boot with our advanced course, designed to take your skil…" at bounding box center [424, 235] width 137 height 22
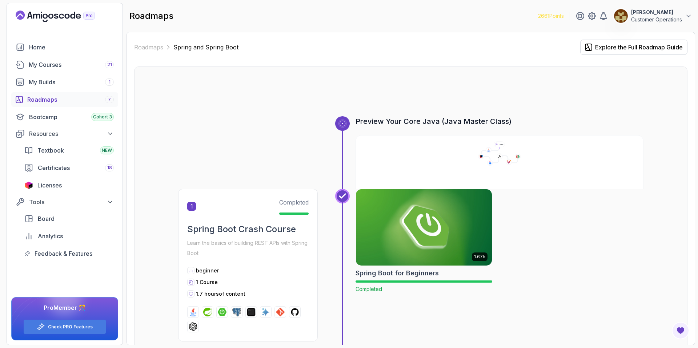
click at [253, 88] on div at bounding box center [411, 98] width 466 height 35
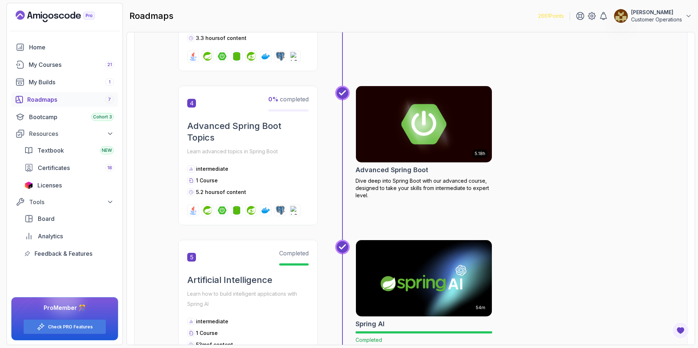
scroll to position [594, 0]
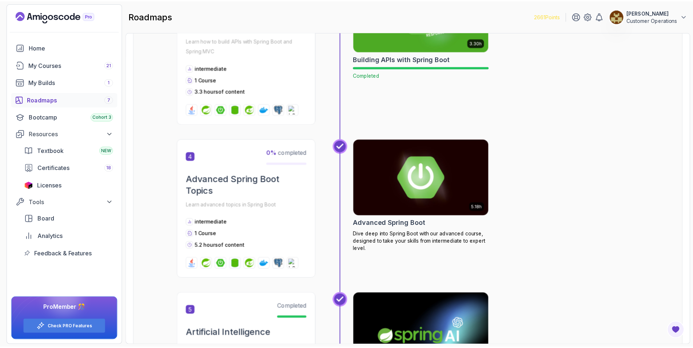
scroll to position [552, 0]
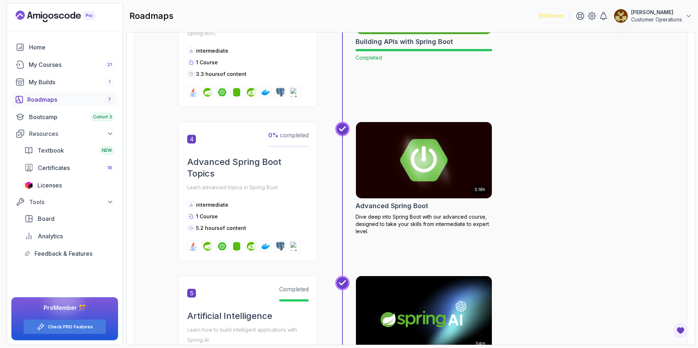
click at [418, 162] on img at bounding box center [424, 160] width 143 height 80
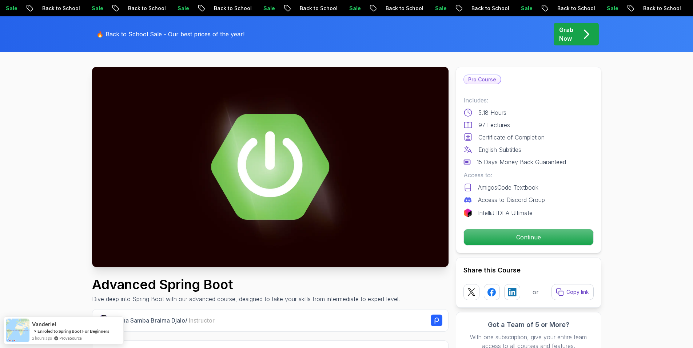
scroll to position [27, 0]
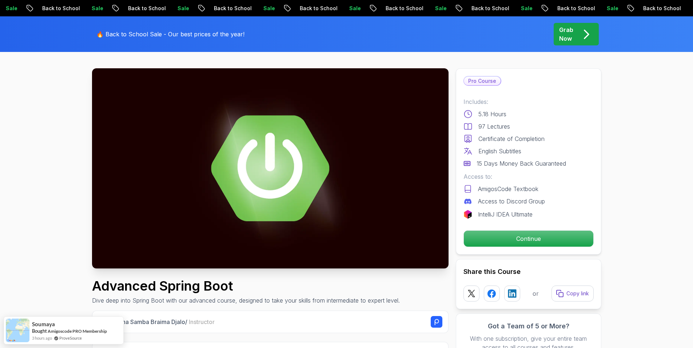
click at [498, 241] on p "Continue" at bounding box center [528, 238] width 123 height 15
